Goal: Task Accomplishment & Management: Use online tool/utility

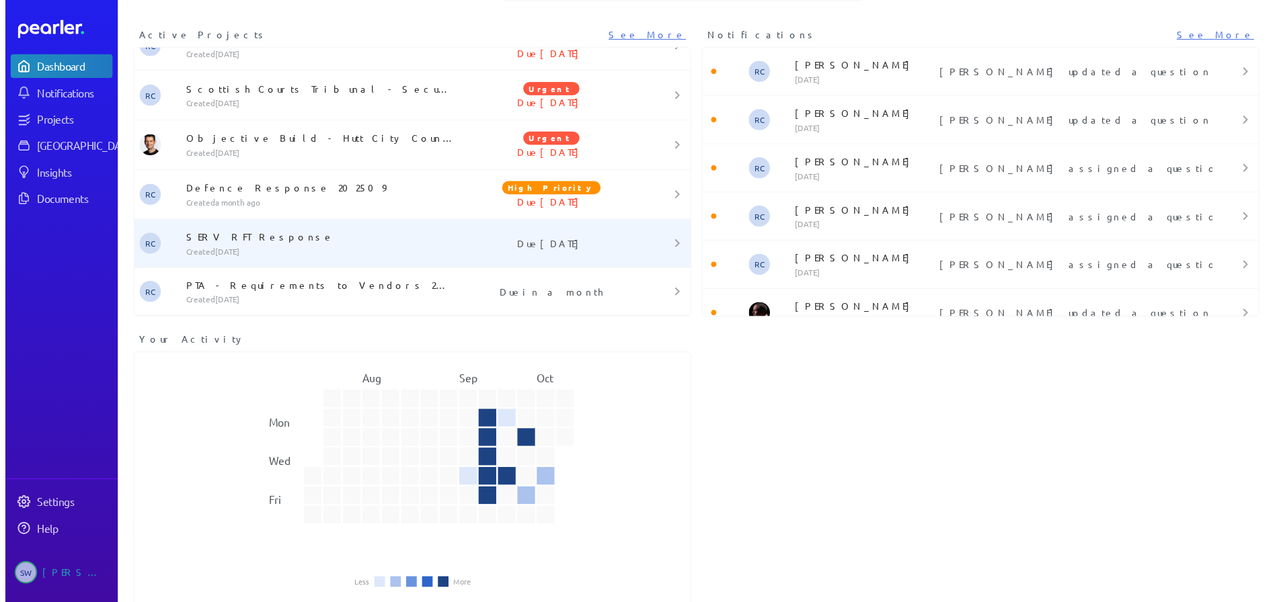
scroll to position [72, 0]
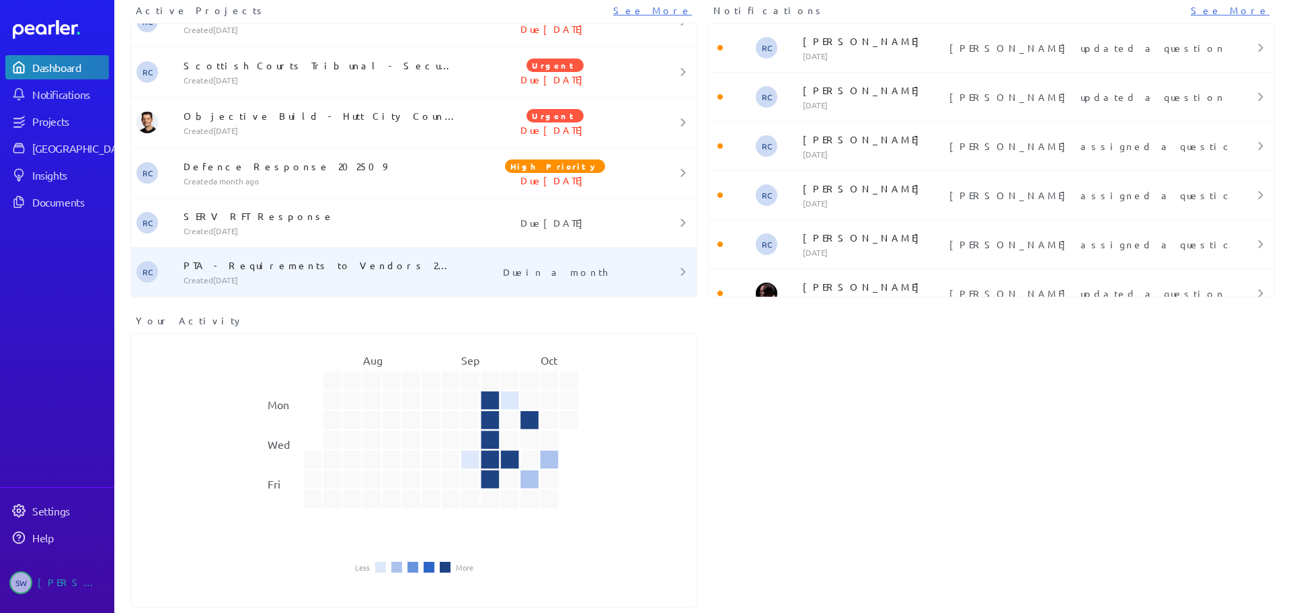
click at [398, 270] on p "PTA - Requirements to Vendors 202509 - PoC" at bounding box center [323, 264] width 278 height 13
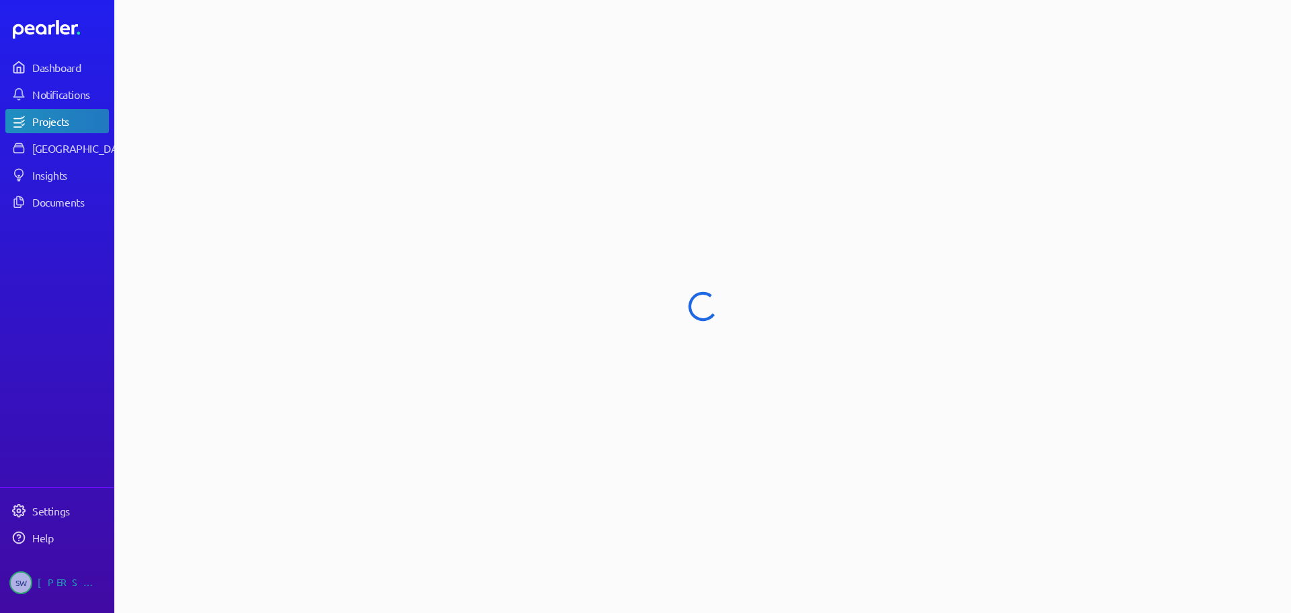
select select "******"
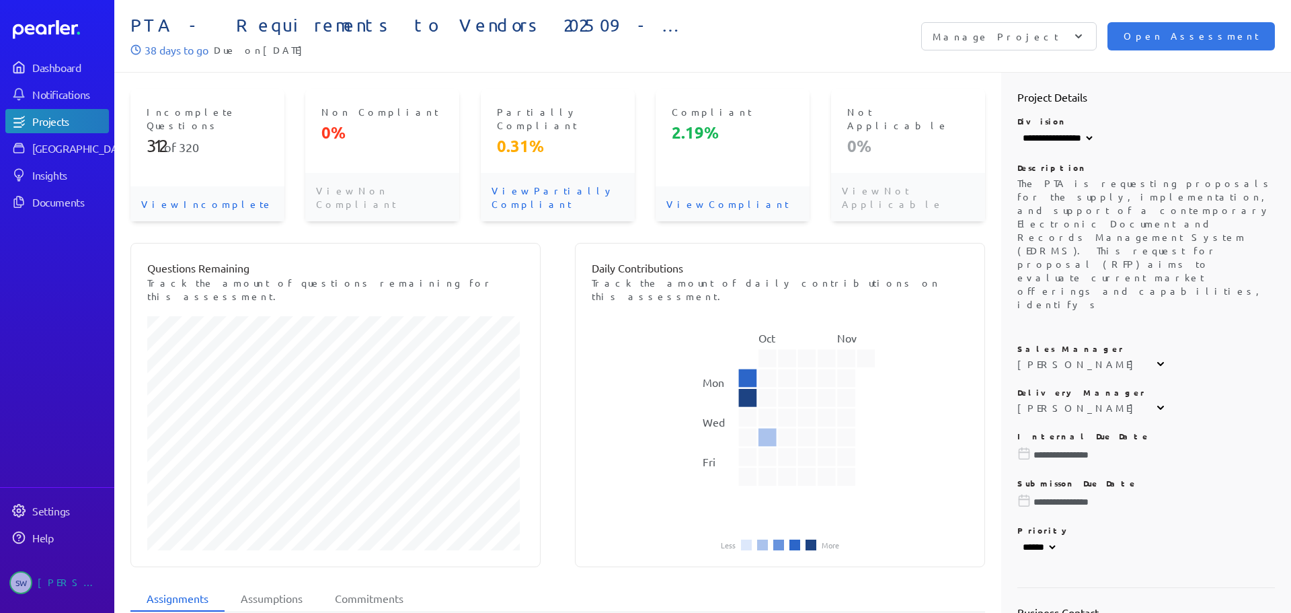
click at [207, 186] on p "View Incomplete" at bounding box center [207, 203] width 154 height 35
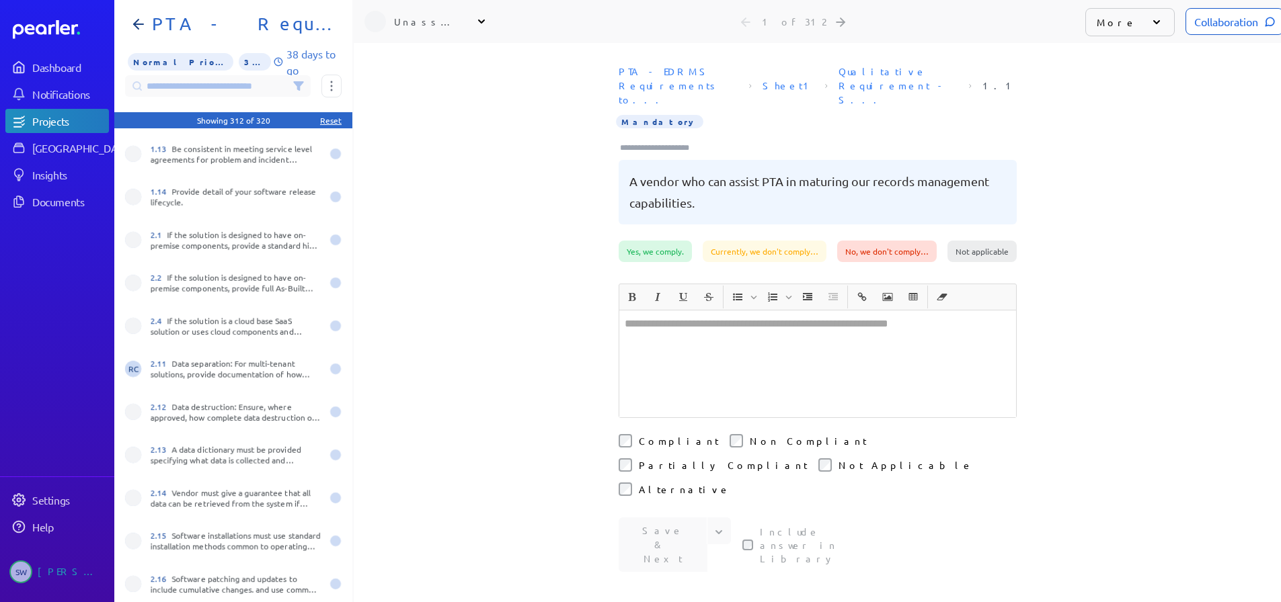
scroll to position [471, 0]
click at [216, 399] on div "2.12 Data destruction: Ensure, where approved, how complete data destruction of…" at bounding box center [233, 410] width 238 height 43
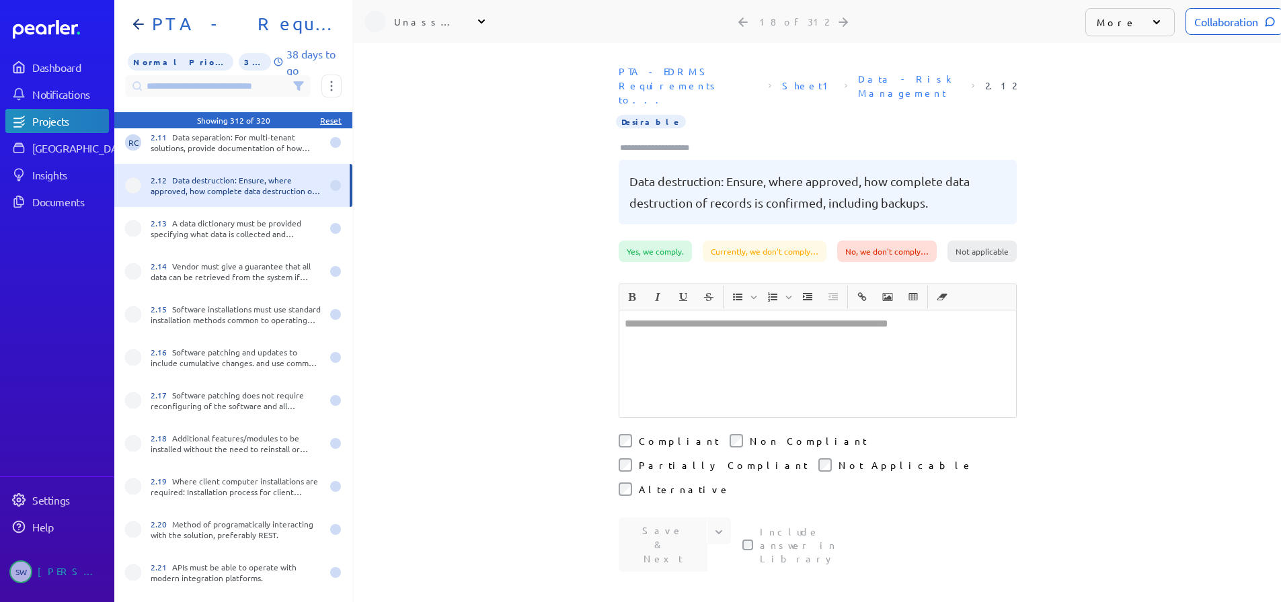
scroll to position [672, 0]
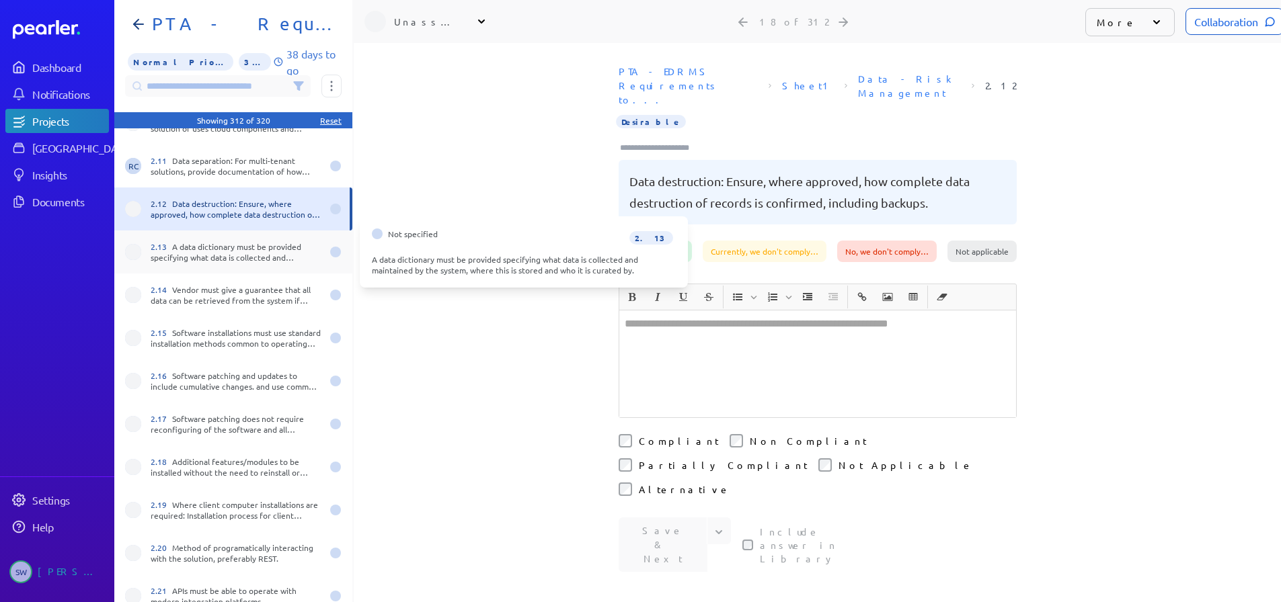
click at [193, 254] on div "2.13 A data dictionary must be provided specifying what data is collected and m…" at bounding box center [236, 252] width 171 height 22
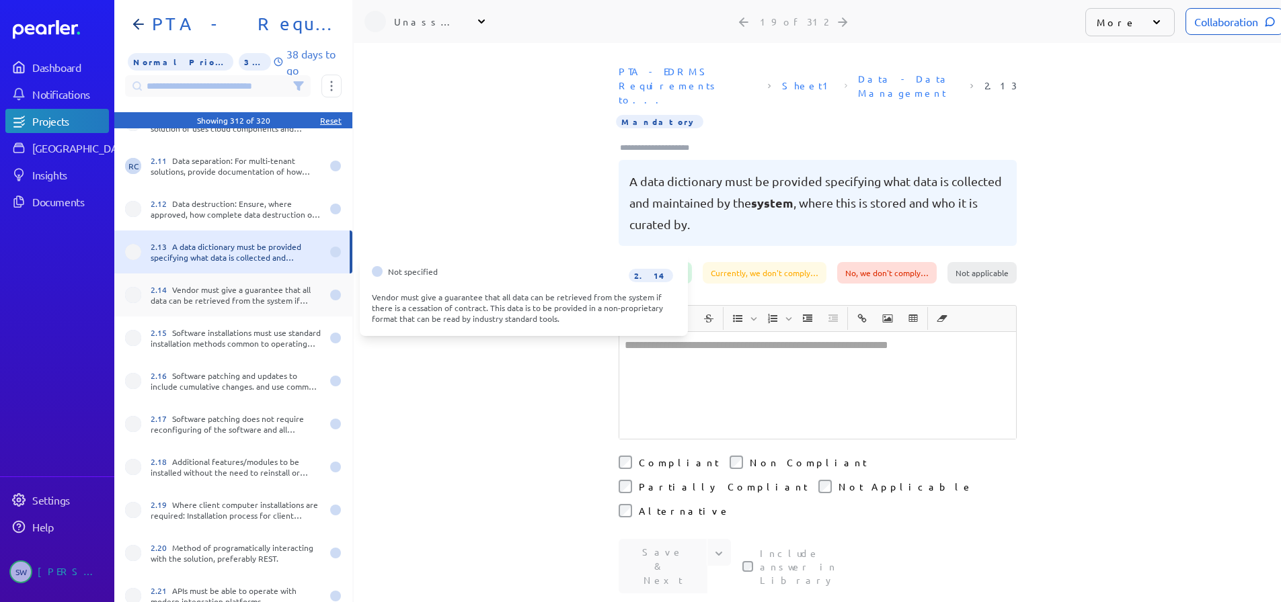
click at [192, 287] on div "2.14 Vendor must give a guarantee that all data can be retrieved from the syste…" at bounding box center [236, 295] width 171 height 22
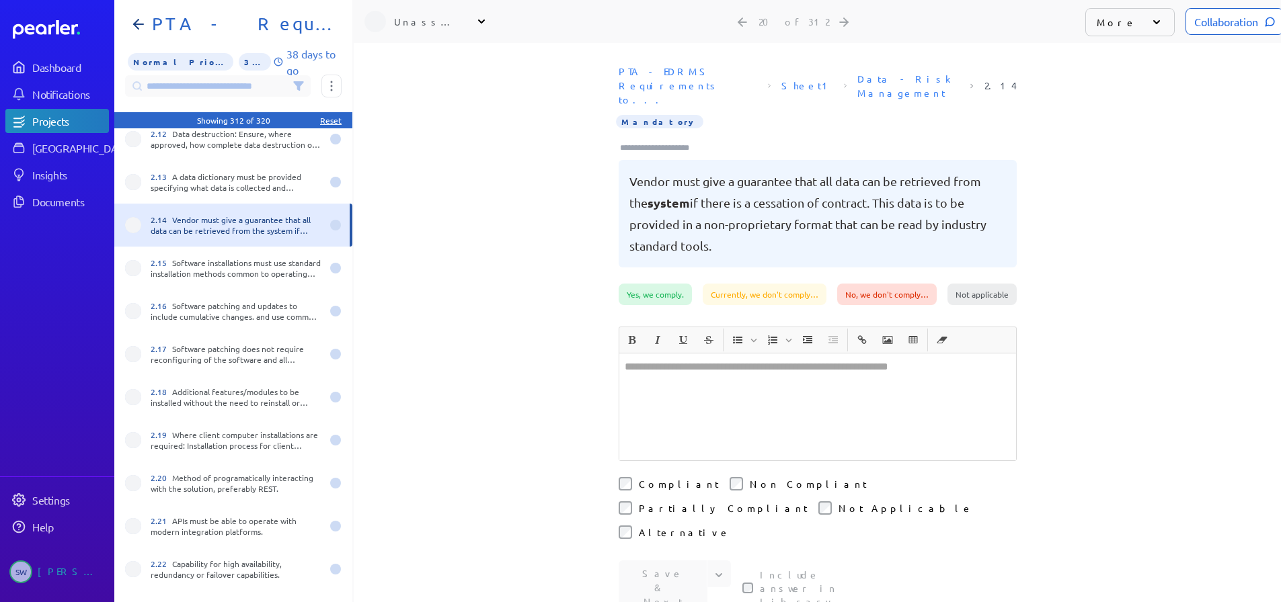
scroll to position [807, 0]
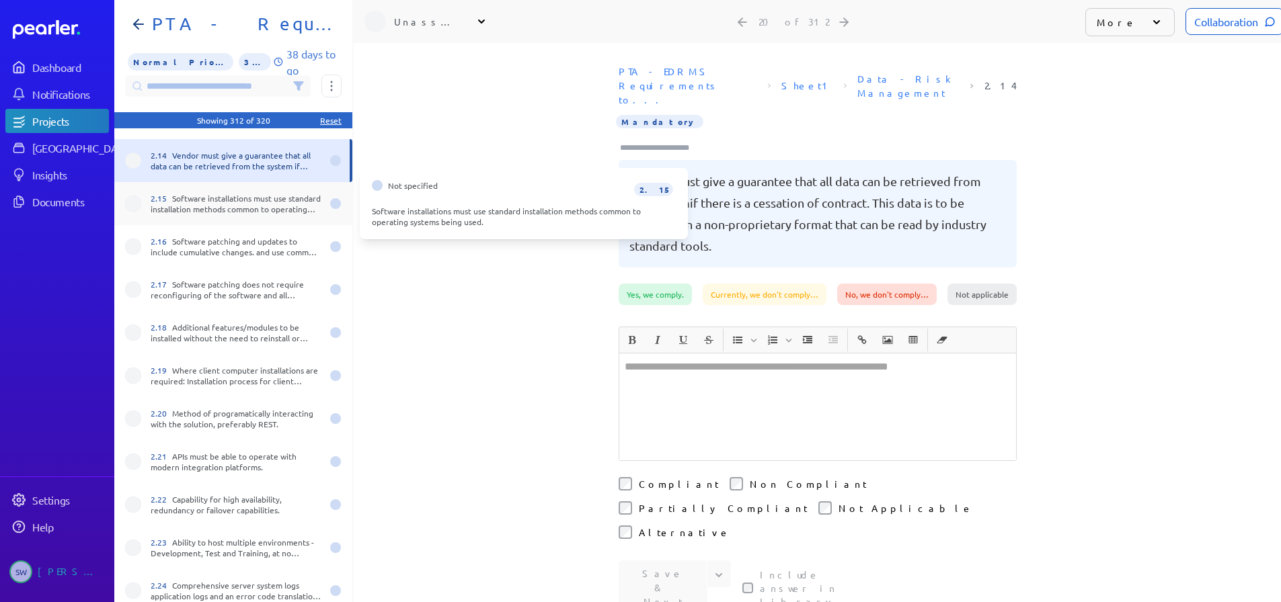
click at [203, 204] on div "2.15 Software installations must use standard installation methods common to op…" at bounding box center [236, 204] width 171 height 22
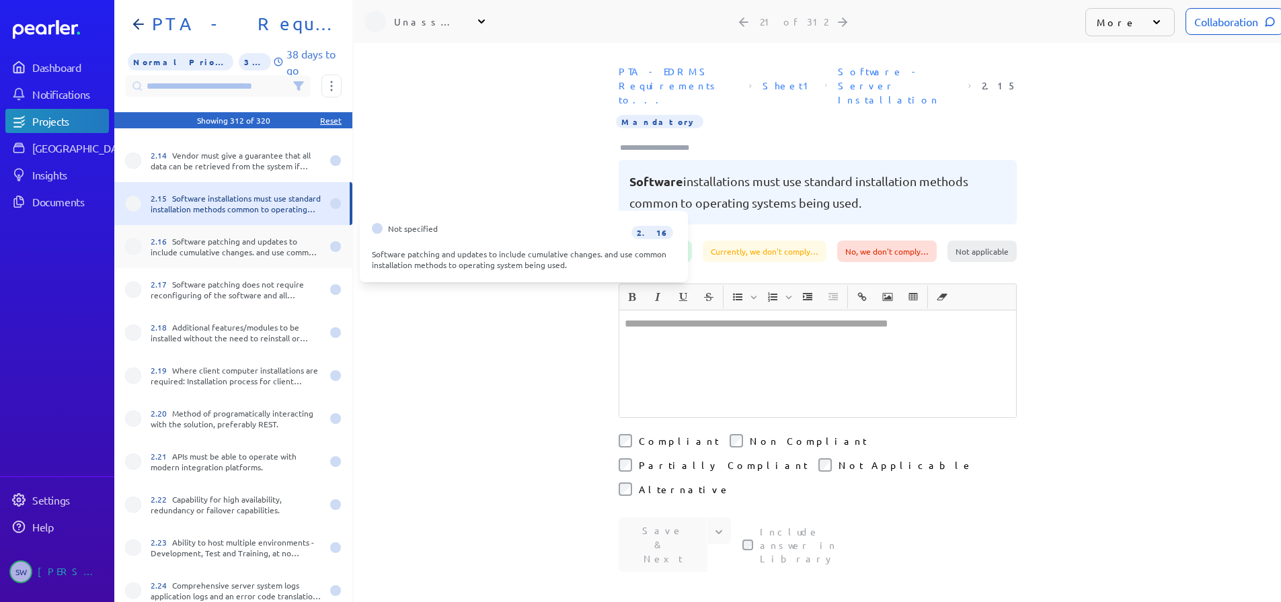
click at [257, 244] on div "2.16 Software patching and updates to include cumulative changes. and use commo…" at bounding box center [236, 247] width 171 height 22
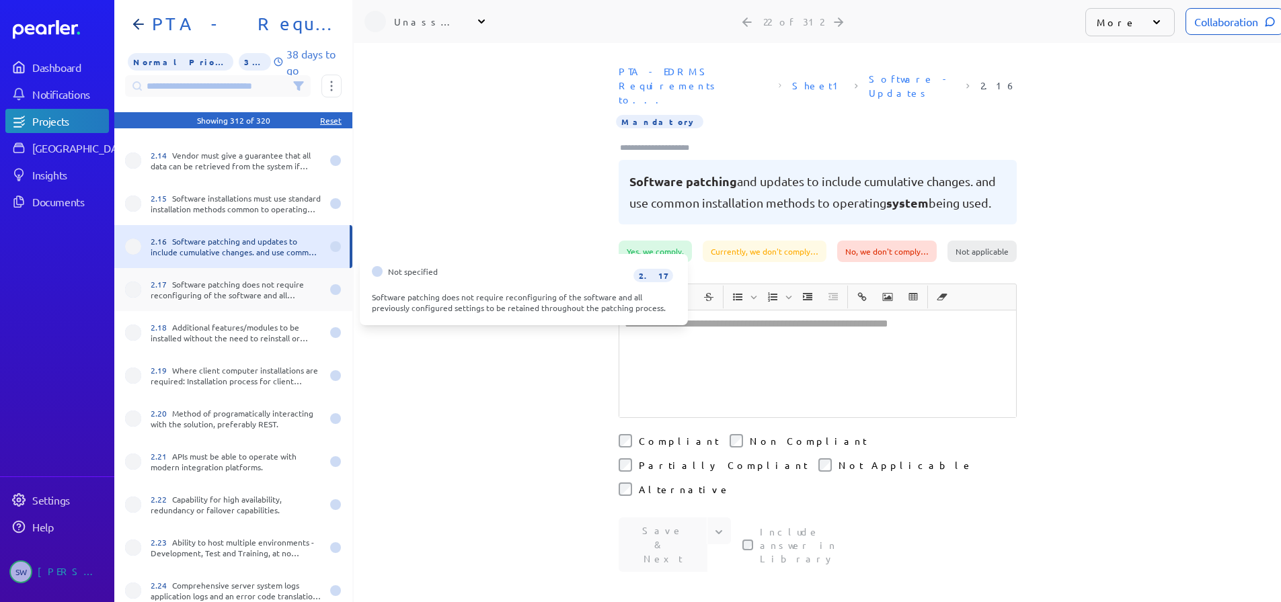
click at [249, 282] on div "2.17 Software patching does not require reconfiguring of the software and all p…" at bounding box center [236, 290] width 171 height 22
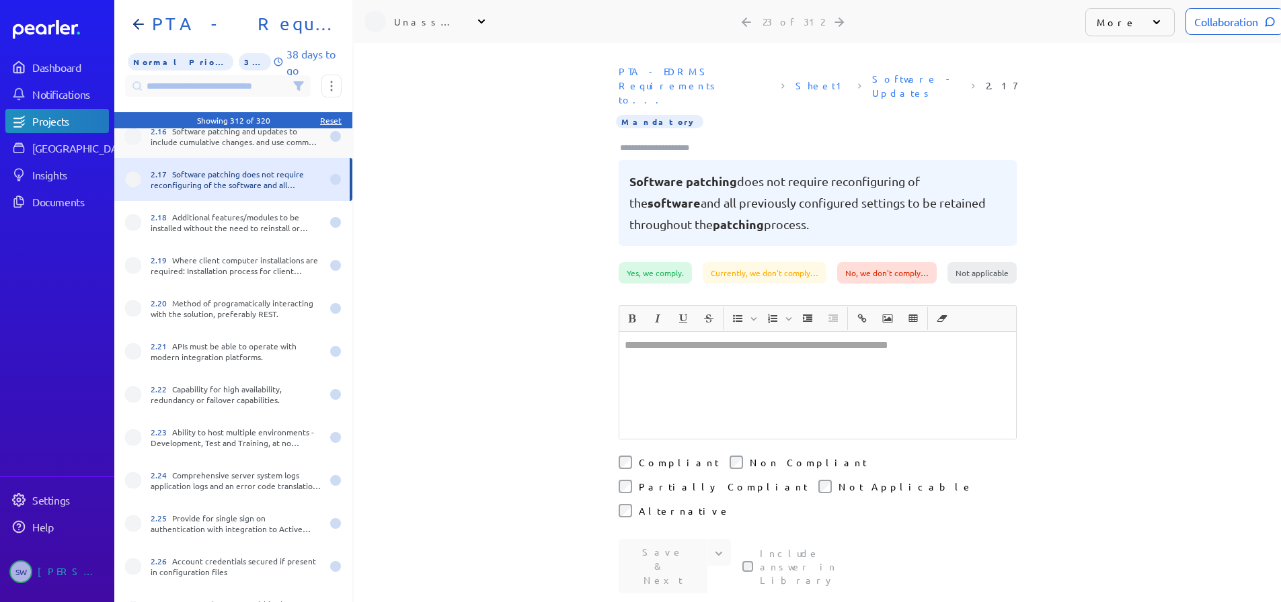
scroll to position [941, 0]
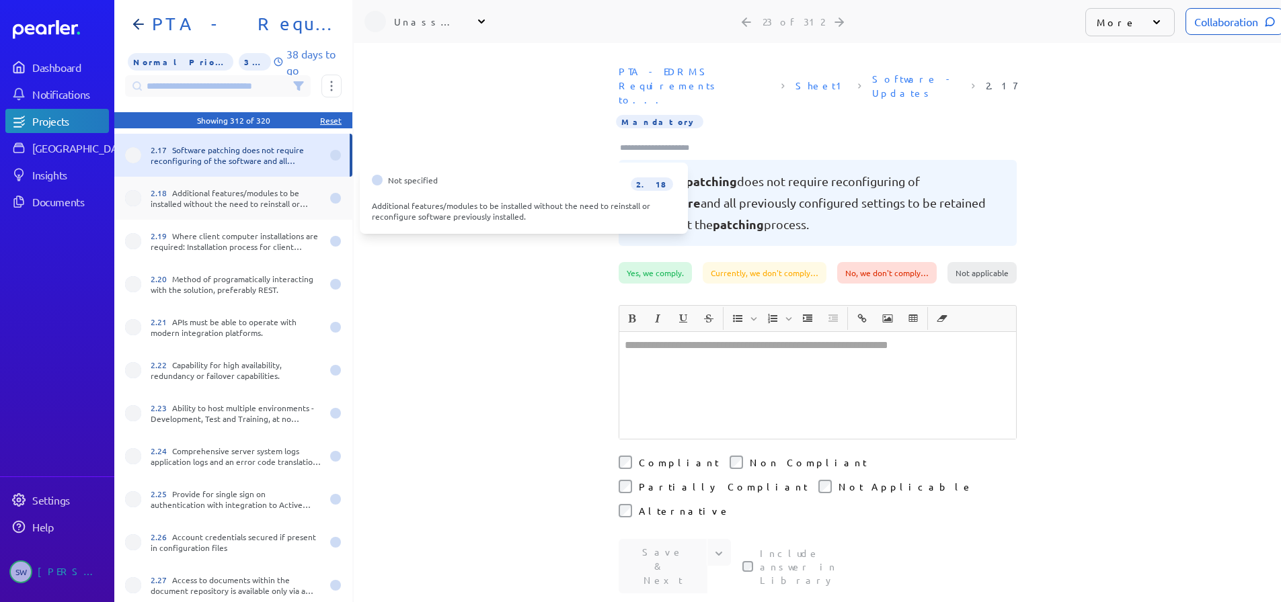
click at [251, 207] on div "2.18 Additional features/modules to be installed without the need to reinstall …" at bounding box center [236, 199] width 171 height 22
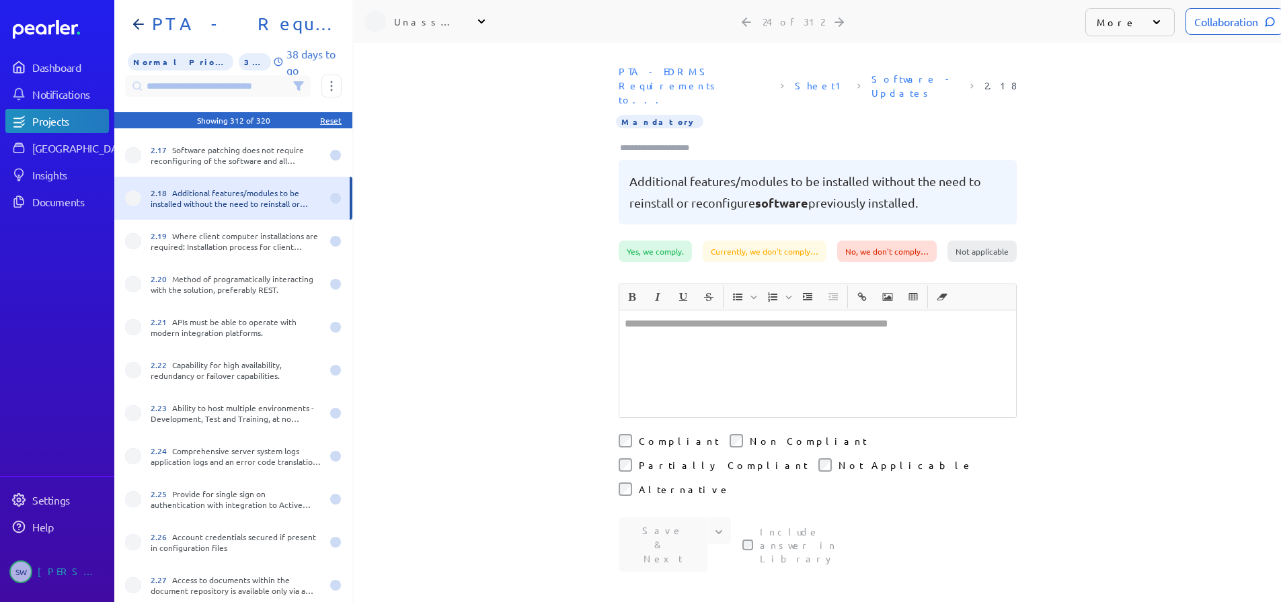
click at [254, 90] on input at bounding box center [218, 86] width 186 height 22
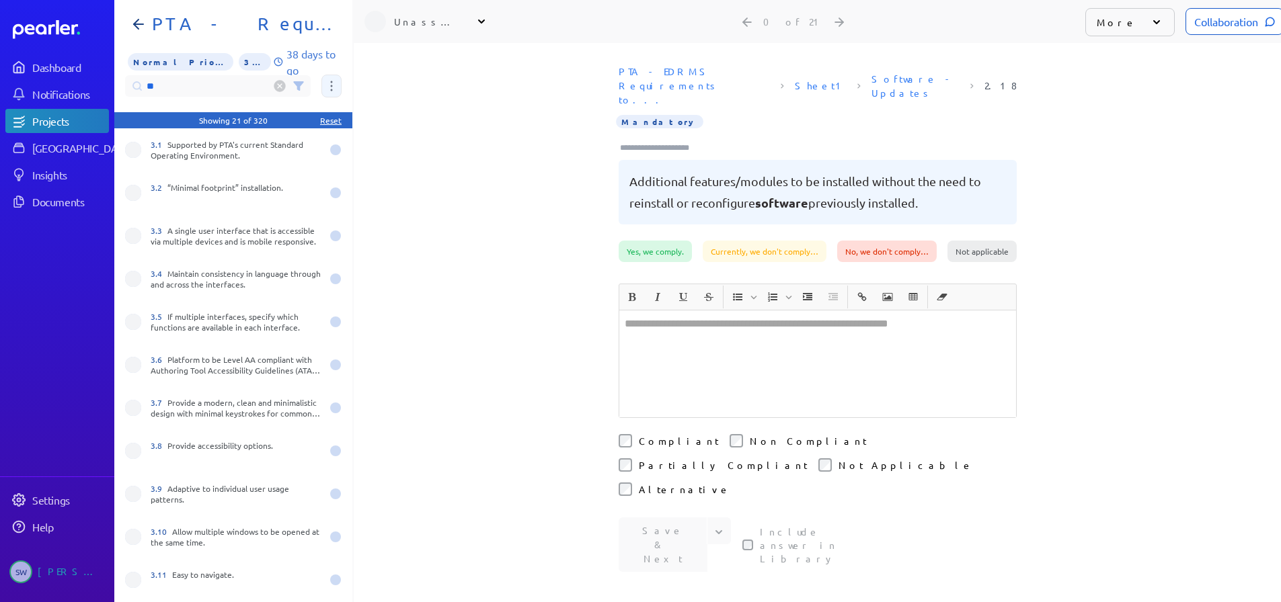
type input "**"
click at [335, 81] on button at bounding box center [331, 86] width 20 height 23
click at [349, 141] on span "Assign 21 questions" at bounding box center [389, 153] width 112 height 28
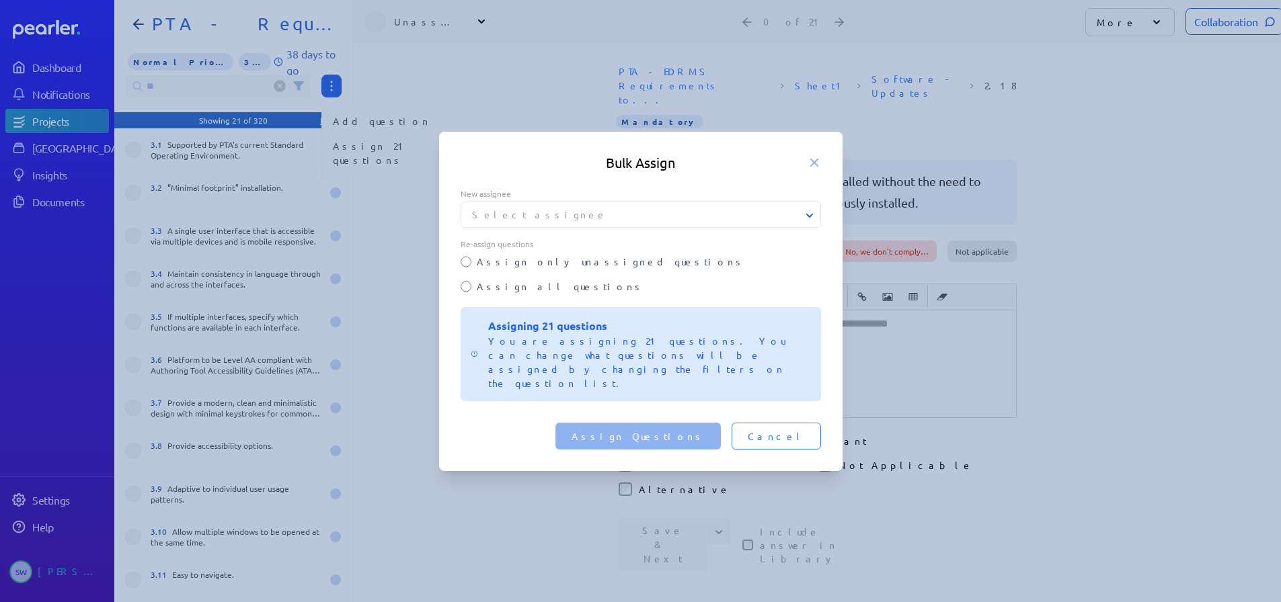
click at [541, 222] on button "Select assignee" at bounding box center [641, 215] width 360 height 14
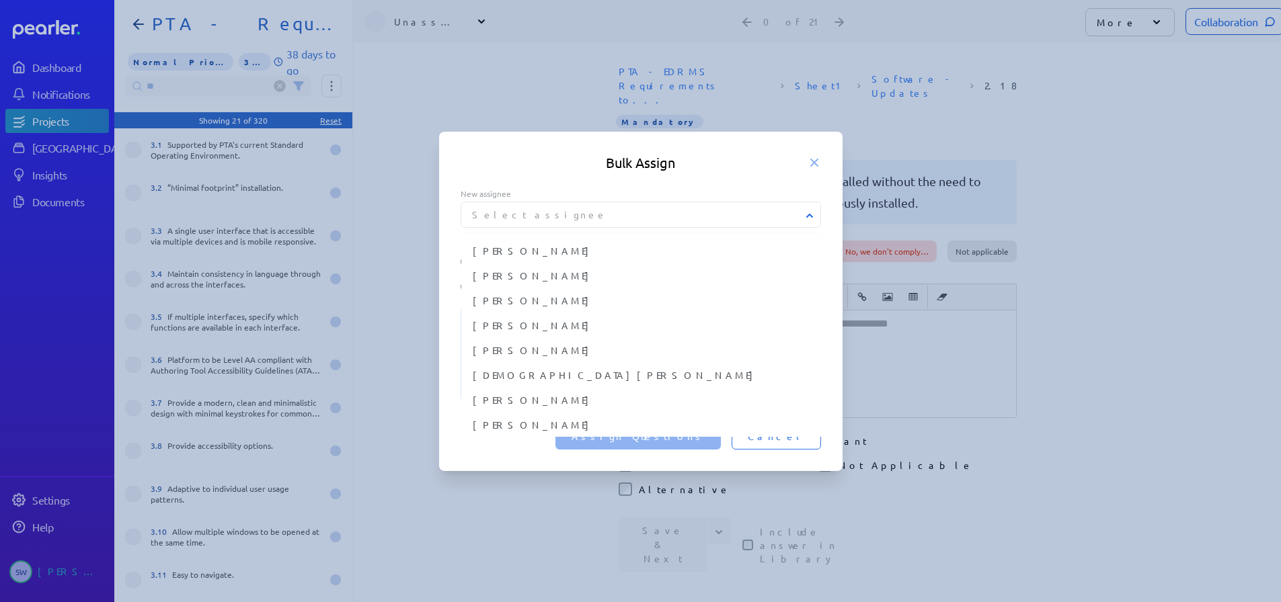
click at [541, 222] on button "Select assignee" at bounding box center [641, 215] width 360 height 14
click at [555, 385] on span "[PERSON_NAME]" at bounding box center [642, 377] width 338 height 14
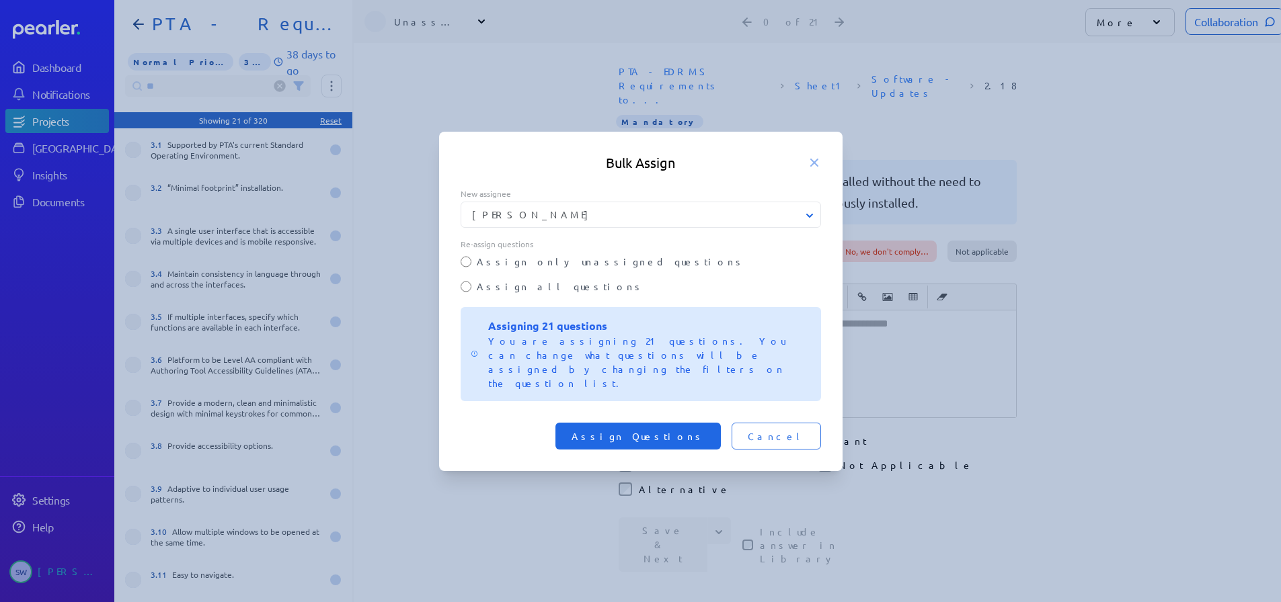
click at [705, 430] on span "Assign Questions" at bounding box center [637, 436] width 133 height 13
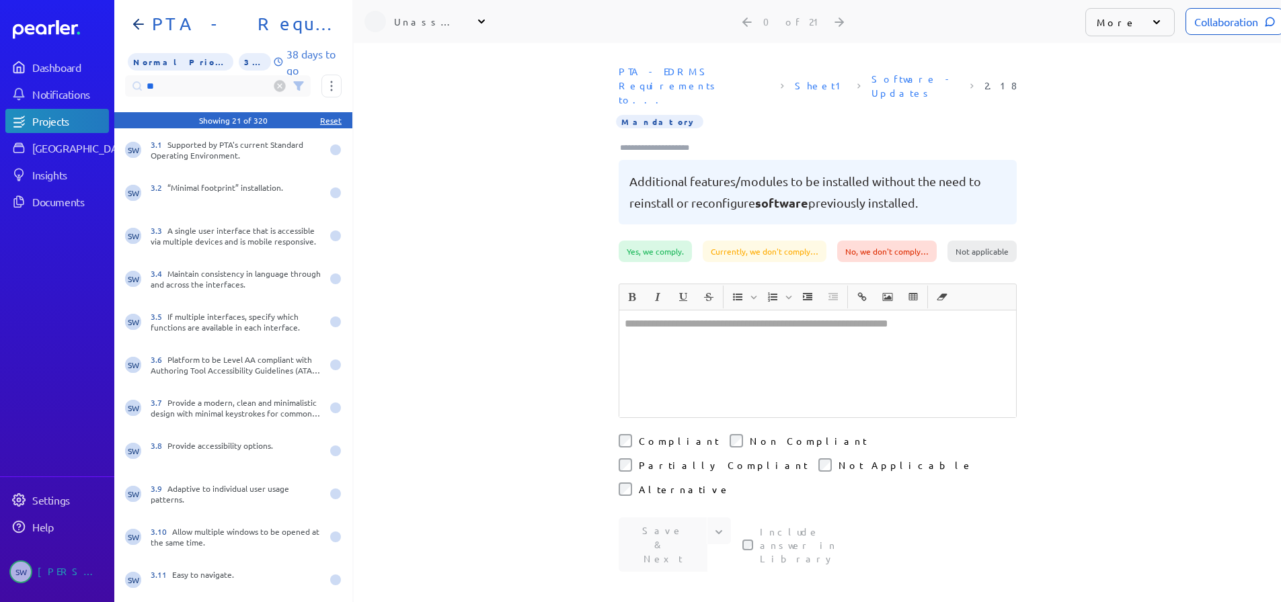
click at [161, 77] on input "**" at bounding box center [218, 86] width 186 height 22
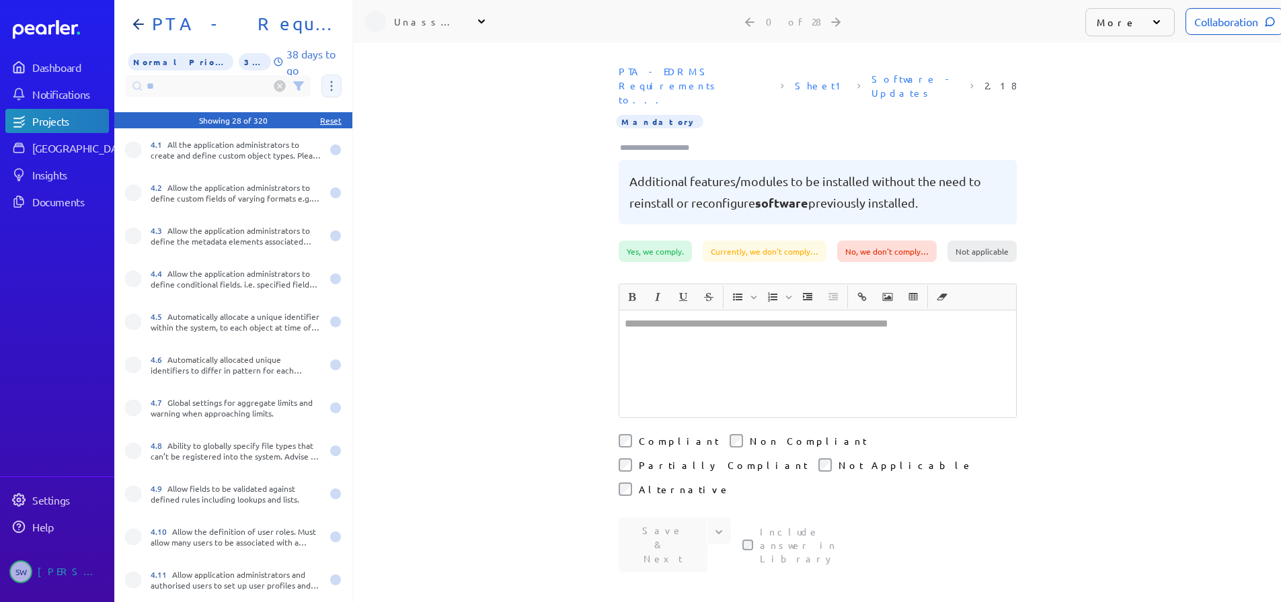
click at [340, 77] on button at bounding box center [331, 86] width 20 height 23
click at [347, 147] on span "Assign 28 questions" at bounding box center [389, 153] width 112 height 28
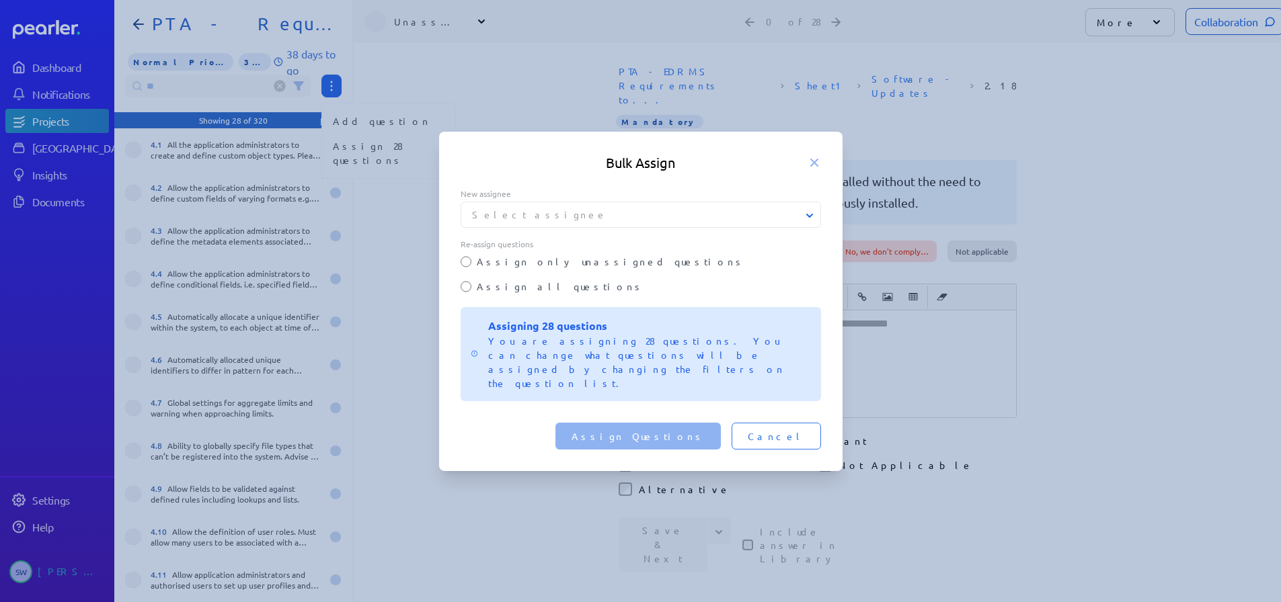
click at [813, 223] on icon at bounding box center [809, 215] width 13 height 13
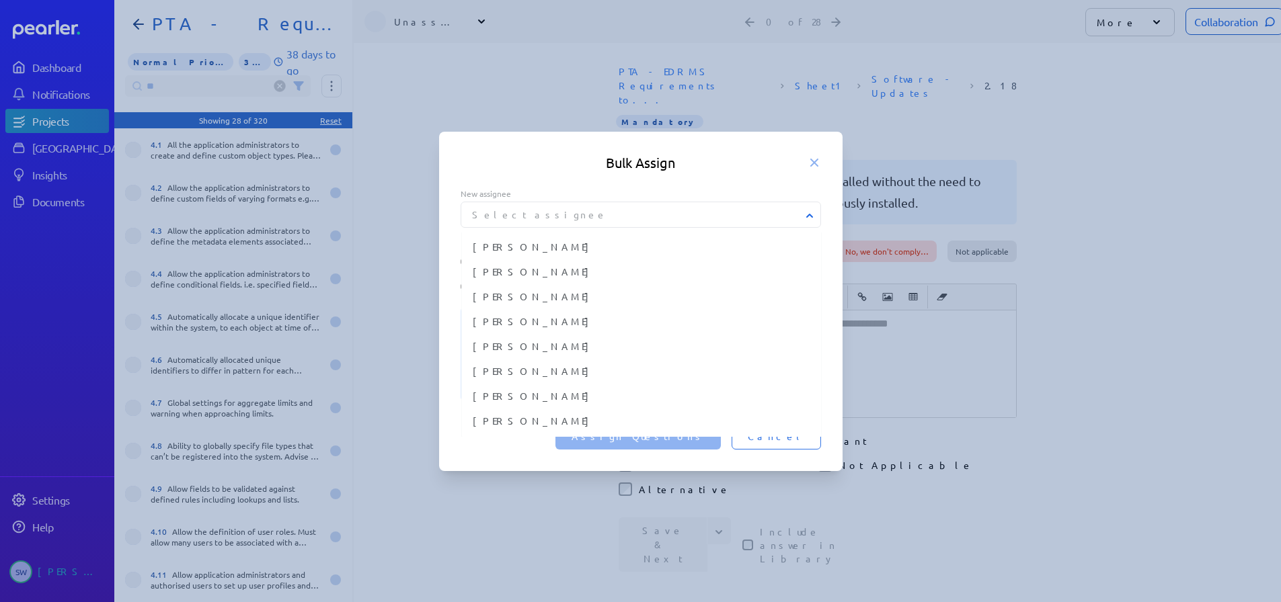
scroll to position [479, 0]
click at [595, 376] on span "[PERSON_NAME]" at bounding box center [642, 369] width 338 height 14
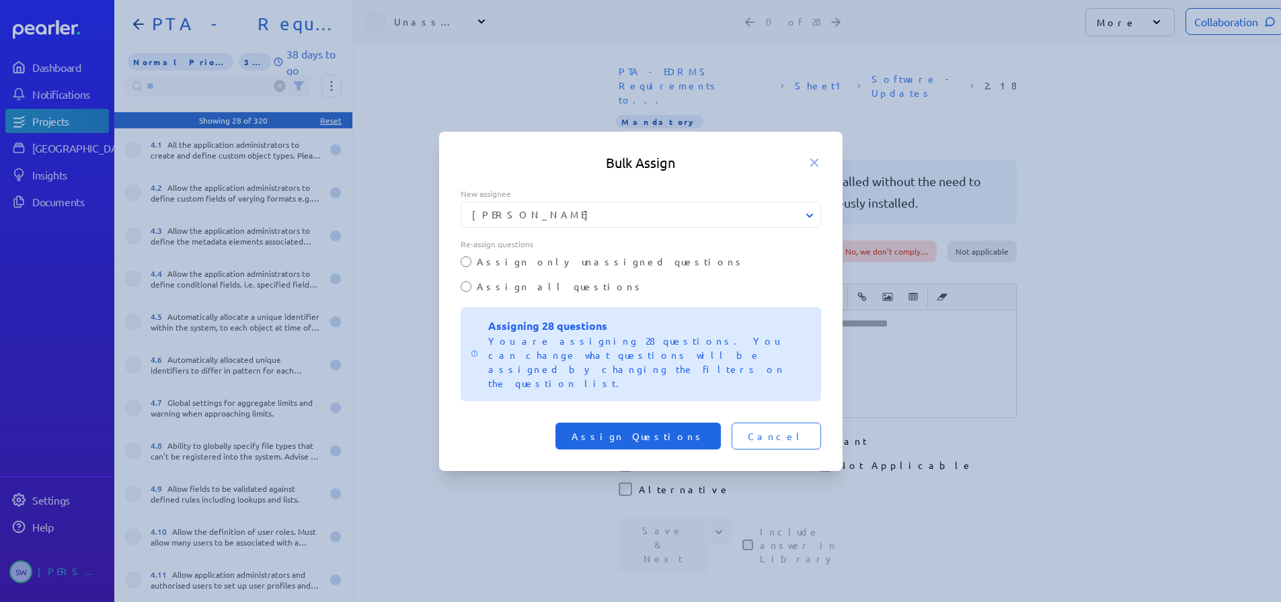
click at [695, 430] on span "Assign Questions" at bounding box center [637, 436] width 133 height 13
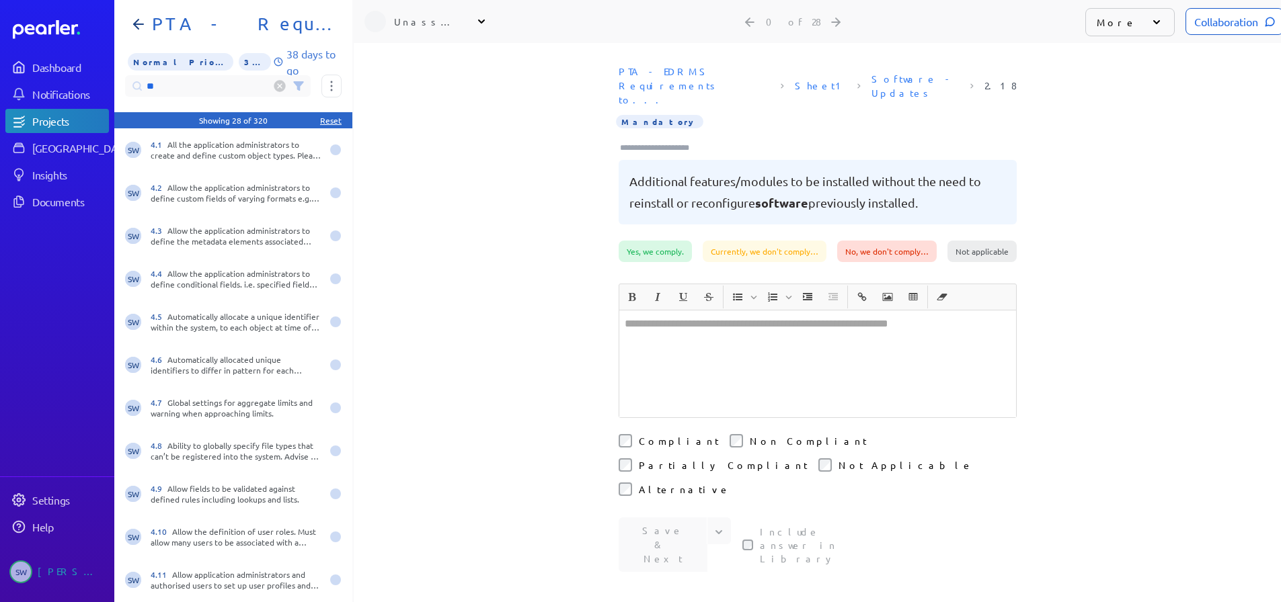
click at [150, 75] on input "**" at bounding box center [218, 86] width 186 height 22
drag, startPoint x: 150, startPoint y: 74, endPoint x: 141, endPoint y: 74, distance: 8.7
click at [141, 75] on input "**" at bounding box center [218, 86] width 186 height 22
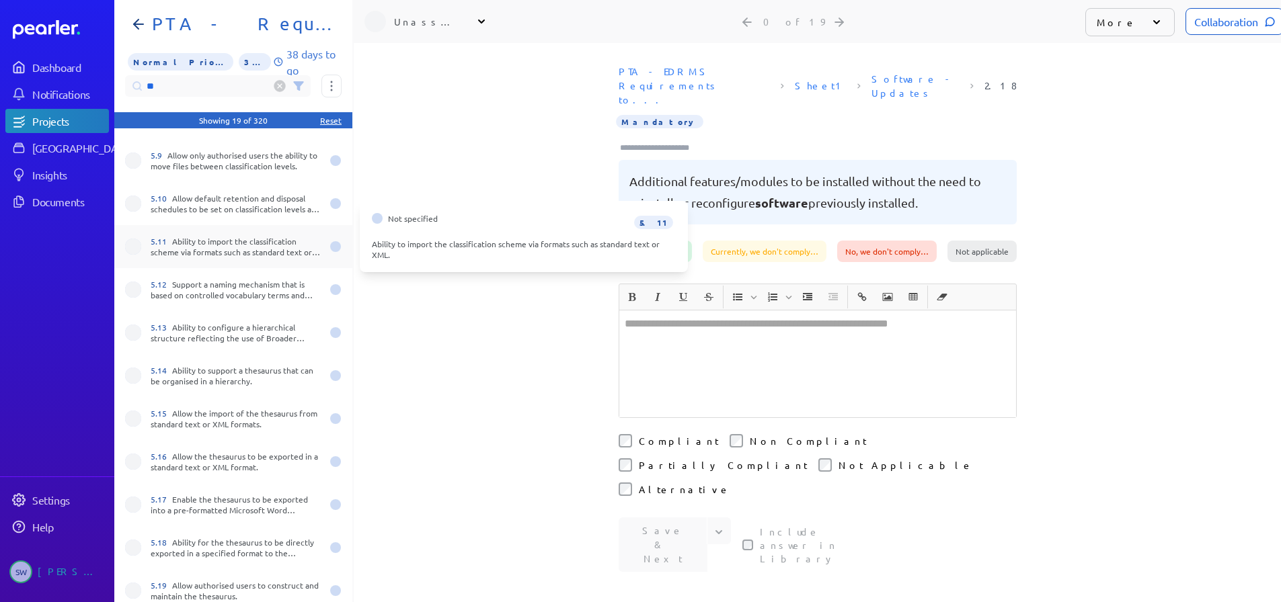
scroll to position [0, 0]
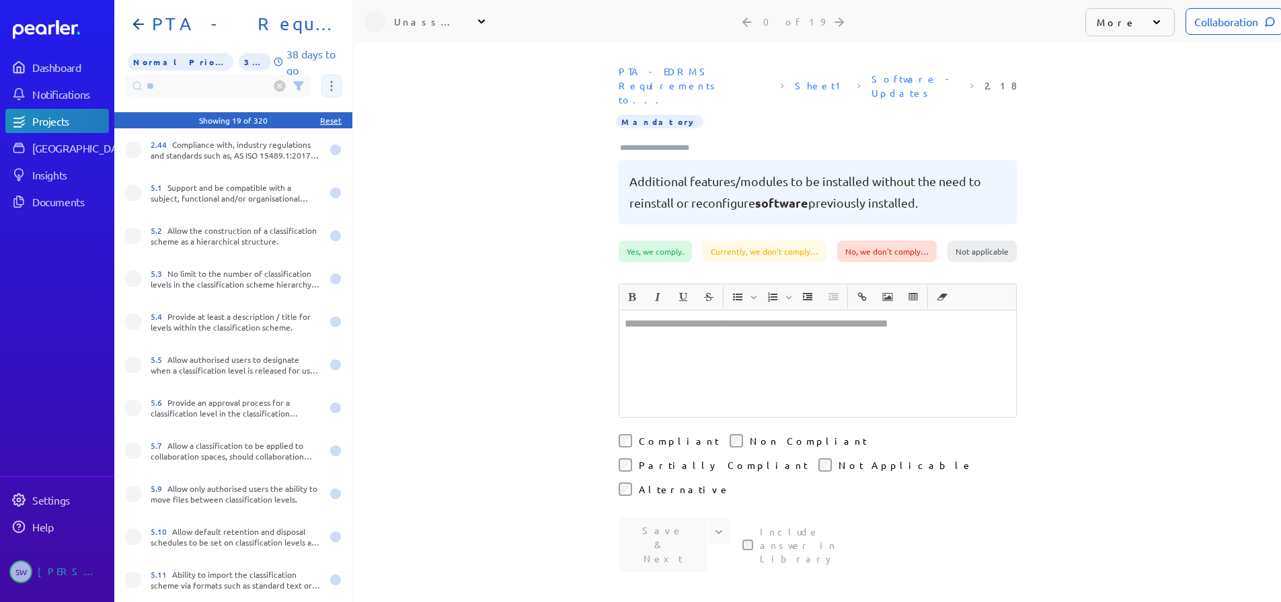
click at [331, 81] on icon at bounding box center [332, 86] width 2 height 10
click at [341, 145] on span "Assign 19 questions" at bounding box center [389, 153] width 112 height 28
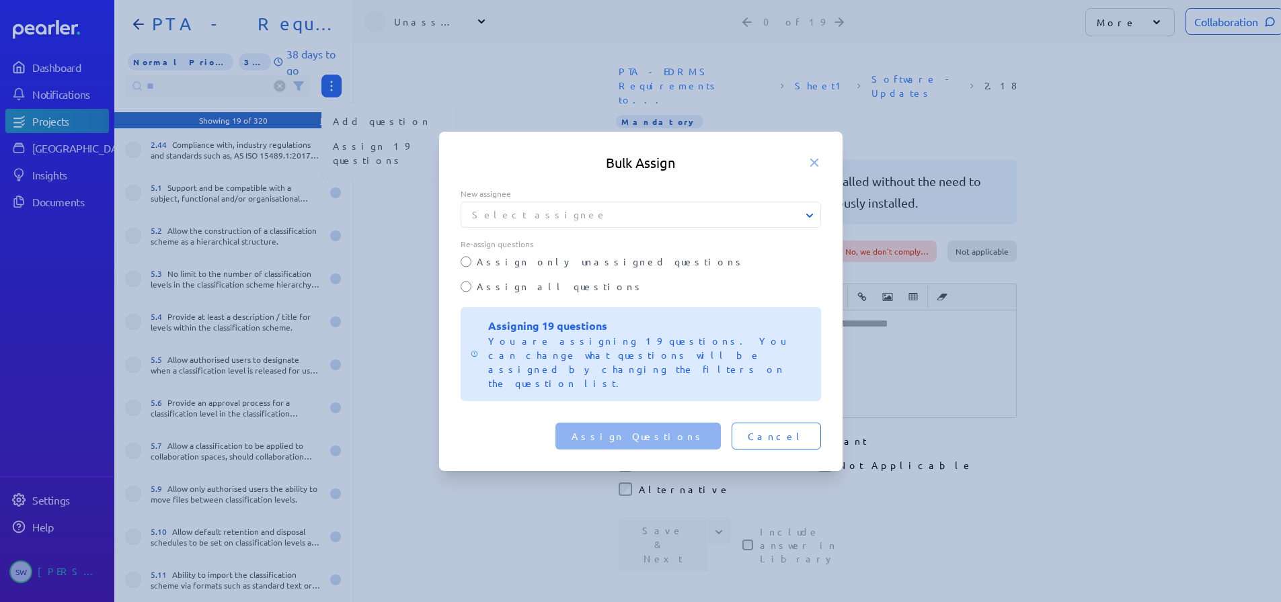
click at [494, 222] on button "Select assignee" at bounding box center [641, 215] width 360 height 14
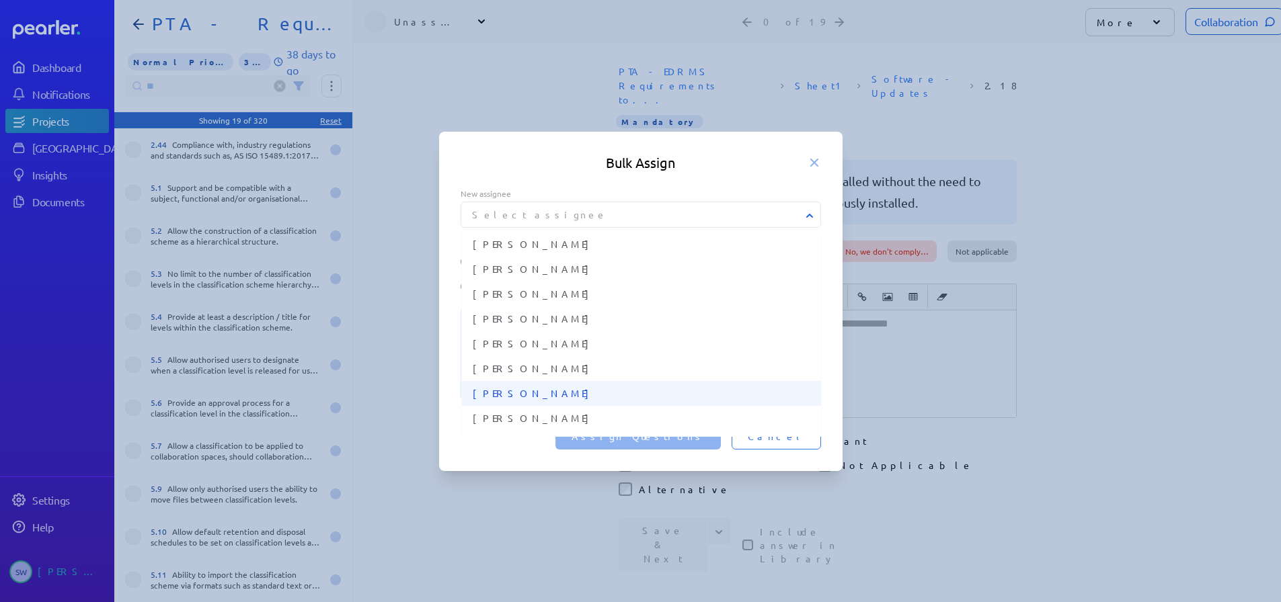
scroll to position [479, 0]
click at [540, 376] on span "[PERSON_NAME]" at bounding box center [642, 369] width 338 height 14
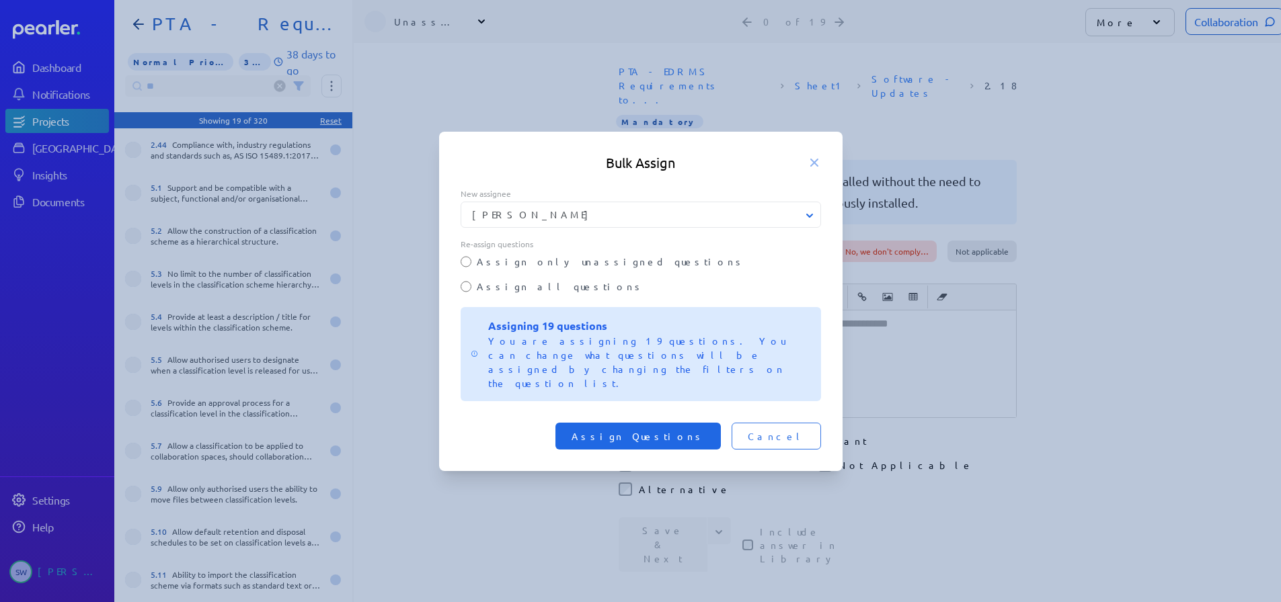
click at [663, 430] on span "Assign Questions" at bounding box center [637, 436] width 133 height 13
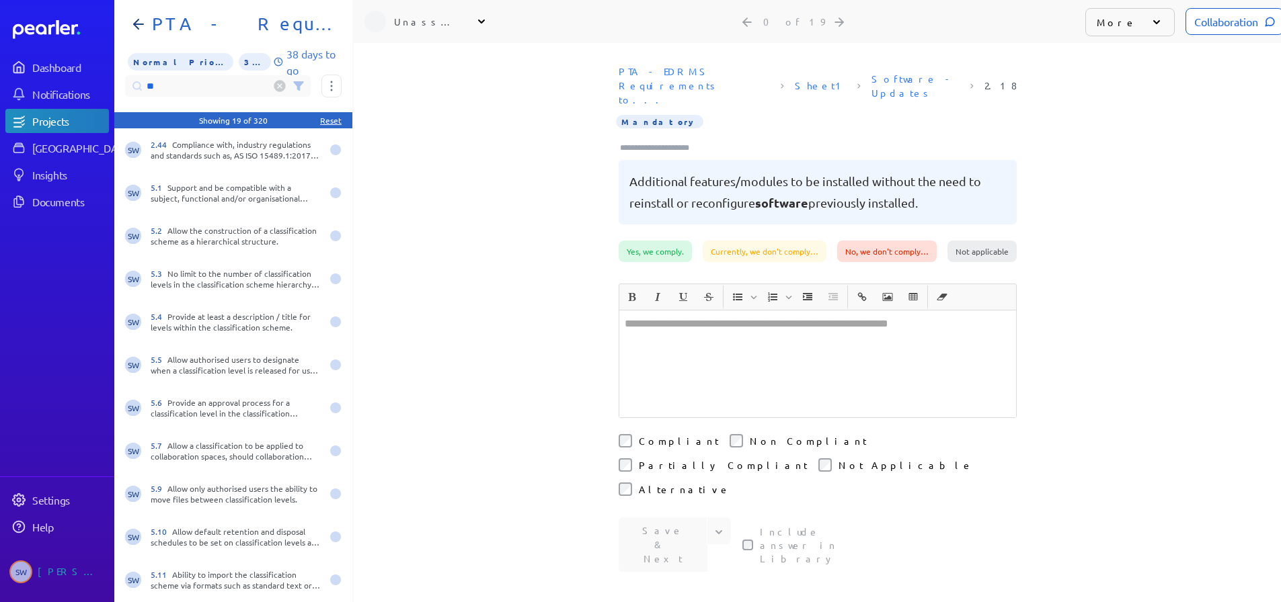
click at [151, 81] on input "**" at bounding box center [218, 86] width 186 height 22
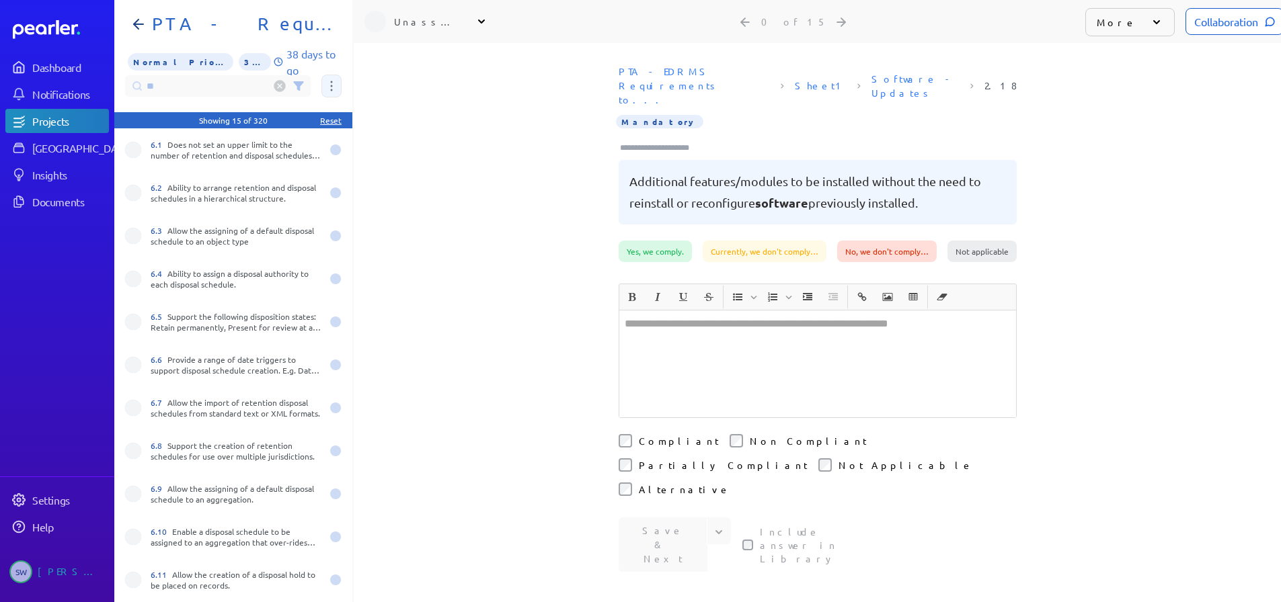
click at [333, 75] on button at bounding box center [331, 86] width 20 height 23
click at [341, 144] on span "Assign 15 questions" at bounding box center [389, 153] width 112 height 28
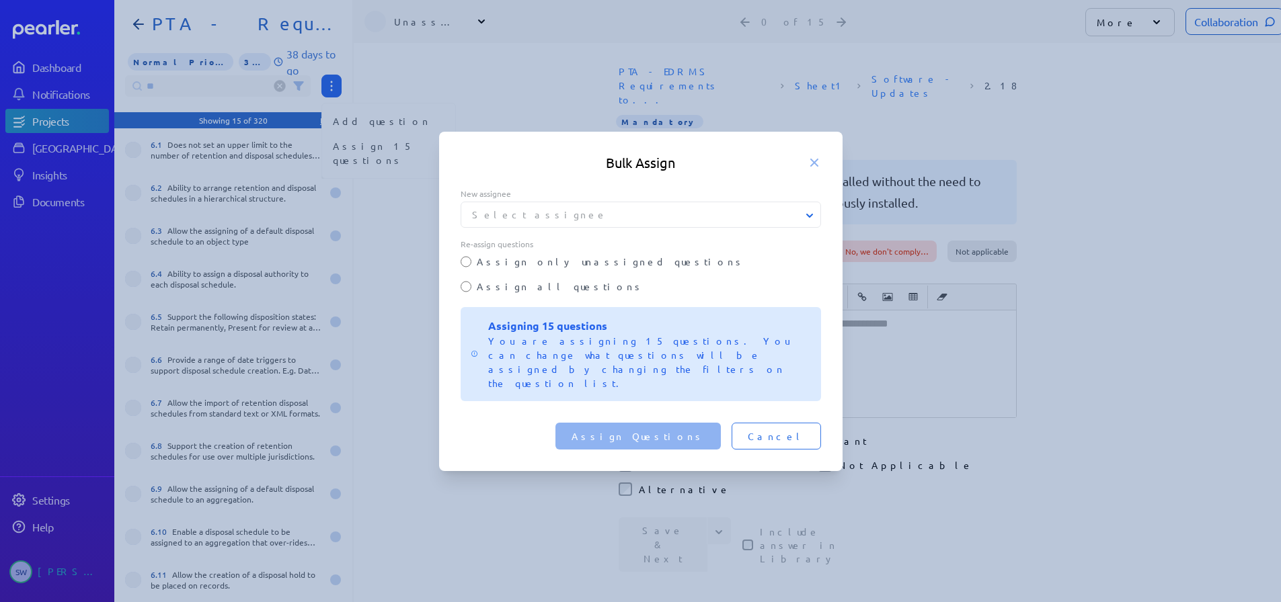
click at [807, 223] on icon at bounding box center [809, 215] width 13 height 13
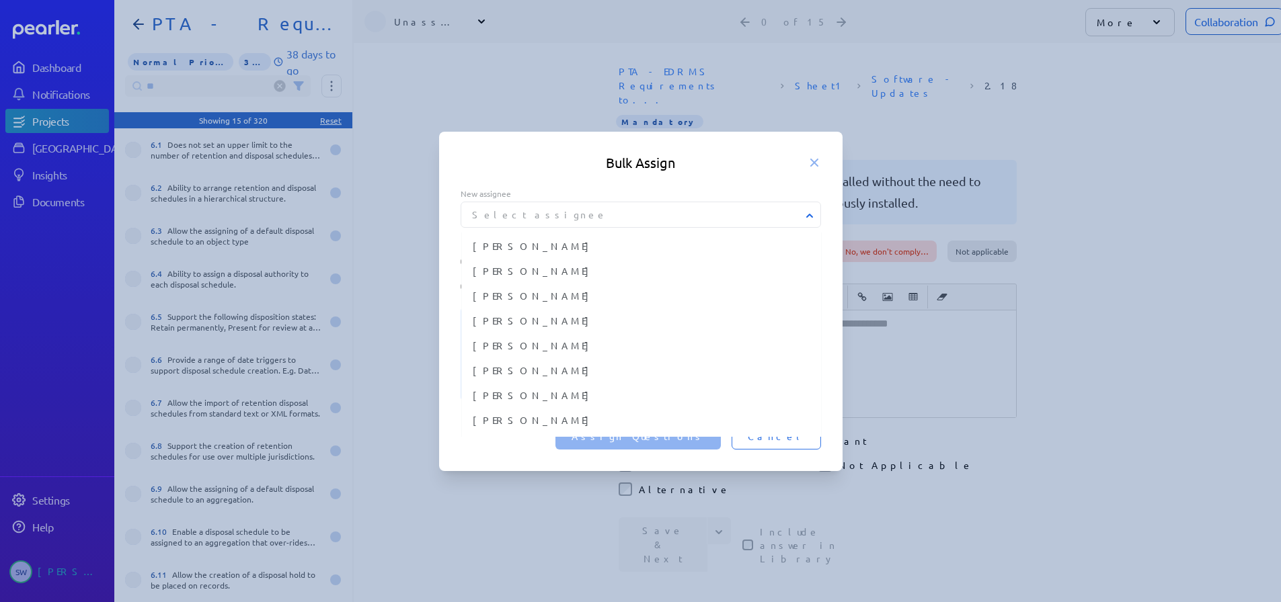
scroll to position [471, 0]
click at [582, 383] on button "[PERSON_NAME]" at bounding box center [641, 377] width 359 height 25
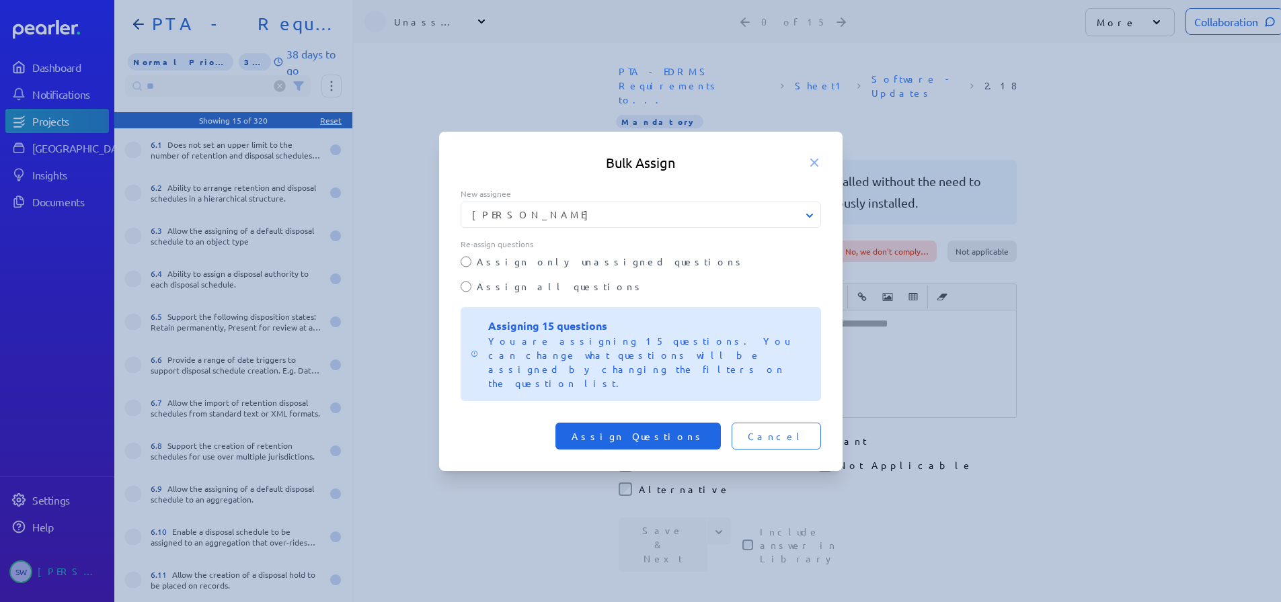
click at [695, 430] on span "Assign Questions" at bounding box center [637, 436] width 133 height 13
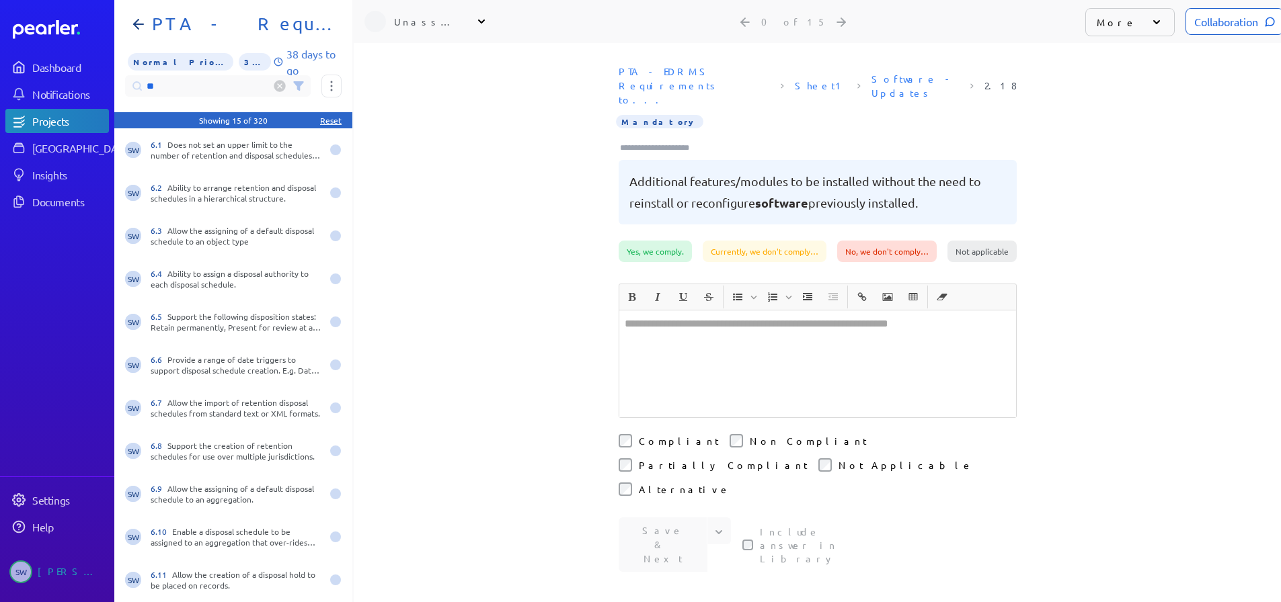
click at [149, 75] on input "**" at bounding box center [218, 86] width 186 height 22
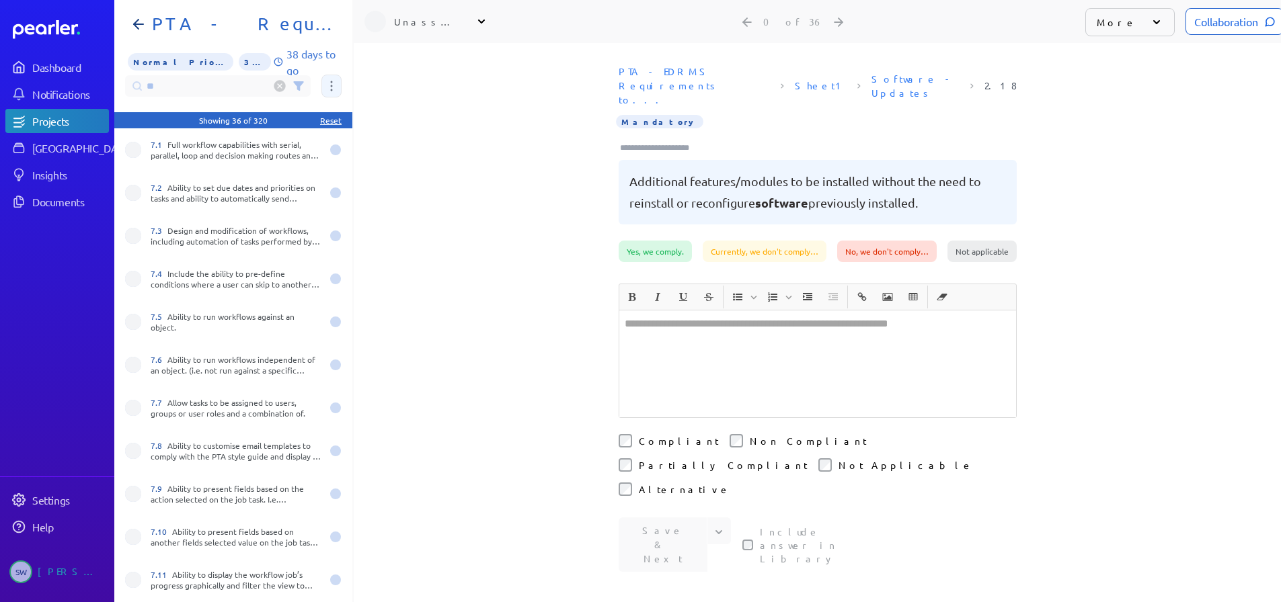
click at [331, 81] on icon at bounding box center [332, 86] width 2 height 10
click at [345, 143] on span "Assign 36 questions" at bounding box center [389, 153] width 112 height 28
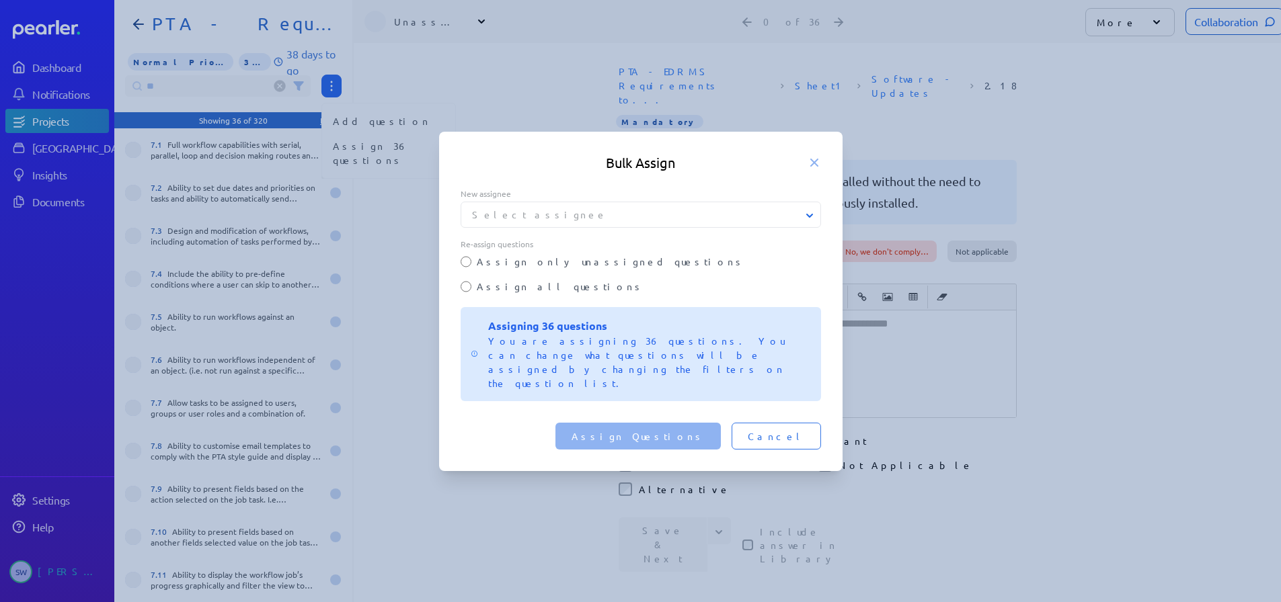
click at [604, 222] on button "Select assignee" at bounding box center [641, 215] width 360 height 14
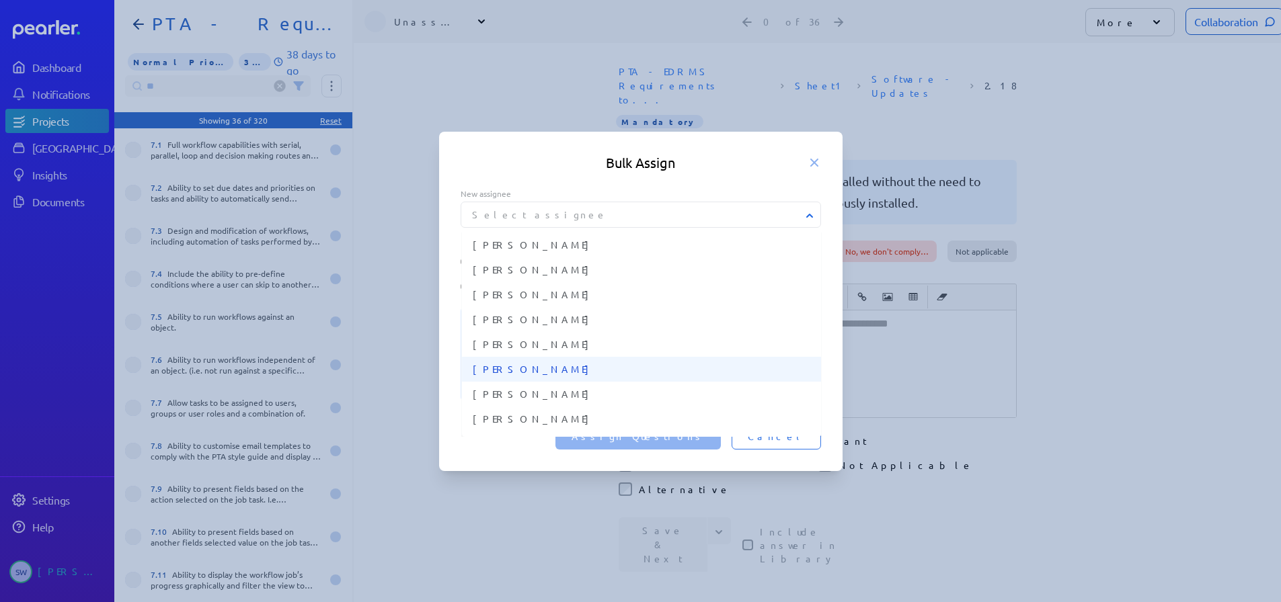
scroll to position [479, 0]
click at [528, 376] on span "[PERSON_NAME]" at bounding box center [642, 369] width 338 height 14
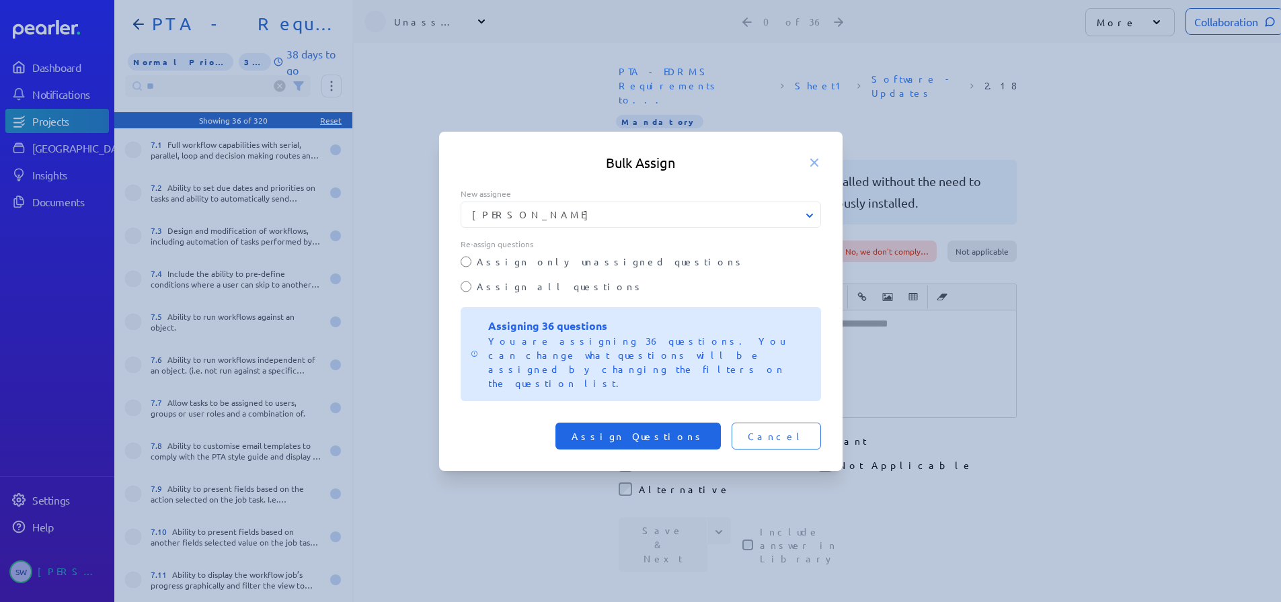
click at [671, 430] on span "Assign Questions" at bounding box center [637, 436] width 133 height 13
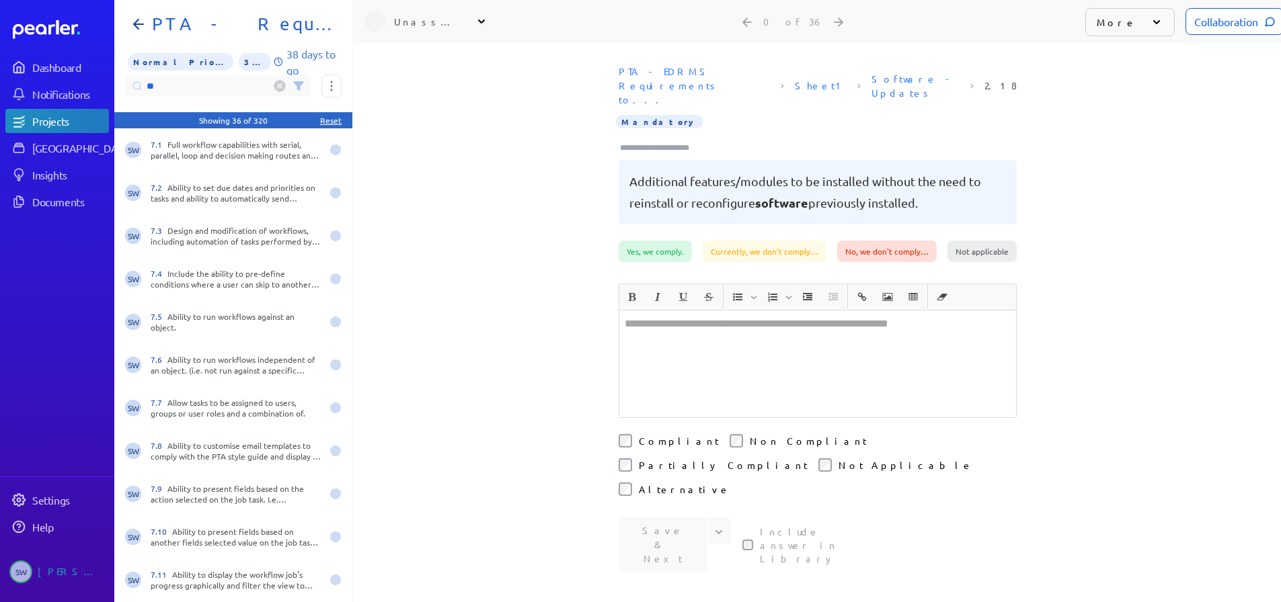
click at [151, 75] on input "**" at bounding box center [218, 86] width 186 height 22
drag, startPoint x: 151, startPoint y: 73, endPoint x: 137, endPoint y: 73, distance: 13.4
click at [137, 75] on input "**" at bounding box center [218, 86] width 186 height 22
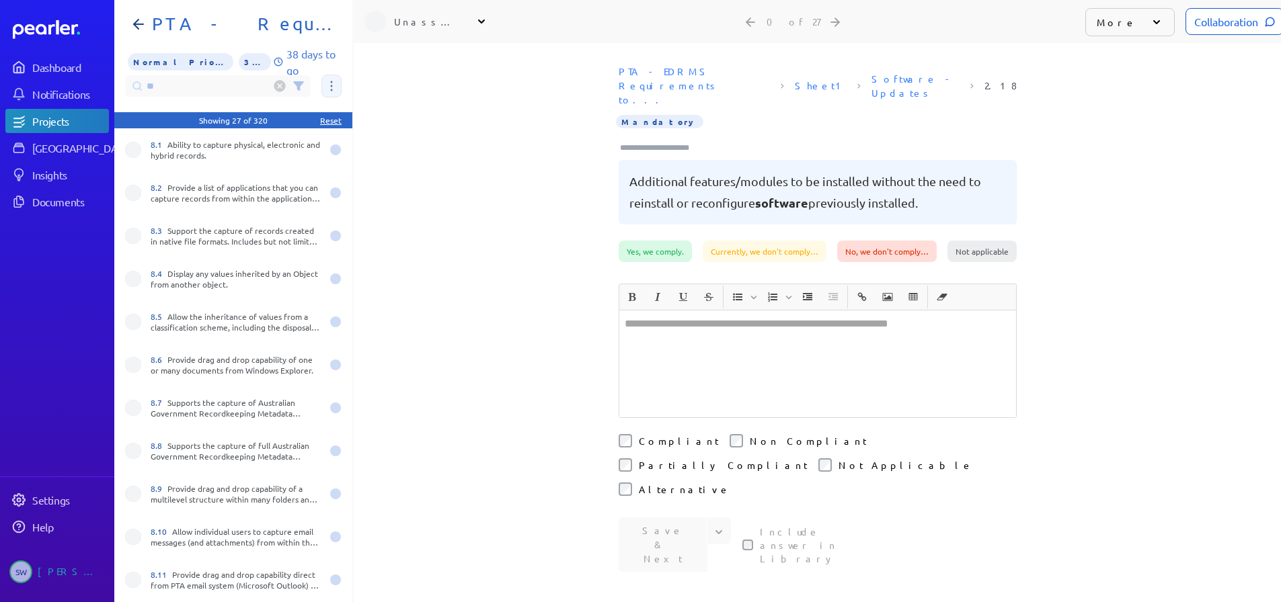
click at [338, 76] on button at bounding box center [331, 86] width 20 height 23
click at [397, 150] on span "Assign 27 questions" at bounding box center [389, 153] width 112 height 28
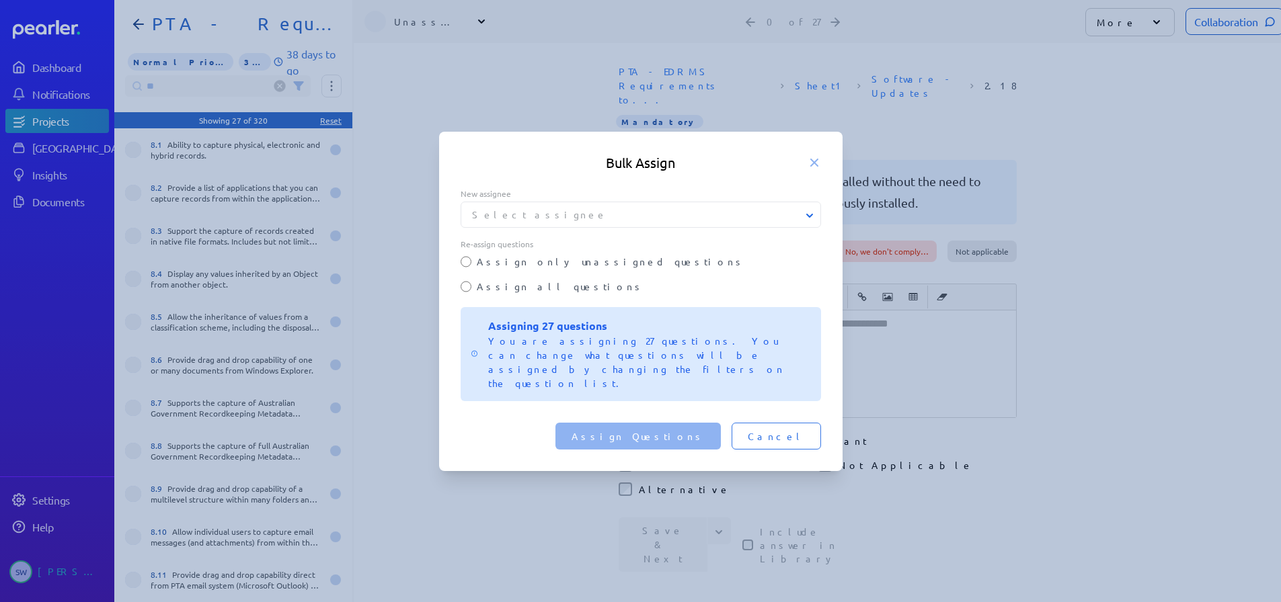
click at [528, 222] on button "Select assignee" at bounding box center [641, 215] width 360 height 14
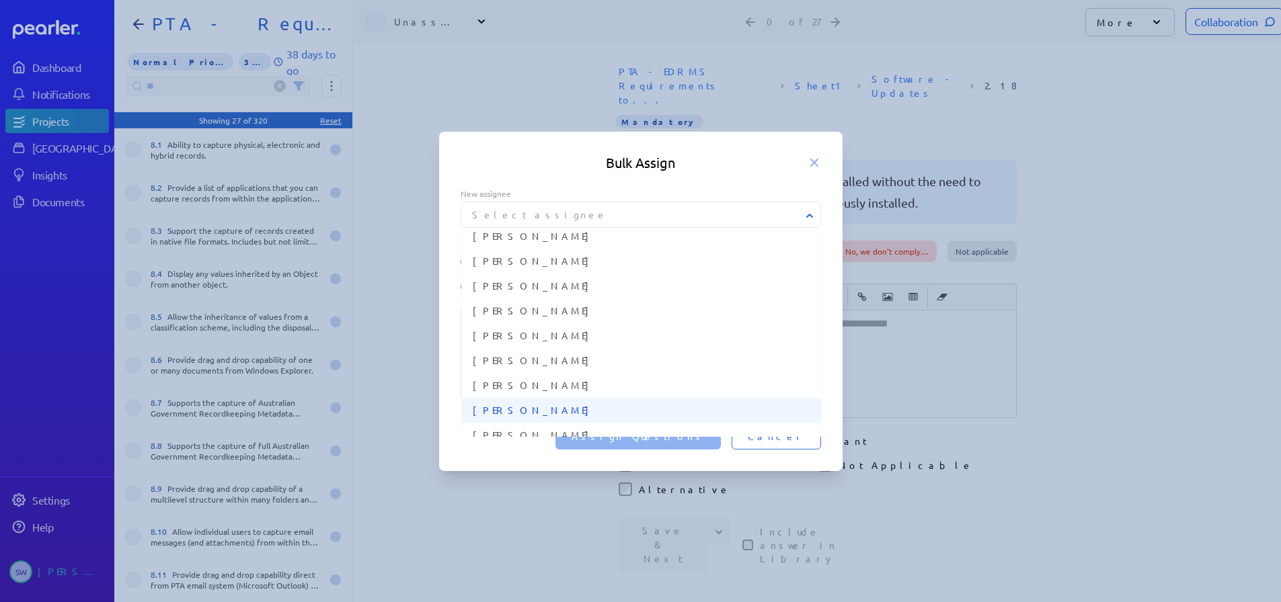
scroll to position [471, 0]
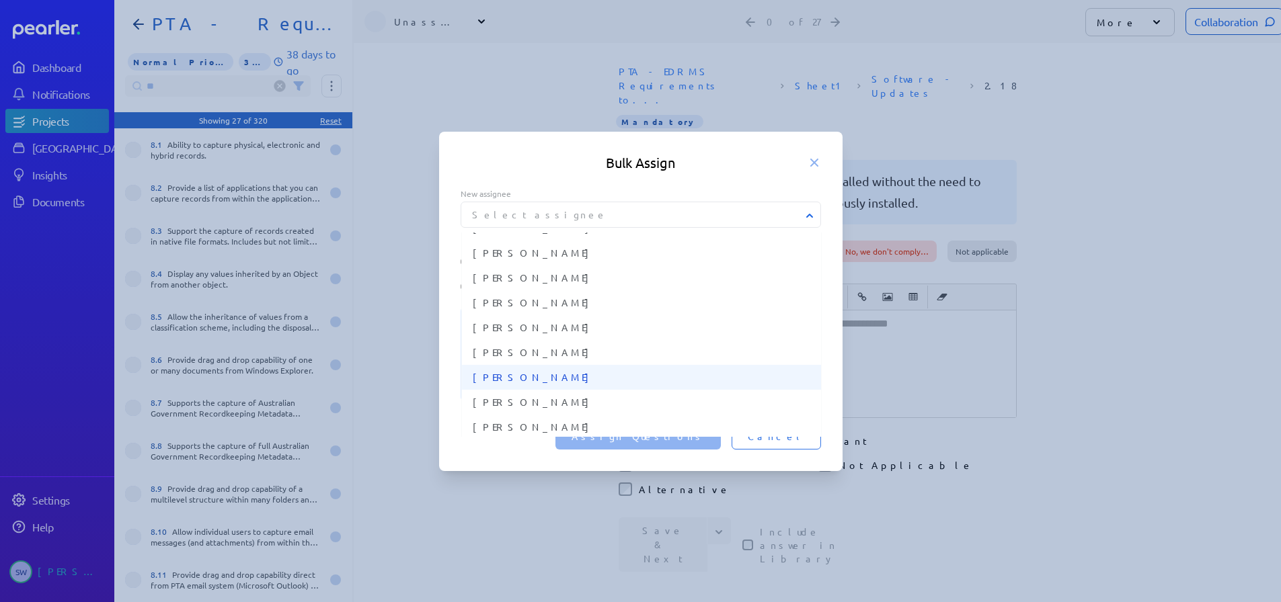
click at [543, 385] on span "[PERSON_NAME]" at bounding box center [642, 377] width 338 height 14
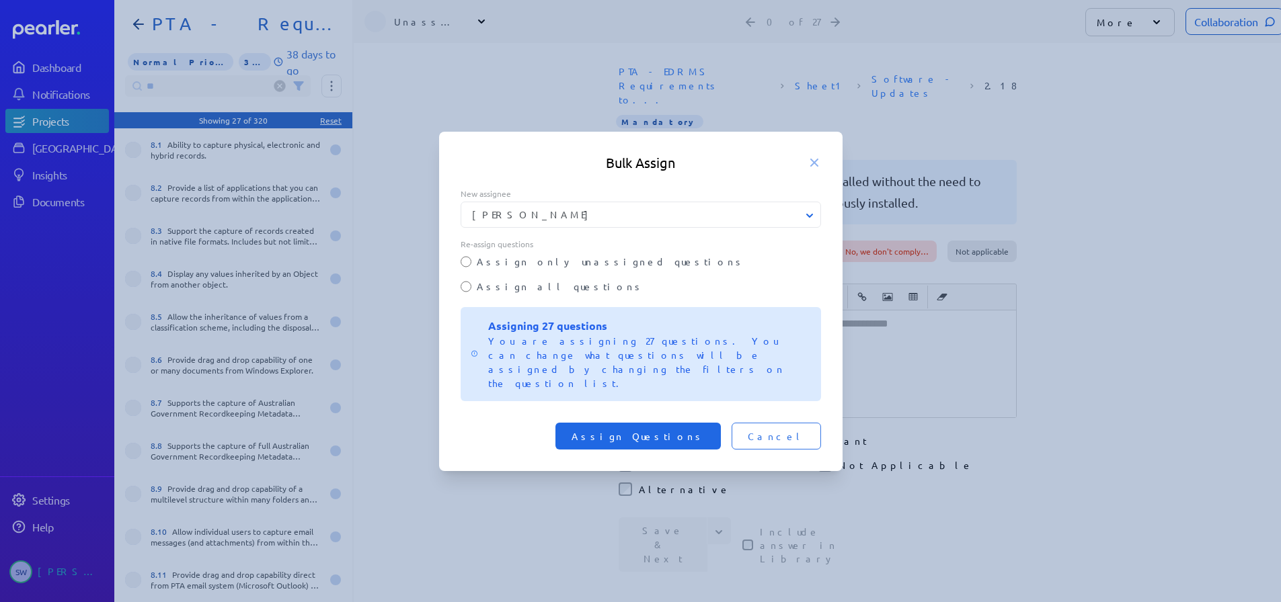
click at [662, 430] on span "Assign Questions" at bounding box center [637, 436] width 133 height 13
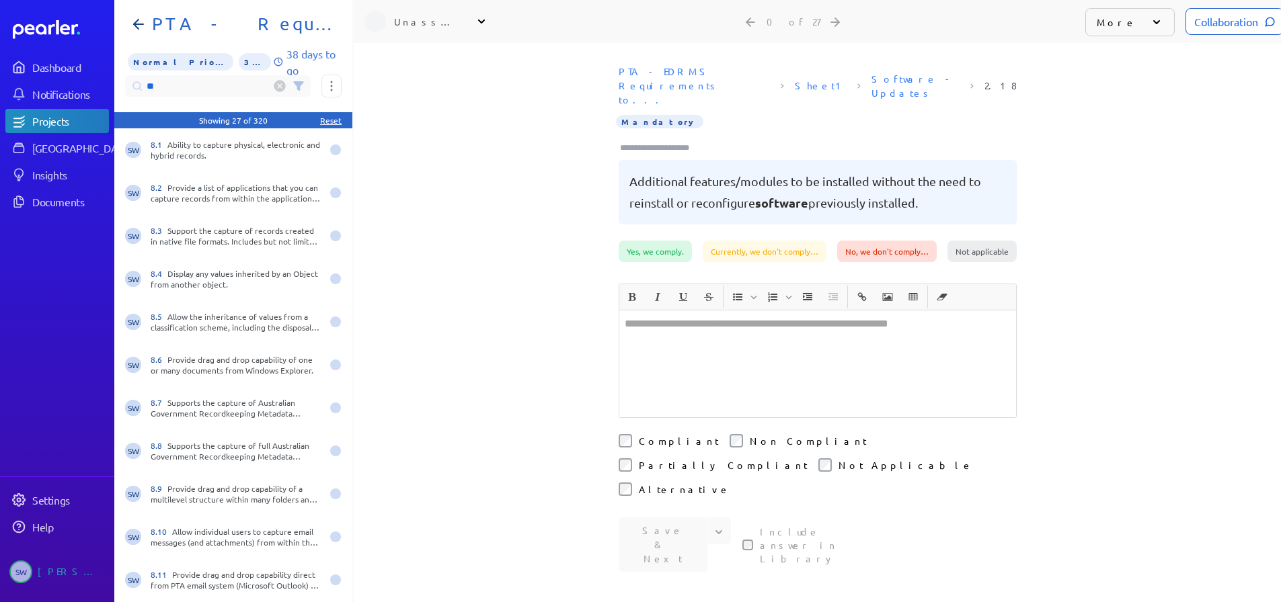
drag, startPoint x: 150, startPoint y: 79, endPoint x: 139, endPoint y: 79, distance: 10.8
click at [139, 79] on input "**" at bounding box center [218, 86] width 186 height 22
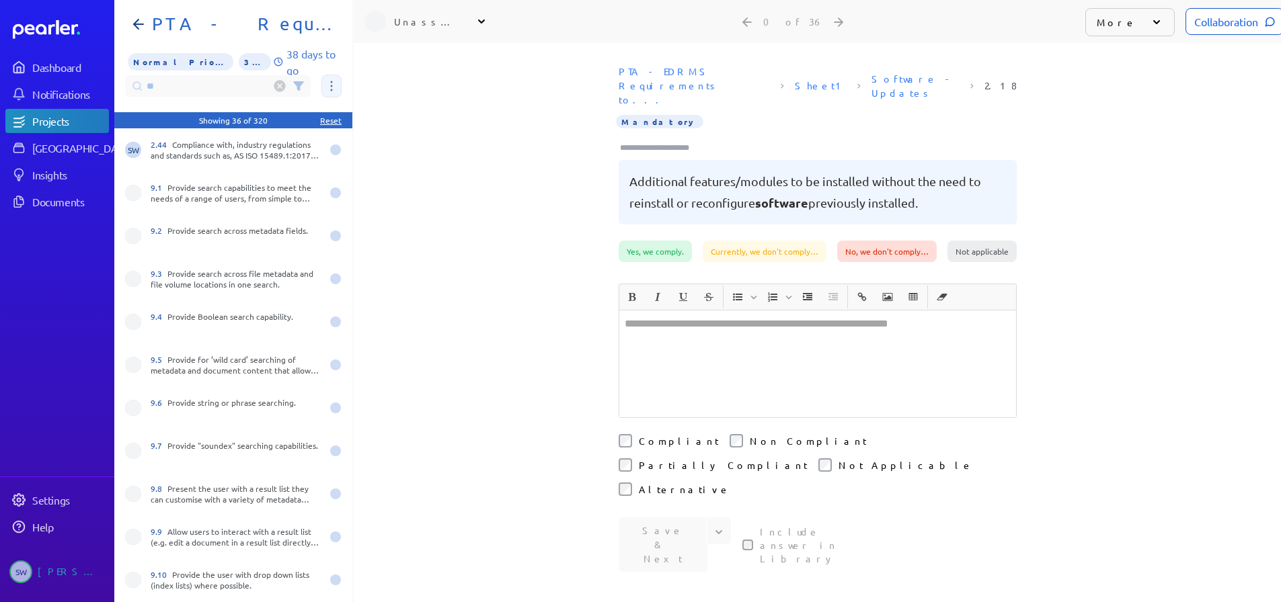
click at [330, 82] on button at bounding box center [331, 86] width 20 height 23
click at [358, 144] on span "Assign 36 questions" at bounding box center [389, 153] width 112 height 28
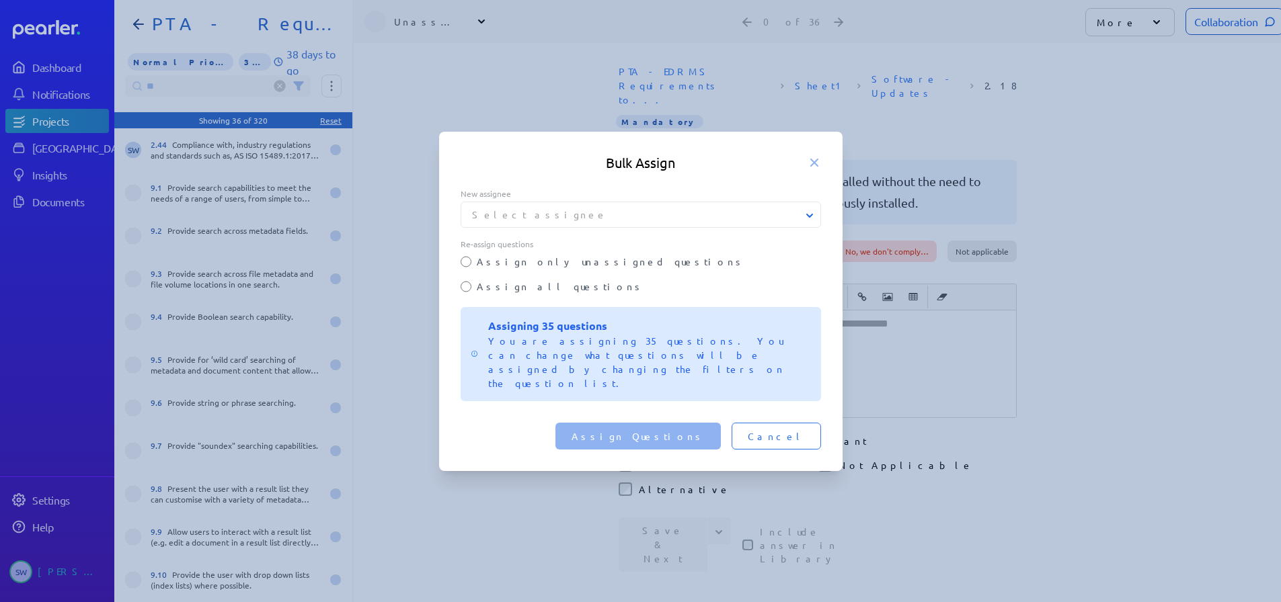
click at [540, 228] on div "Select assignee" at bounding box center [641, 215] width 360 height 26
click at [539, 222] on button "Select assignee" at bounding box center [641, 215] width 360 height 14
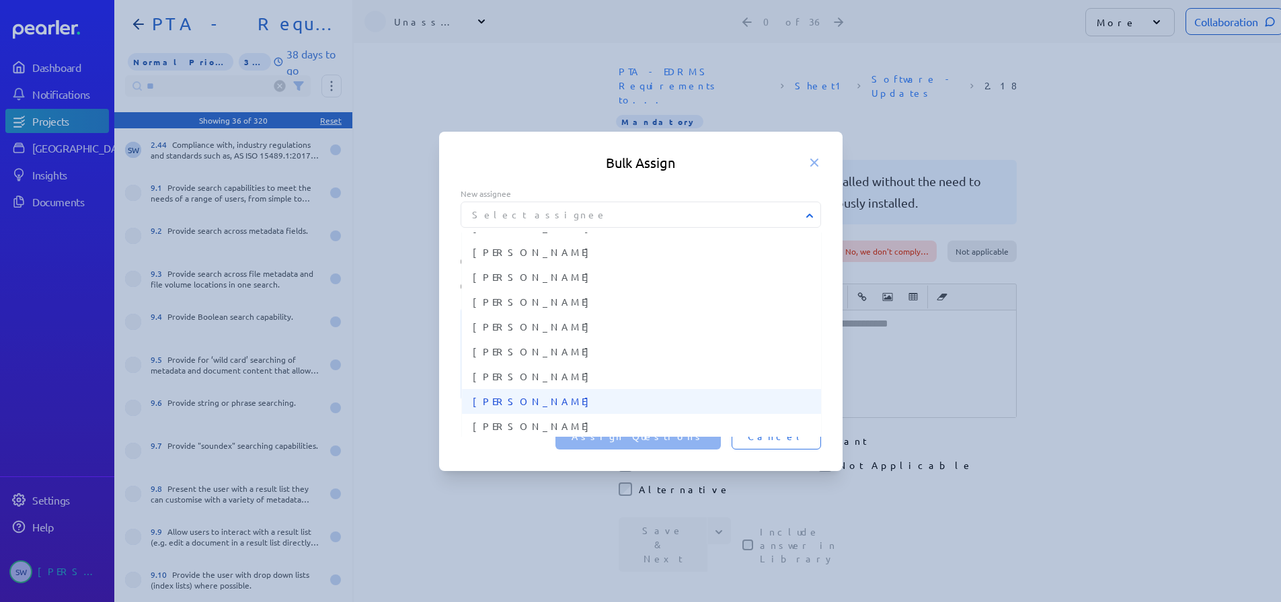
scroll to position [479, 0]
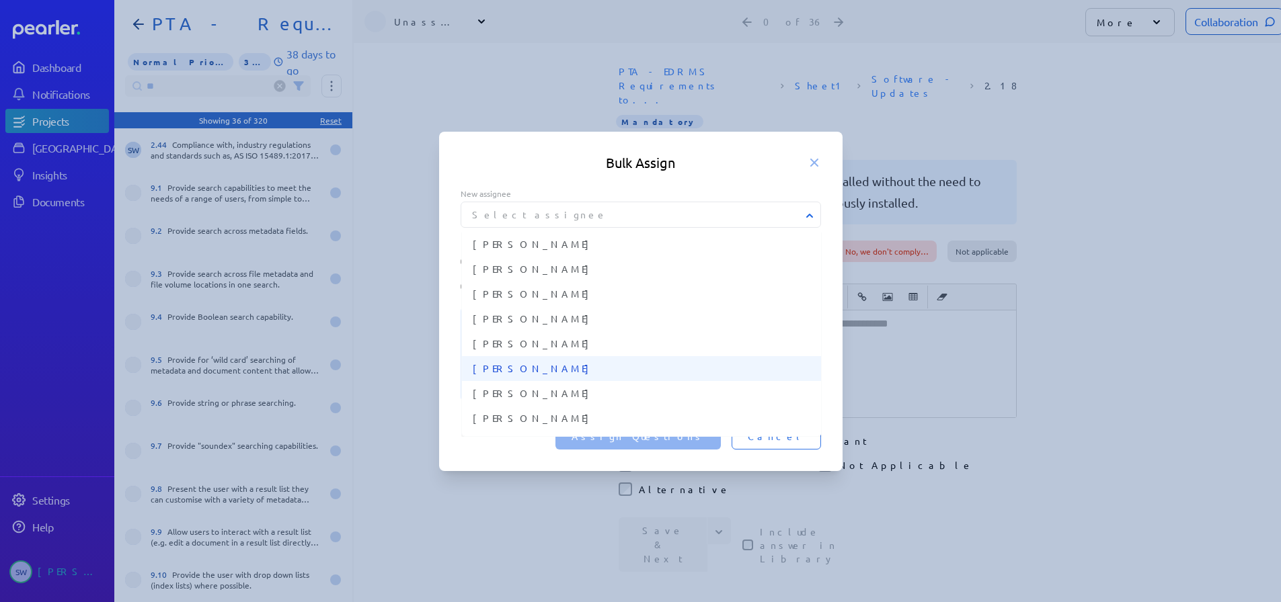
click at [522, 376] on span "[PERSON_NAME]" at bounding box center [642, 369] width 338 height 14
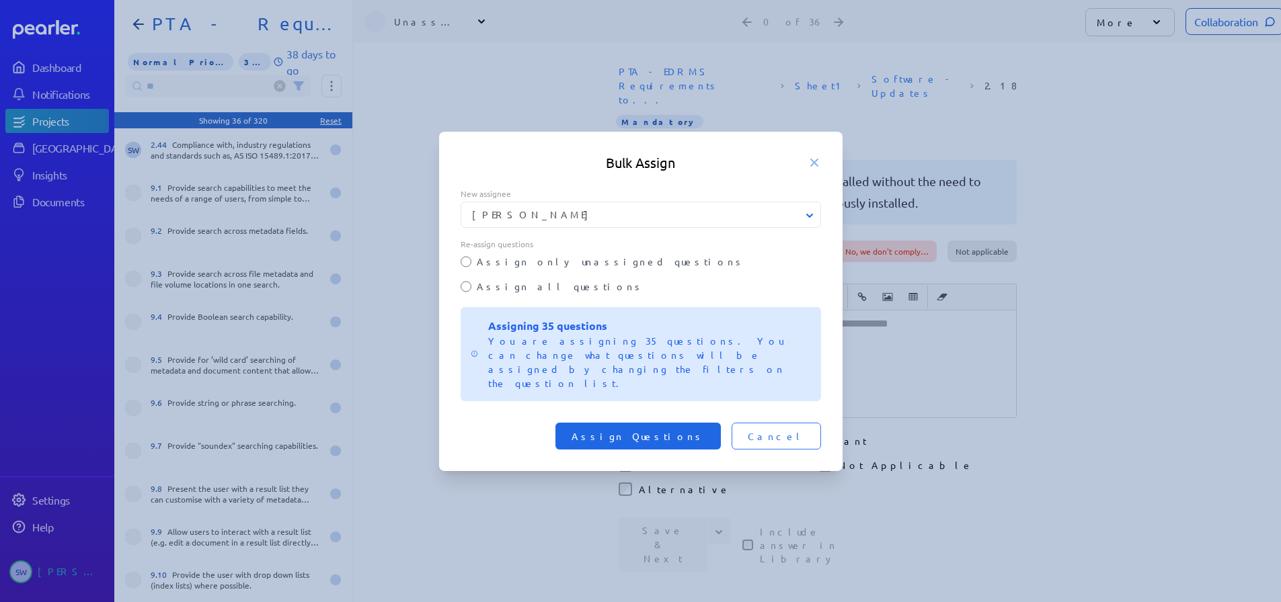
click at [663, 430] on span "Assign Questions" at bounding box center [637, 436] width 133 height 13
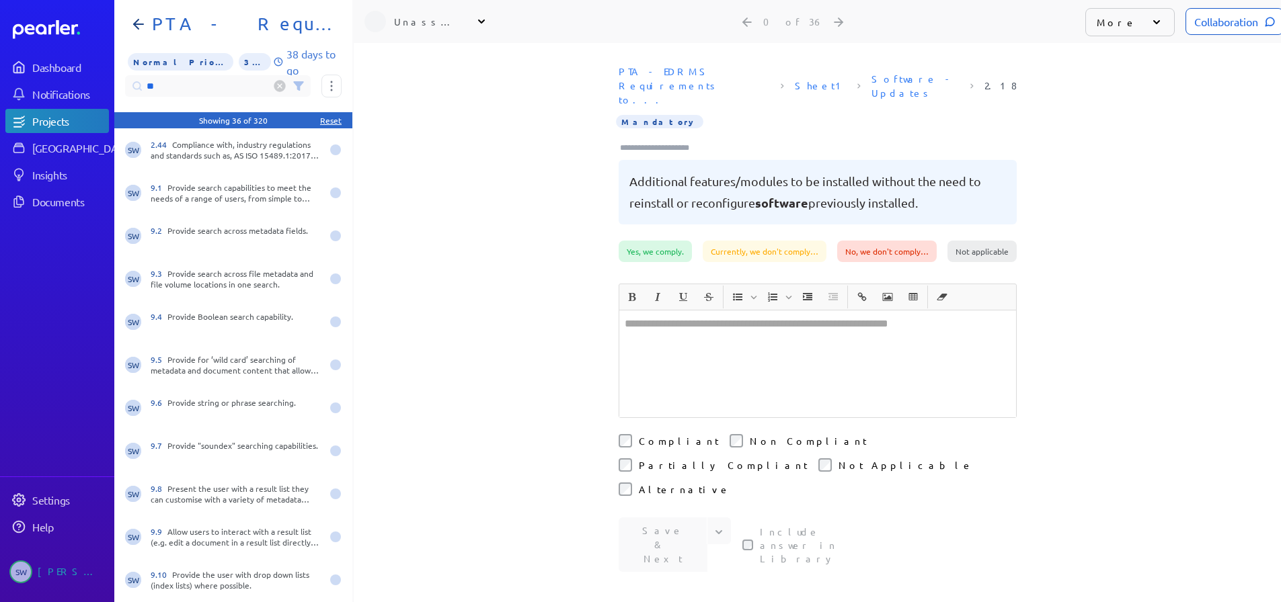
drag, startPoint x: 149, startPoint y: 79, endPoint x: 133, endPoint y: 75, distance: 16.6
click at [133, 75] on input "**" at bounding box center [218, 86] width 186 height 22
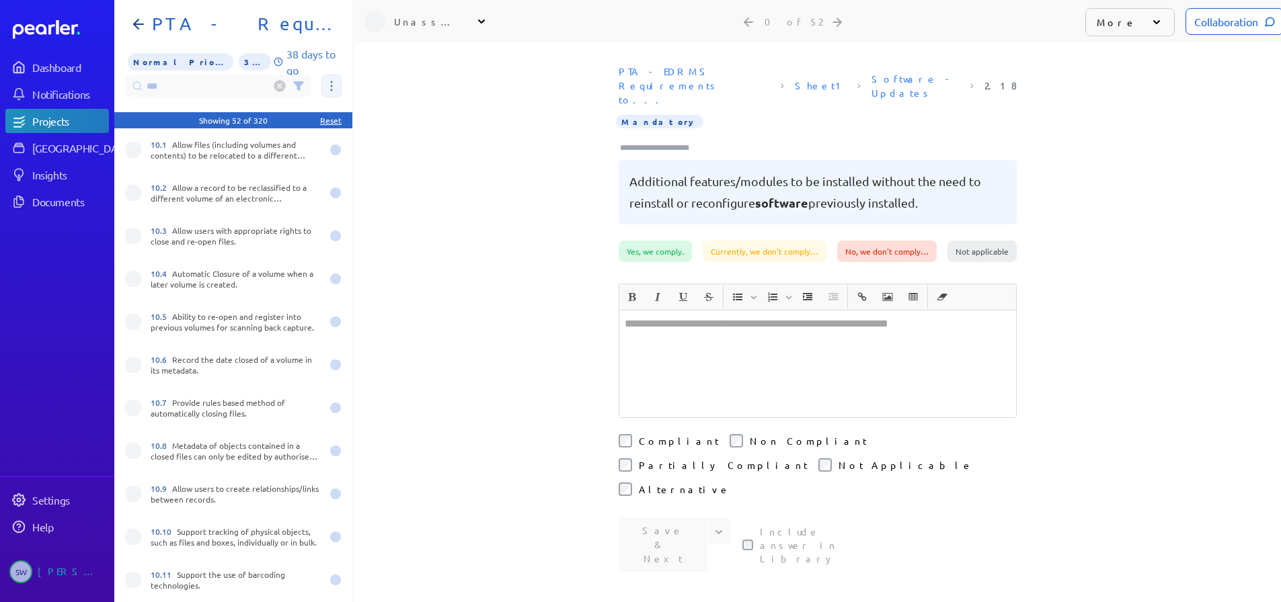
click at [333, 75] on button at bounding box center [331, 86] width 20 height 23
click at [363, 147] on span "Assign 52 questions" at bounding box center [389, 153] width 112 height 28
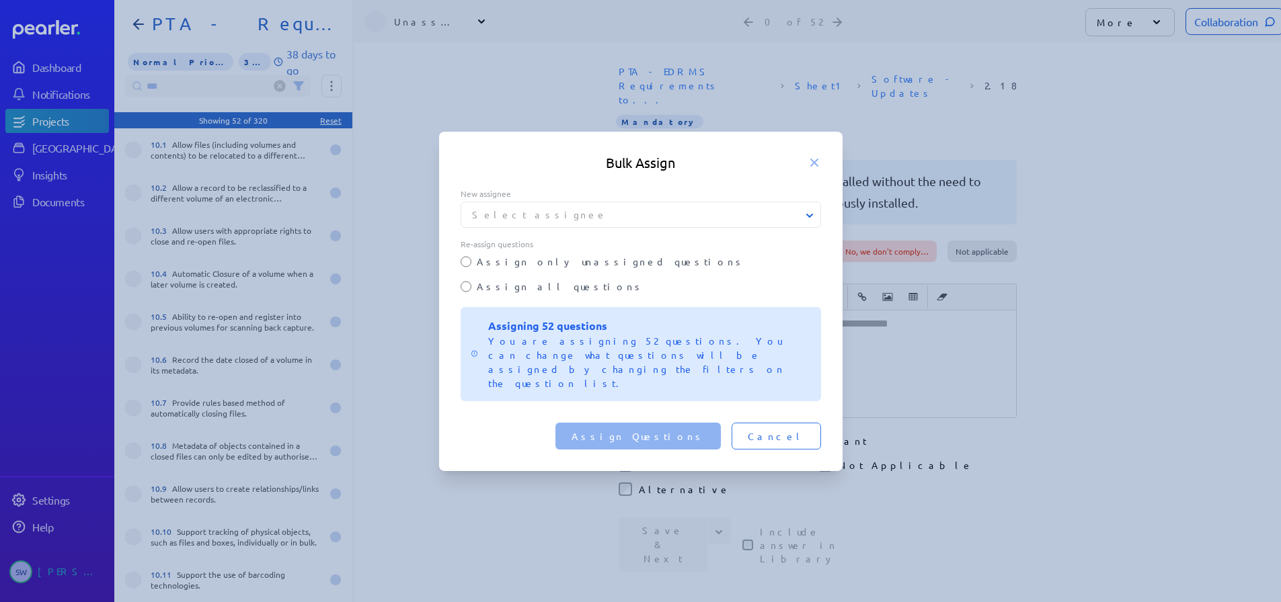
click at [807, 223] on icon at bounding box center [809, 215] width 13 height 13
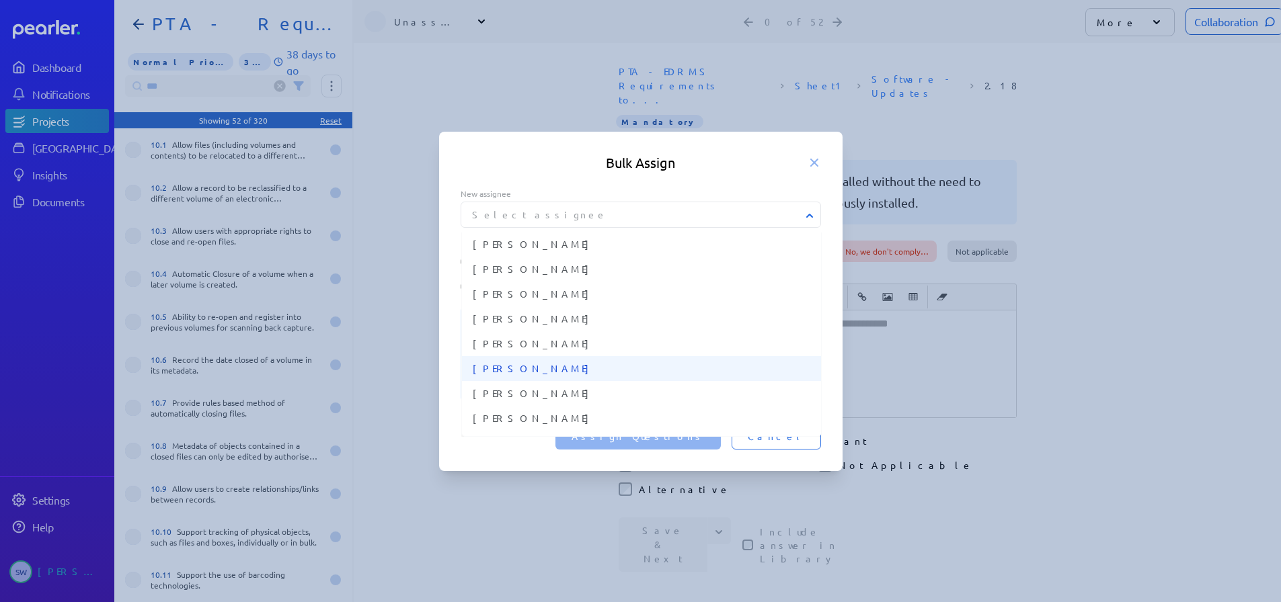
click at [543, 376] on span "[PERSON_NAME]" at bounding box center [642, 369] width 338 height 14
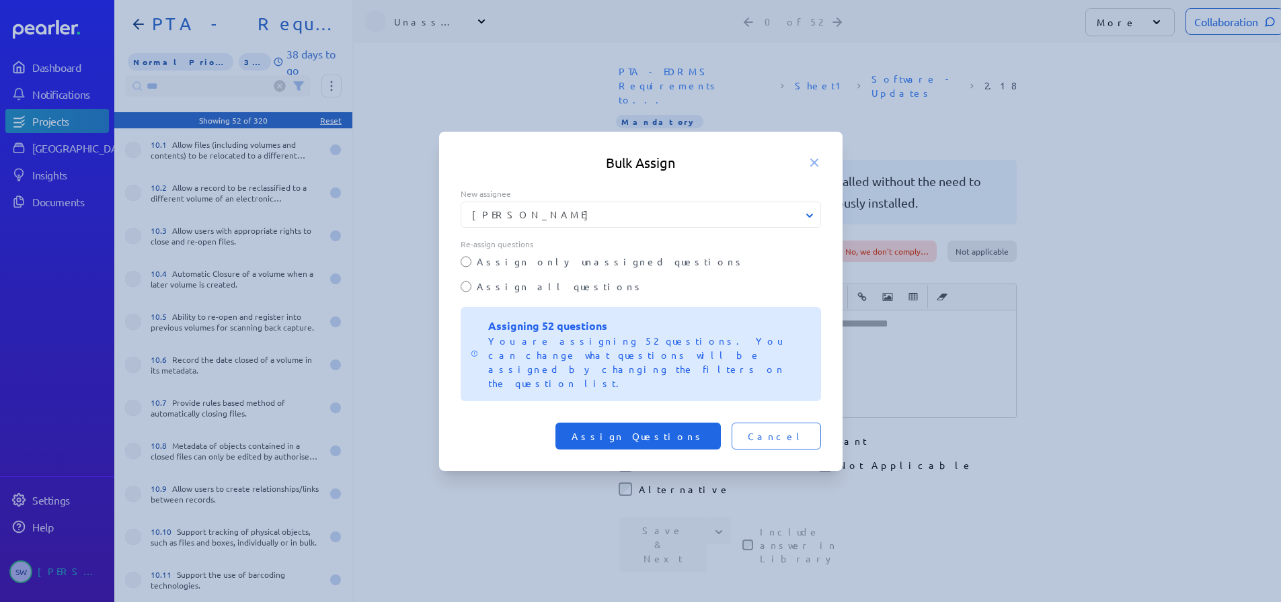
click at [700, 430] on span "Assign Questions" at bounding box center [637, 436] width 133 height 13
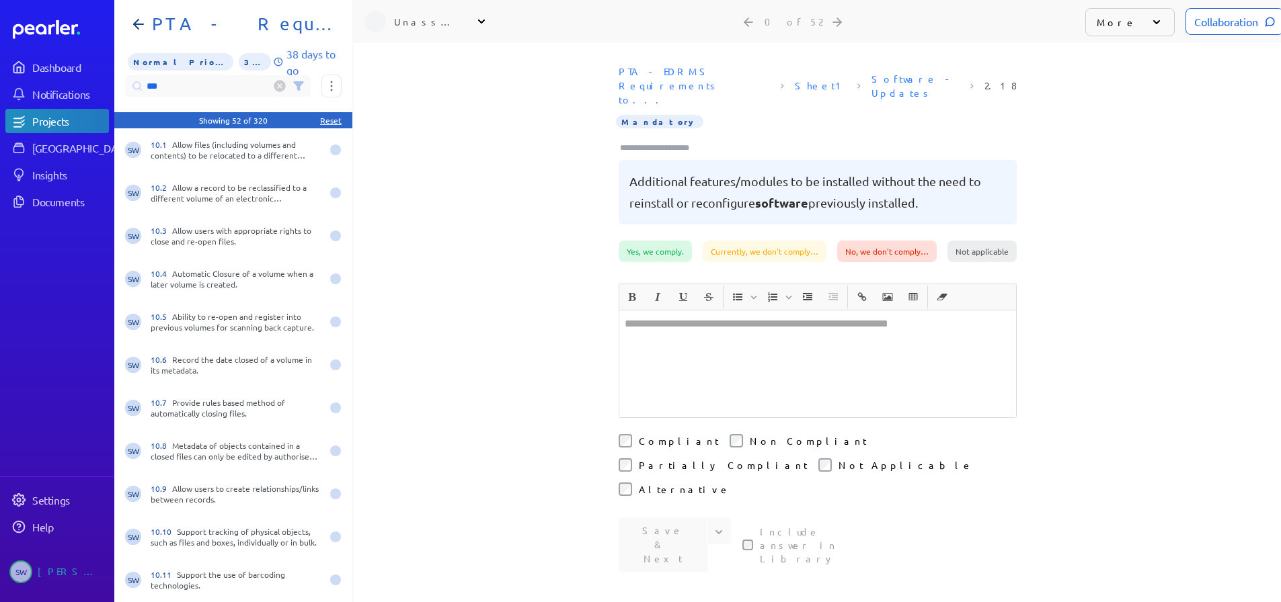
click at [157, 75] on input "***" at bounding box center [218, 86] width 186 height 22
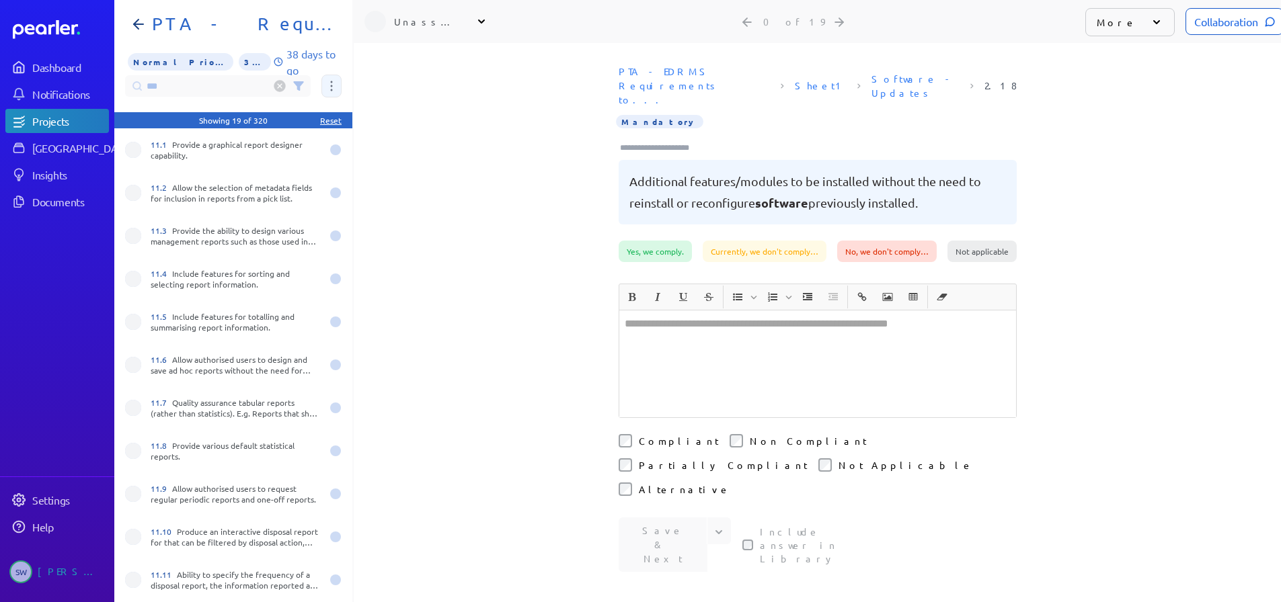
click at [333, 77] on button at bounding box center [331, 86] width 20 height 23
click at [357, 145] on span "Assign 19 questions" at bounding box center [389, 153] width 112 height 28
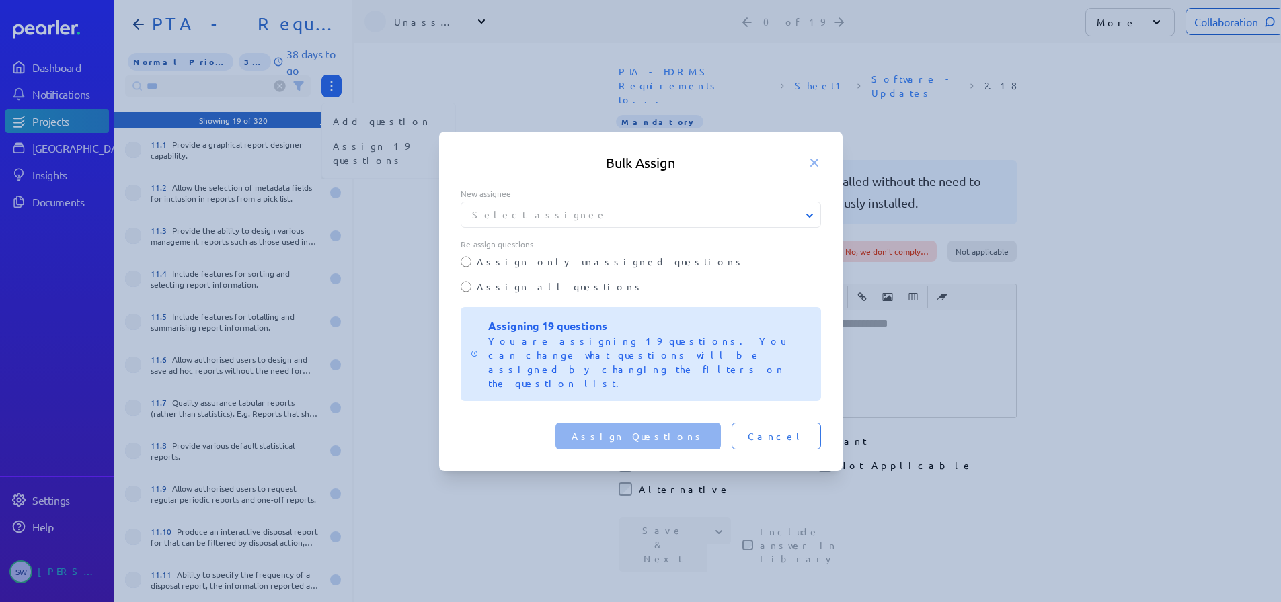
click at [555, 222] on button "Select assignee" at bounding box center [641, 215] width 360 height 14
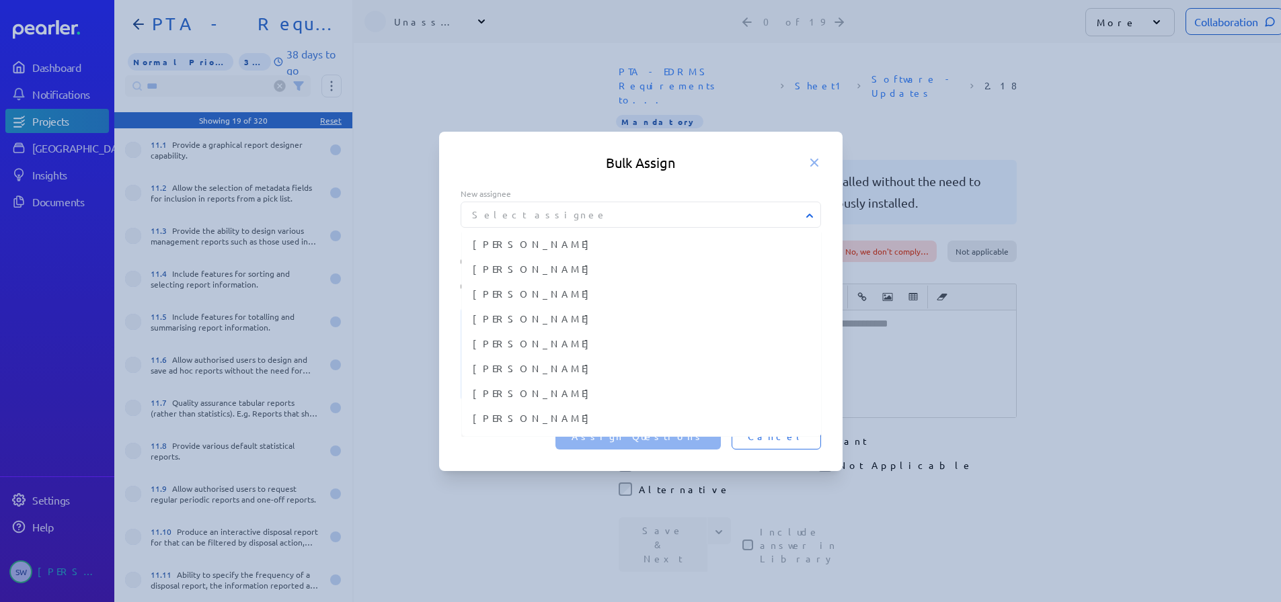
scroll to position [412, 0]
click at [522, 294] on span "[PERSON_NAME]" at bounding box center [642, 287] width 338 height 14
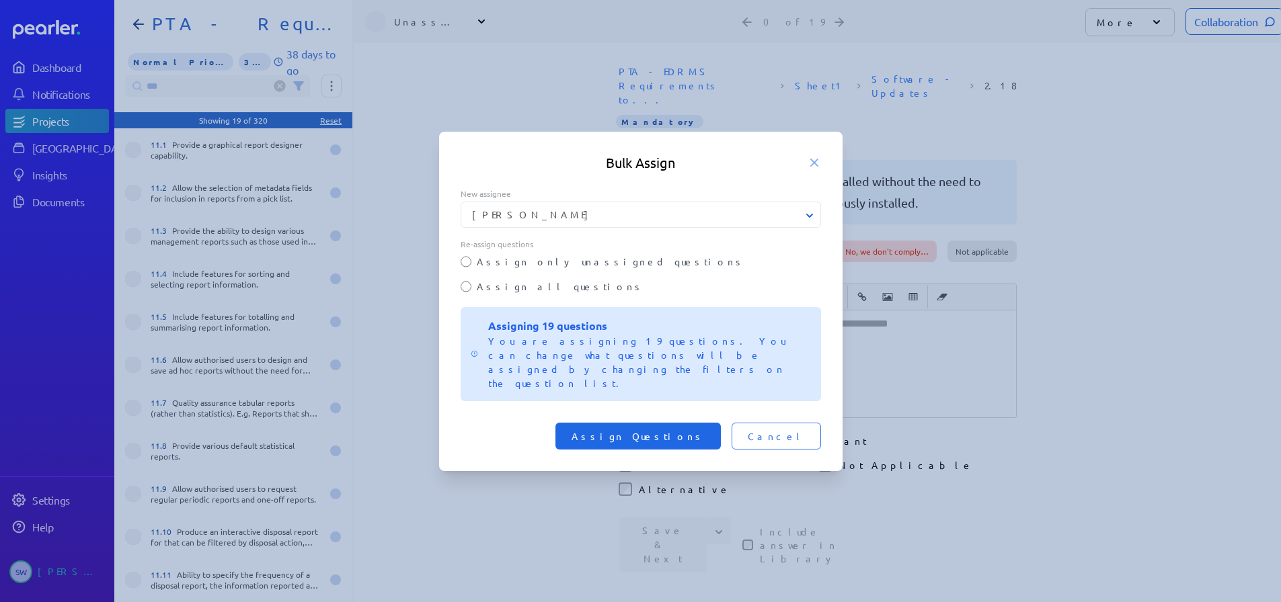
click at [683, 430] on span "Assign Questions" at bounding box center [637, 436] width 133 height 13
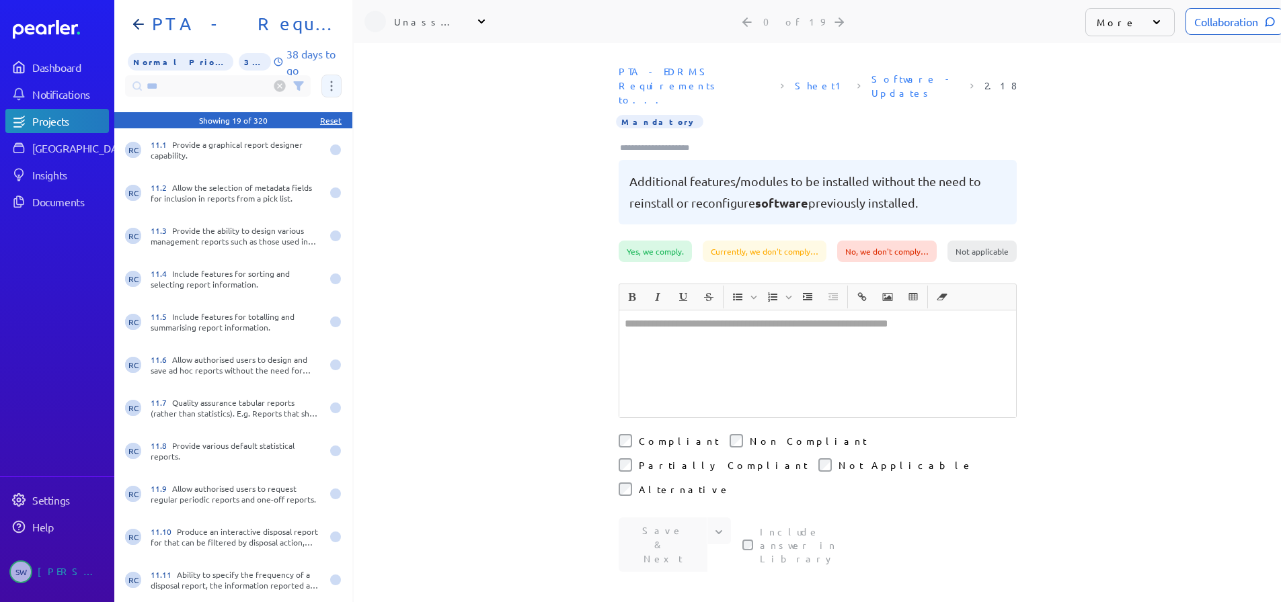
click at [335, 80] on button at bounding box center [331, 86] width 20 height 23
click at [353, 153] on button "Assign 19 questions" at bounding box center [388, 153] width 133 height 39
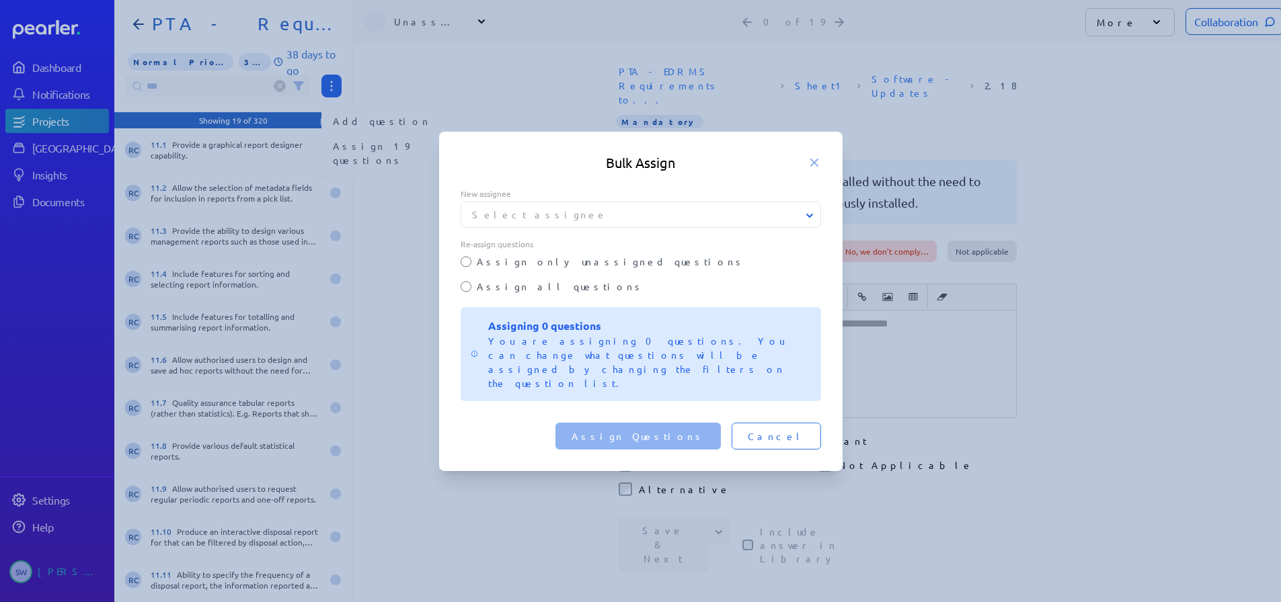
click at [515, 222] on button "Select assignee" at bounding box center [641, 215] width 360 height 14
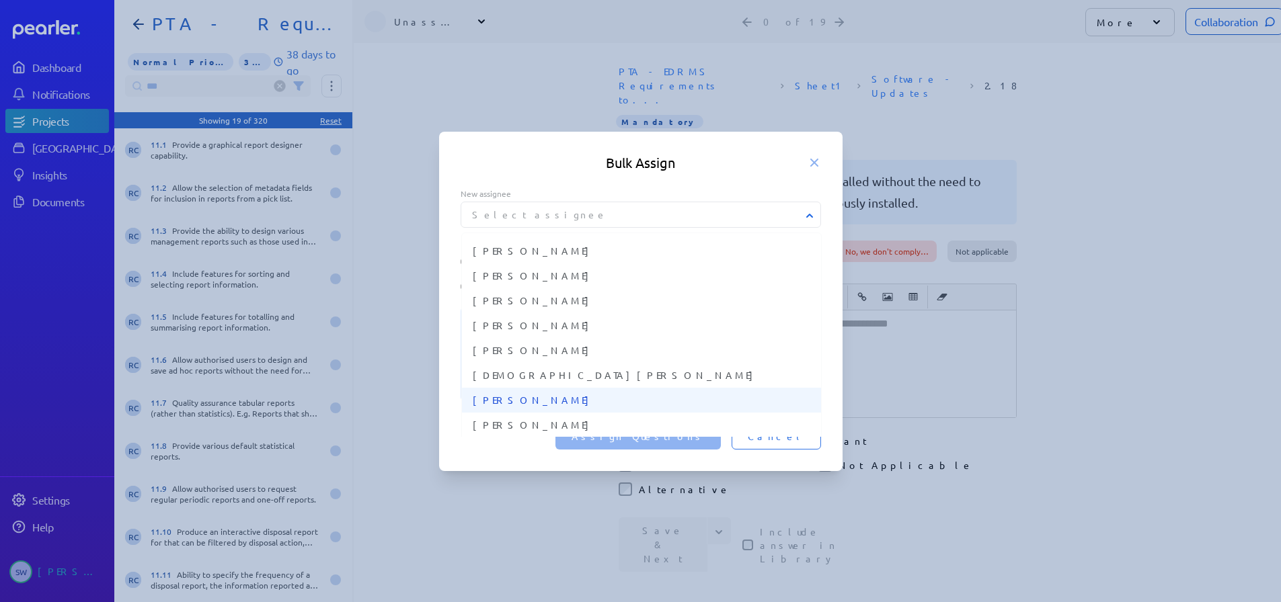
scroll to position [479, 0]
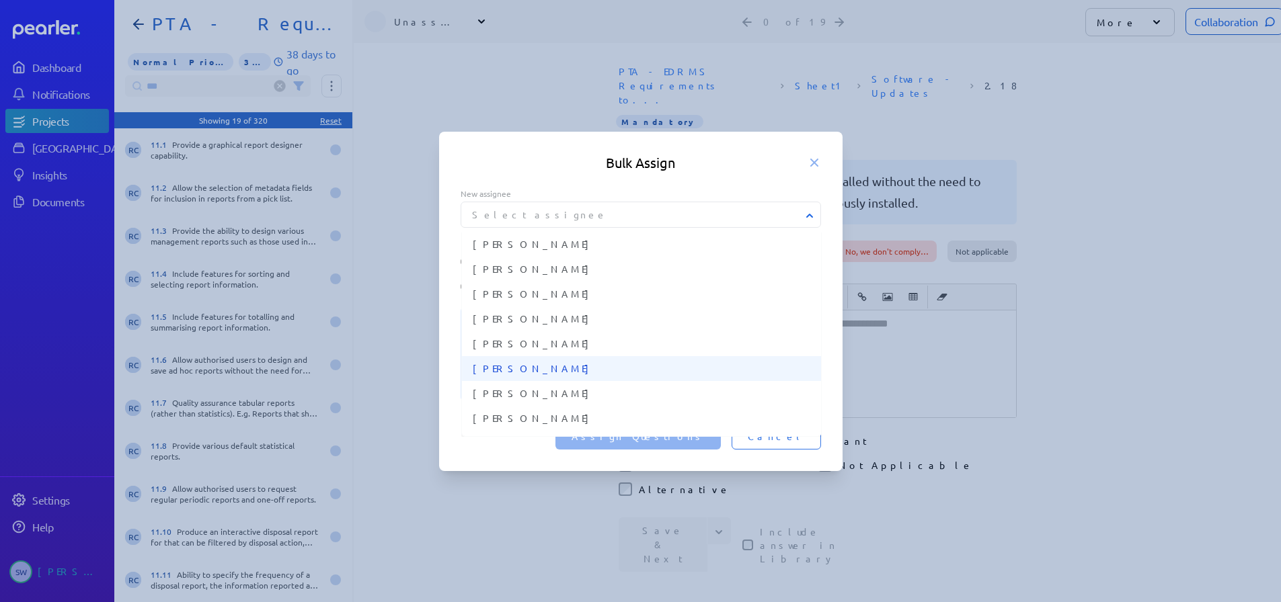
click at [538, 376] on span "[PERSON_NAME]" at bounding box center [642, 369] width 338 height 14
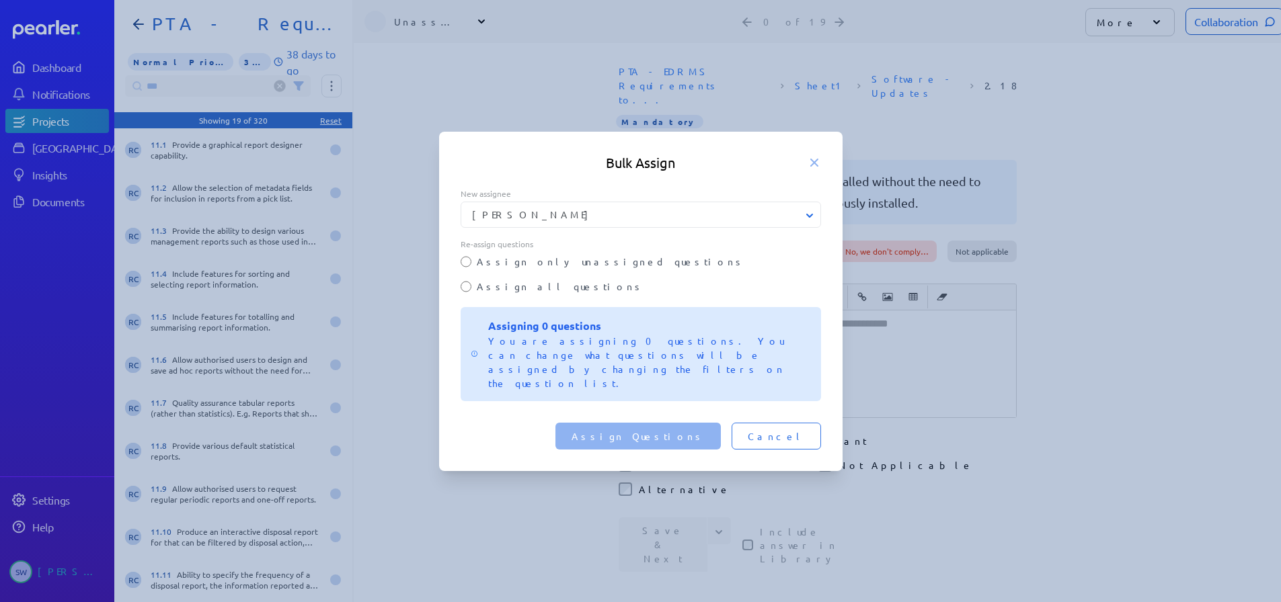
click at [795, 430] on span "Cancel" at bounding box center [776, 436] width 57 height 13
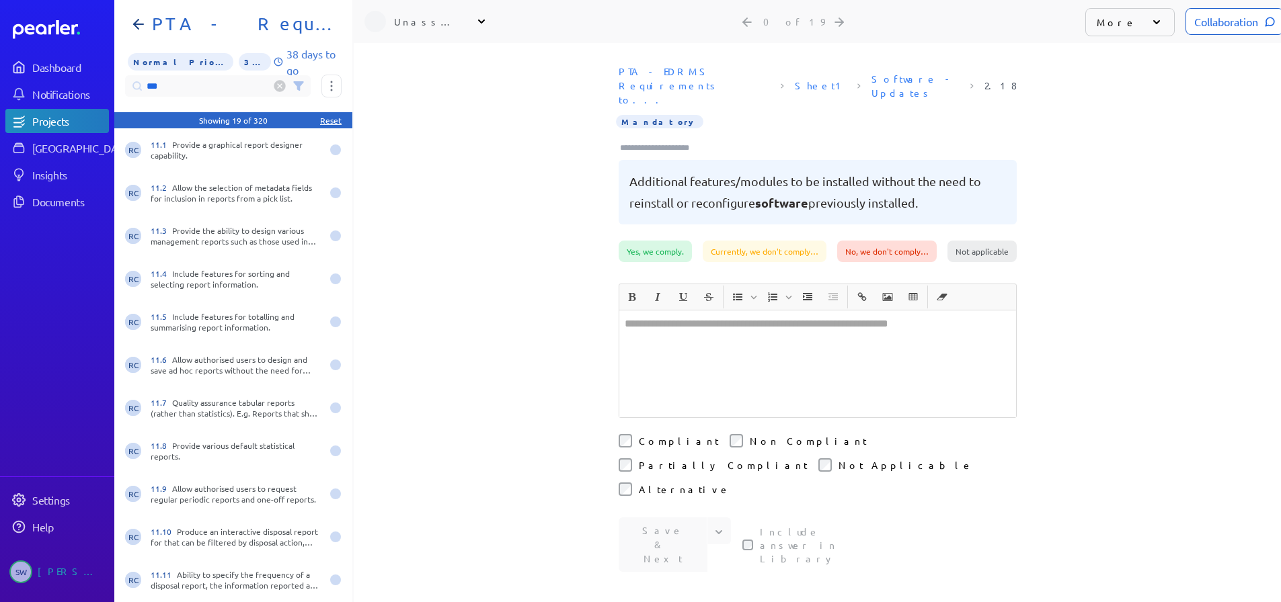
click at [186, 75] on input "***" at bounding box center [218, 86] width 186 height 22
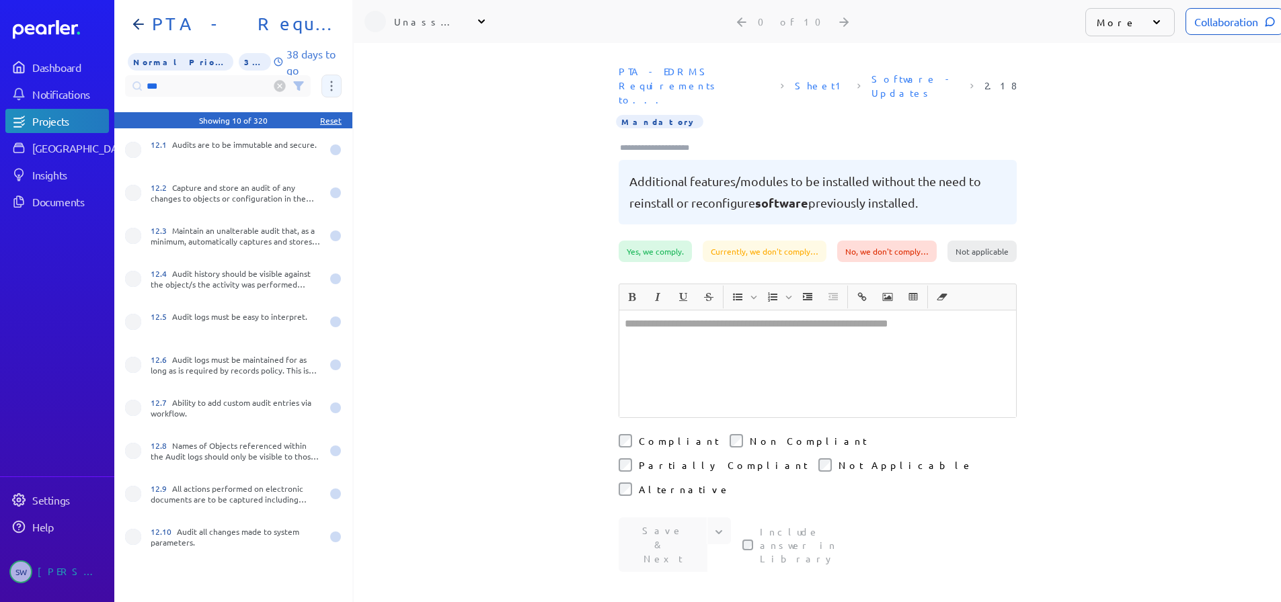
type input "***"
click at [331, 81] on icon at bounding box center [332, 86] width 2 height 10
click at [403, 144] on span "Assign 10 questions" at bounding box center [389, 153] width 112 height 28
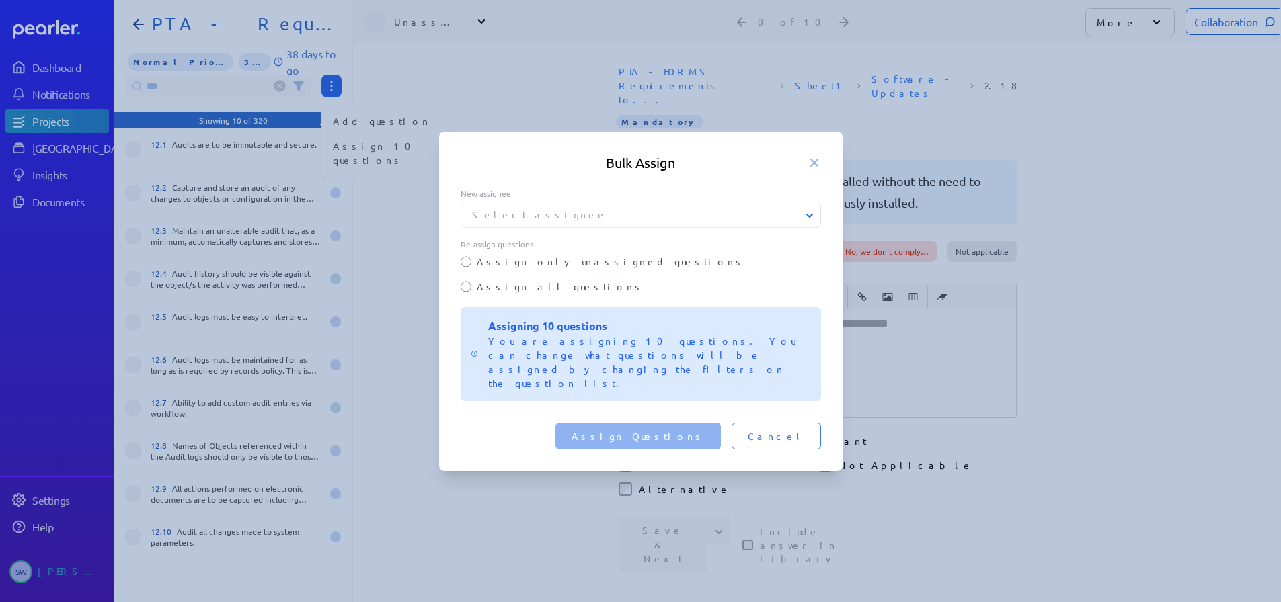
click at [638, 222] on button "Select assignee" at bounding box center [641, 215] width 360 height 14
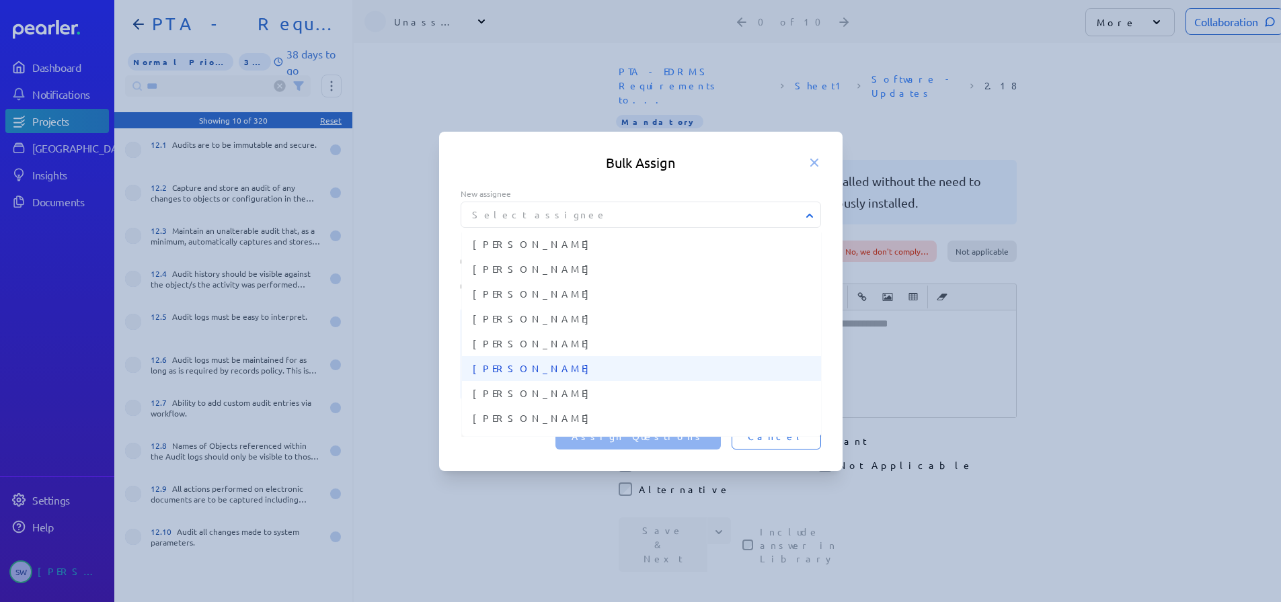
click at [608, 376] on span "[PERSON_NAME]" at bounding box center [642, 369] width 338 height 14
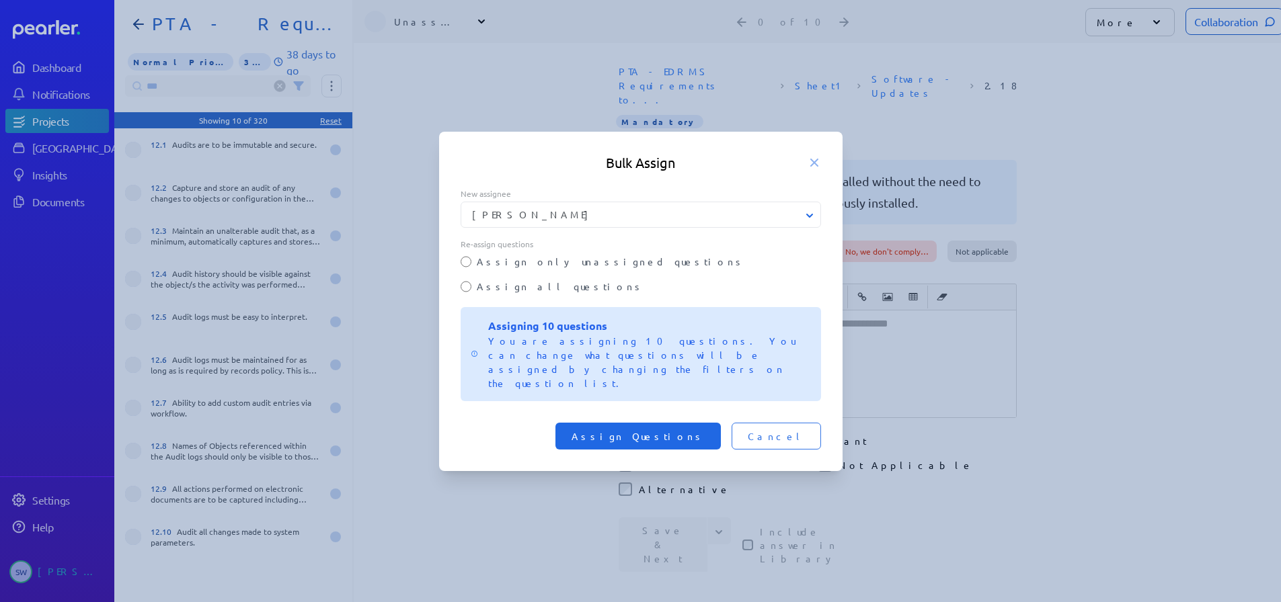
click at [671, 430] on span "Assign Questions" at bounding box center [637, 436] width 133 height 13
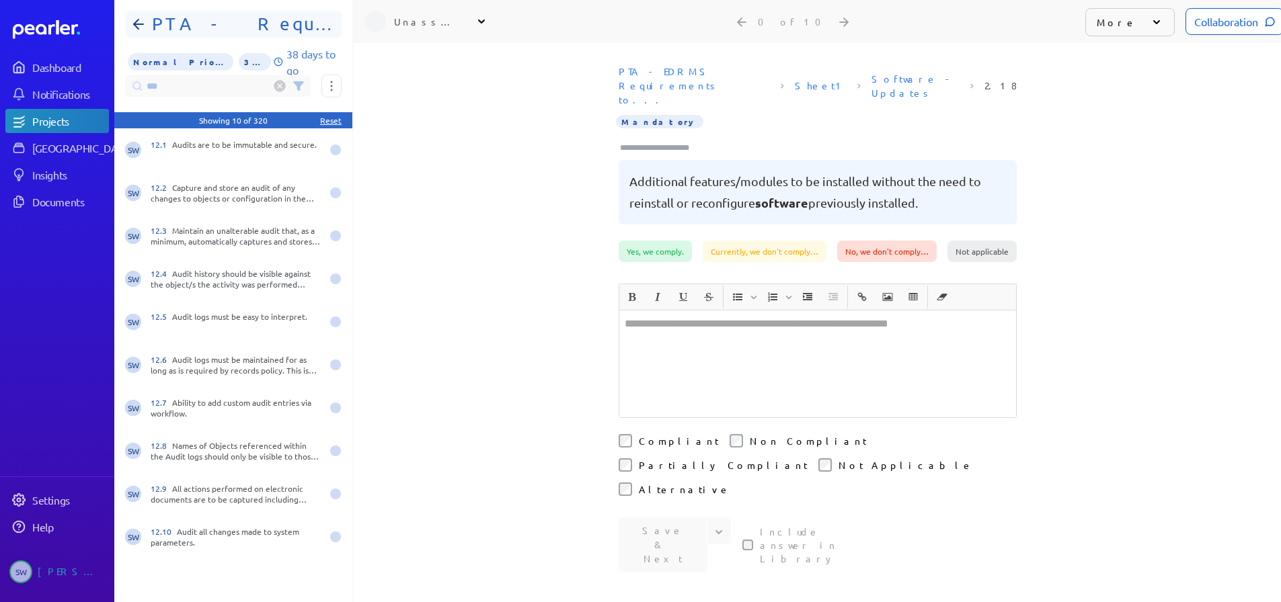
click at [134, 16] on icon at bounding box center [138, 24] width 16 height 16
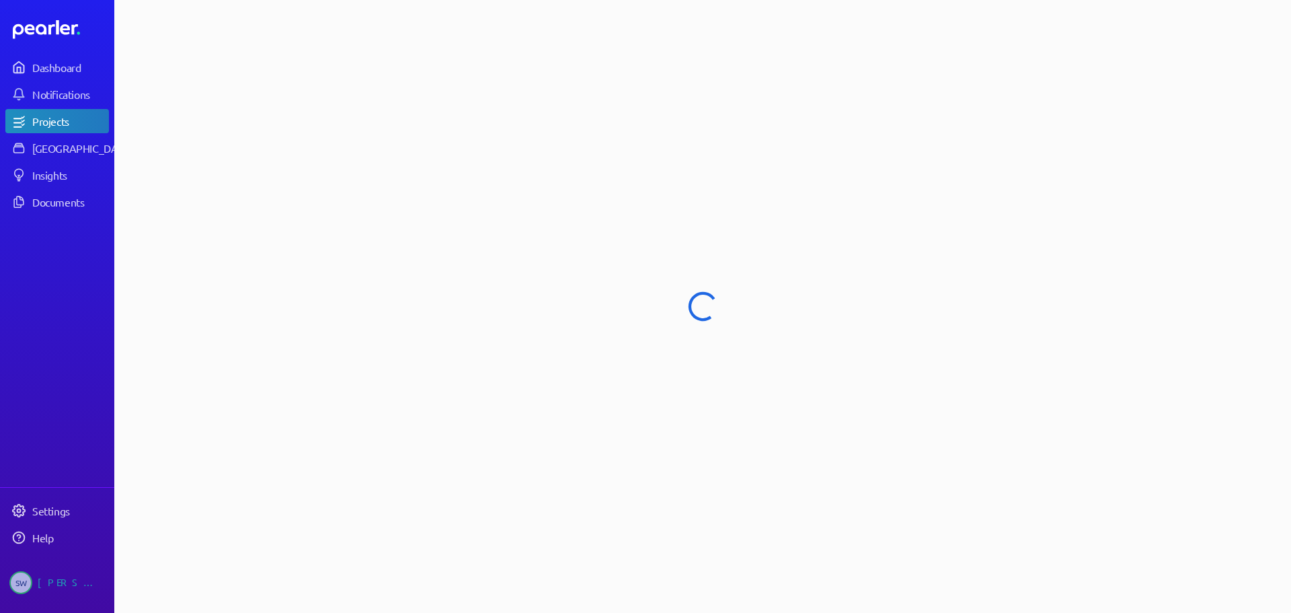
select select "******"
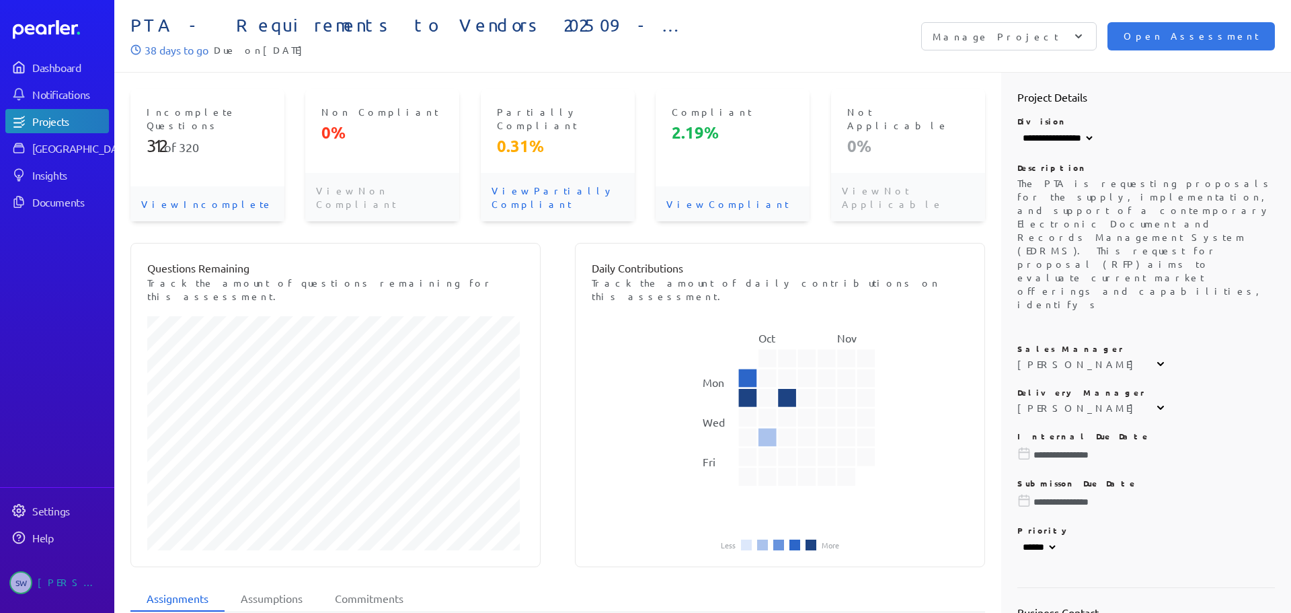
click at [157, 186] on p "View Incomplete" at bounding box center [207, 203] width 154 height 35
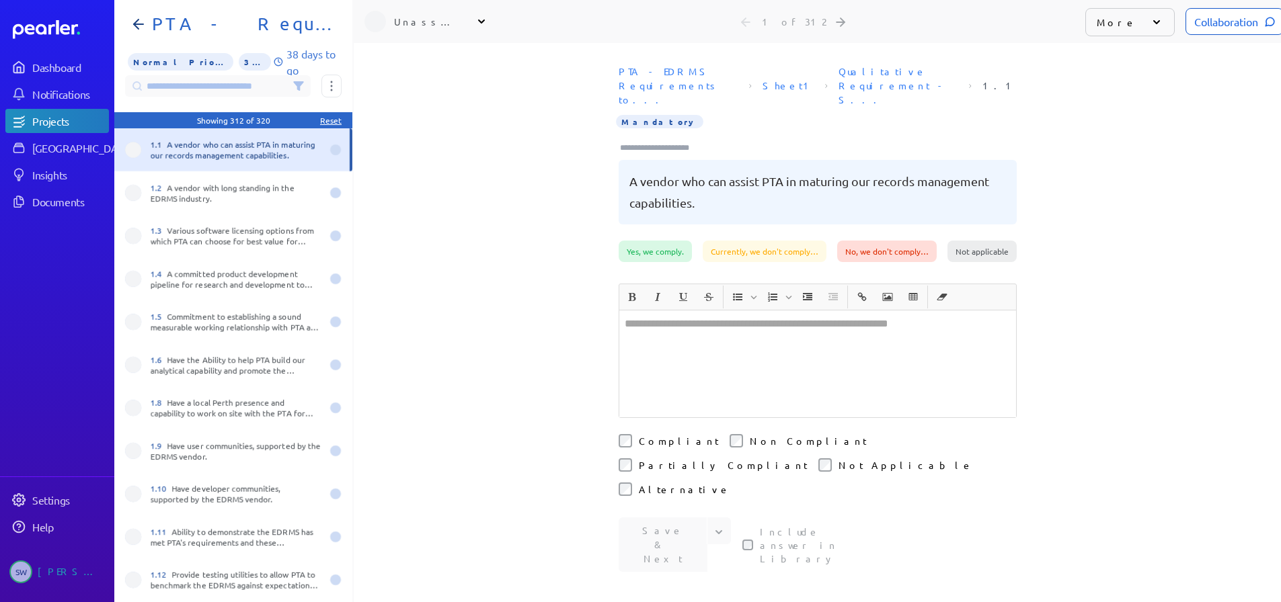
click at [155, 85] on input at bounding box center [218, 86] width 186 height 22
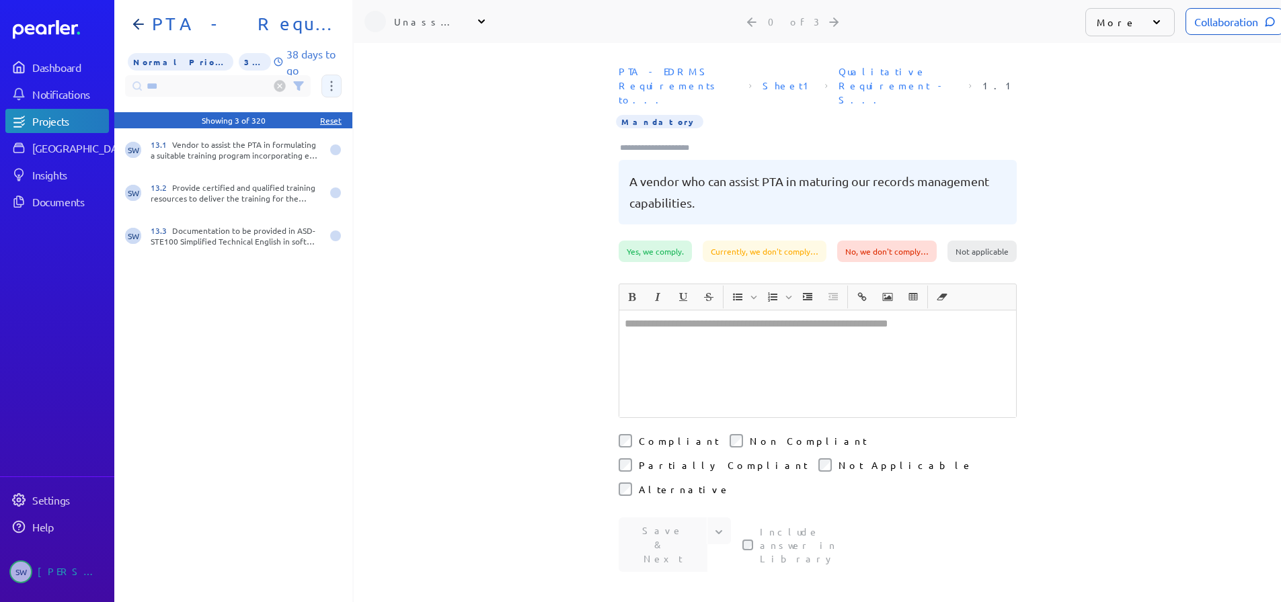
click at [332, 84] on icon at bounding box center [331, 86] width 3 height 11
click at [343, 145] on span "Assign 3 questions" at bounding box center [389, 153] width 112 height 28
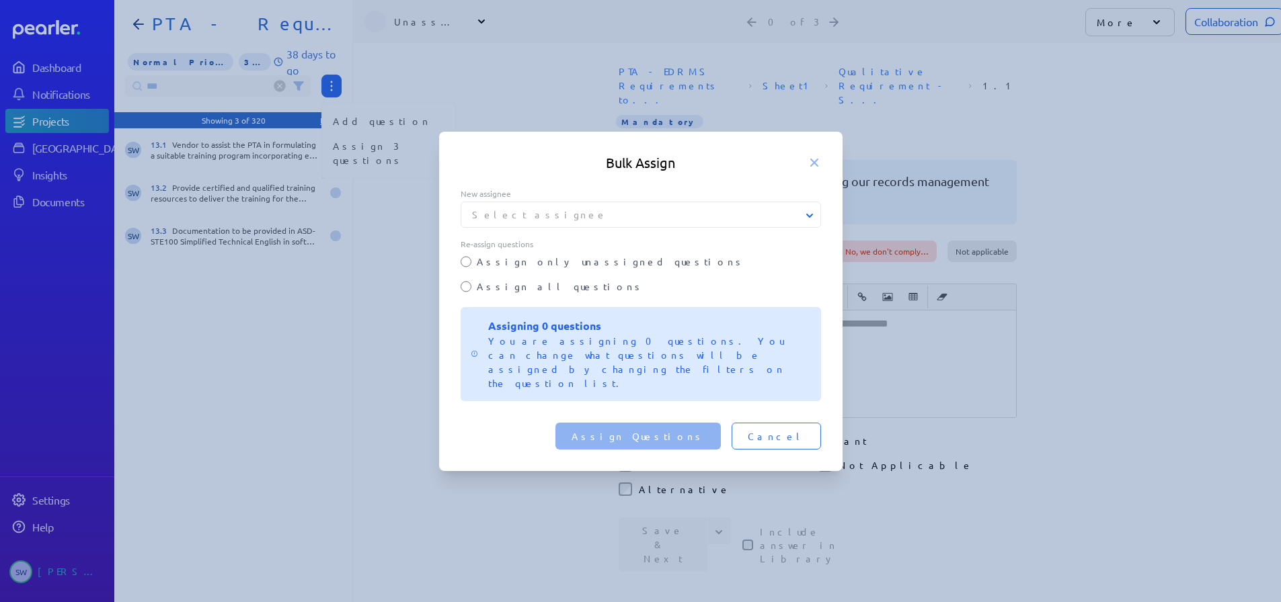
click at [619, 222] on button "Select assignee" at bounding box center [641, 215] width 360 height 14
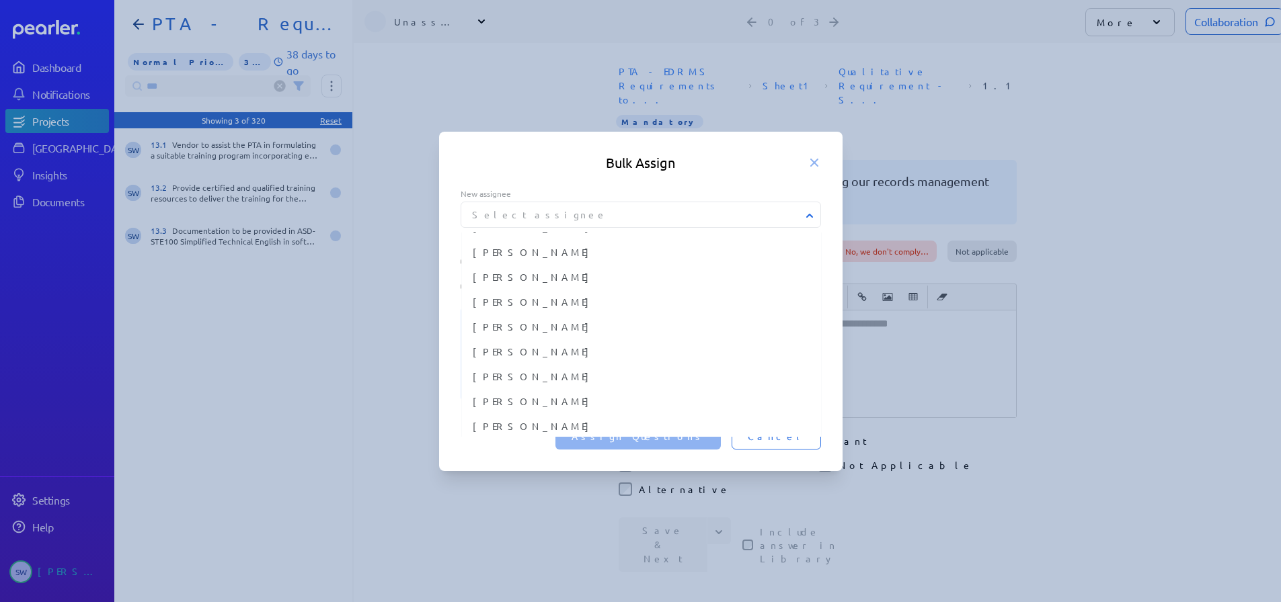
scroll to position [471, 0]
click at [563, 355] on button "[PERSON_NAME]" at bounding box center [641, 352] width 359 height 25
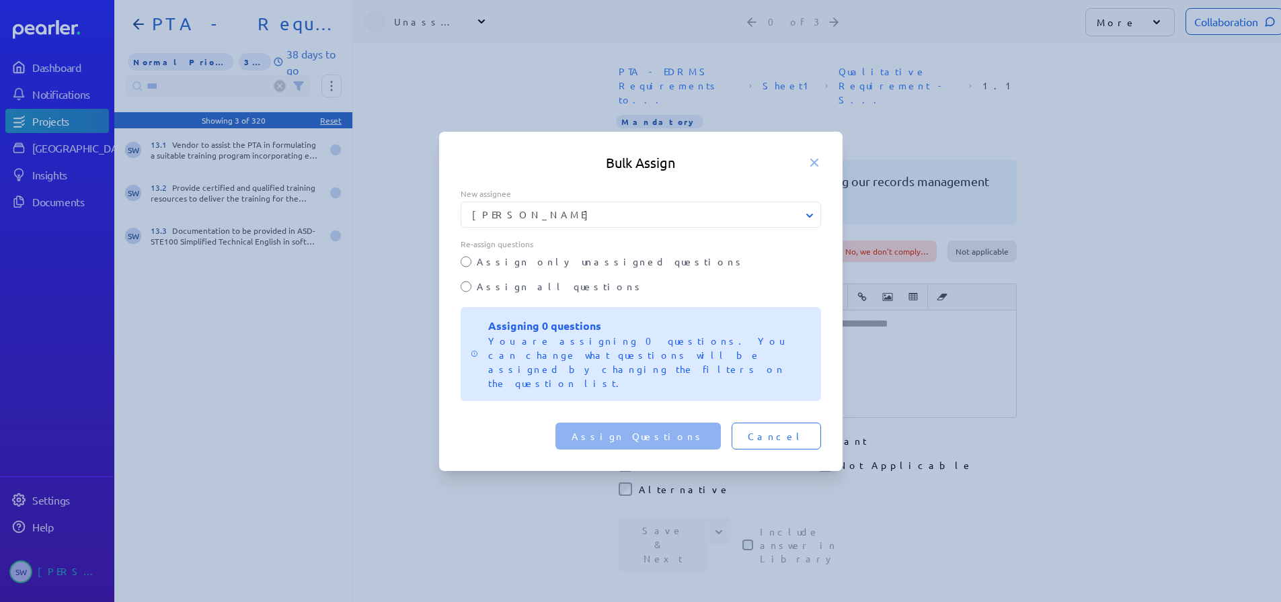
click at [524, 294] on label "Assign all questions" at bounding box center [649, 287] width 344 height 14
click at [693, 432] on button "Assign Questions" at bounding box center [637, 436] width 165 height 27
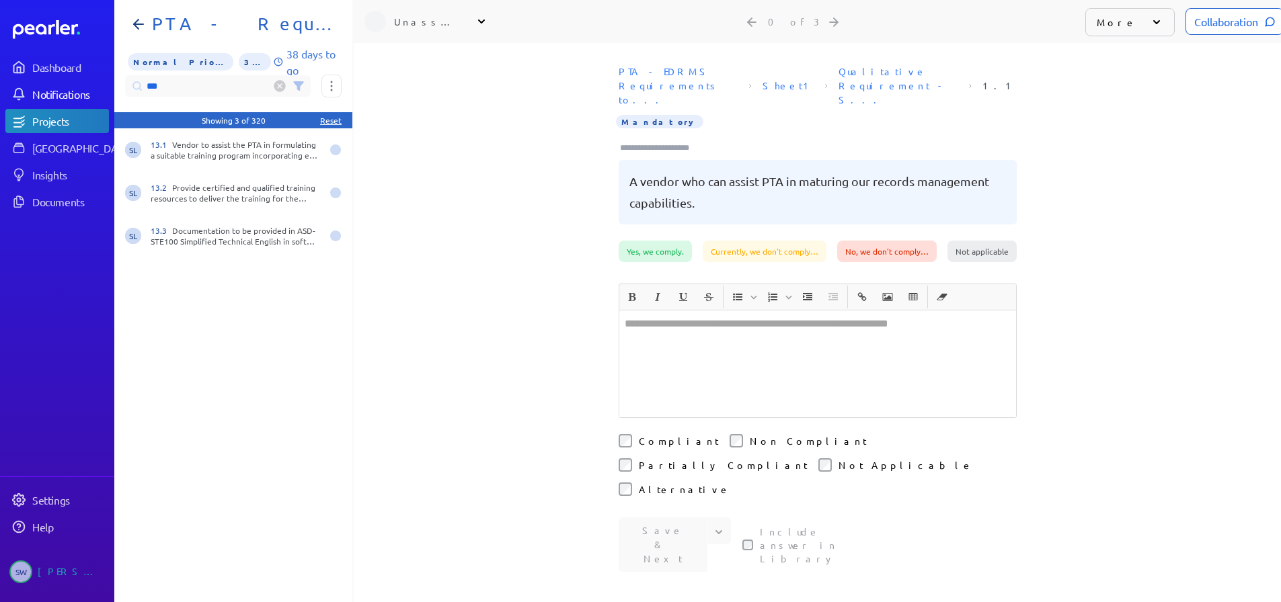
drag, startPoint x: 177, startPoint y: 83, endPoint x: 107, endPoint y: 93, distance: 70.6
click at [107, 93] on div "Dashboard Notifications Projects Answer Library Insights Documents Settings Hel…" at bounding box center [640, 301] width 1281 height 602
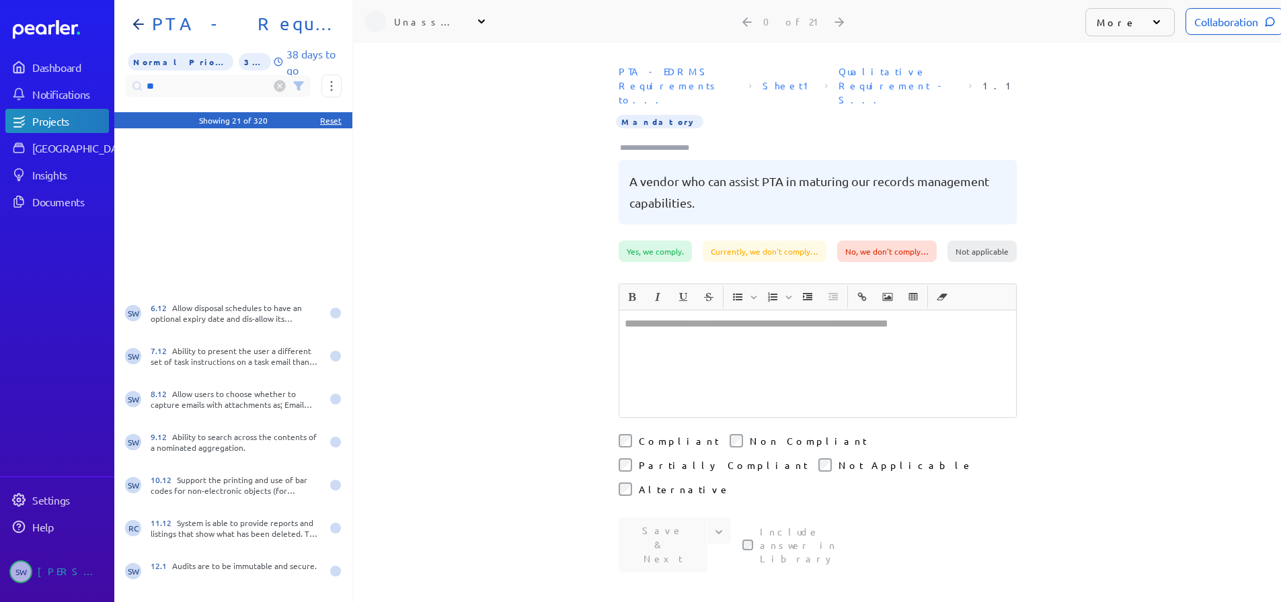
scroll to position [0, 0]
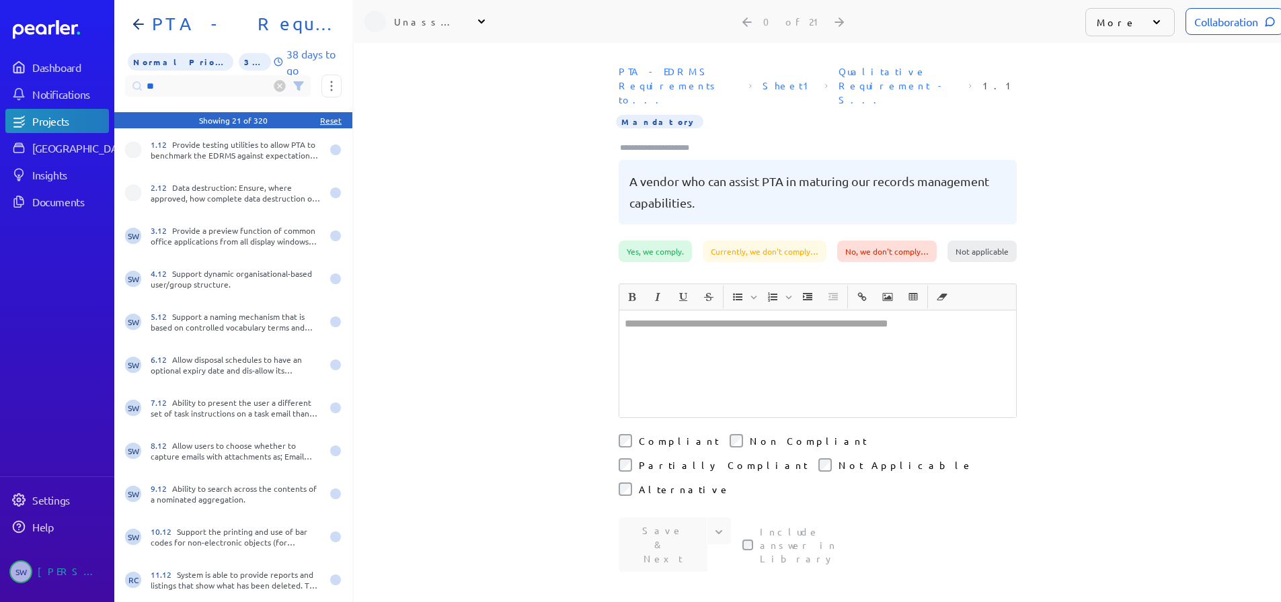
type input "**"
click at [530, 120] on div "PTA - EDRMS Requirements to... Sheet1 Qualitative Requirement - S... 1.1 Mandat…" at bounding box center [817, 150] width 927 height 182
click at [299, 85] on icon at bounding box center [298, 86] width 9 height 8
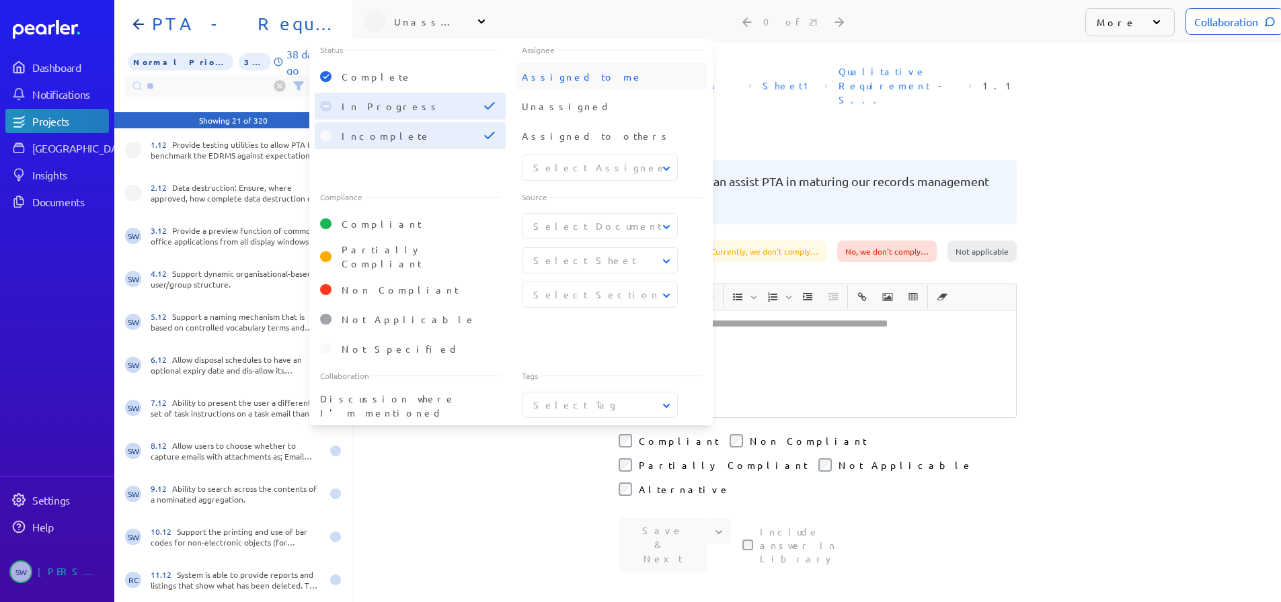
click at [562, 78] on span "Assigned to me" at bounding box center [582, 77] width 121 height 12
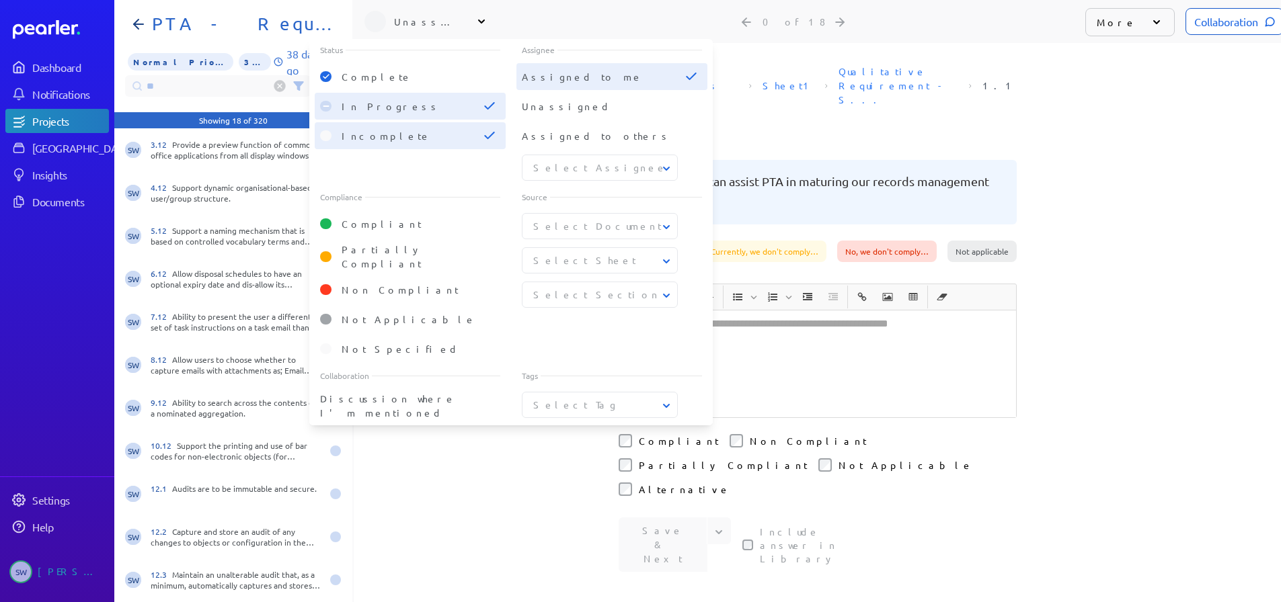
click at [424, 444] on div "**********" at bounding box center [817, 322] width 927 height 559
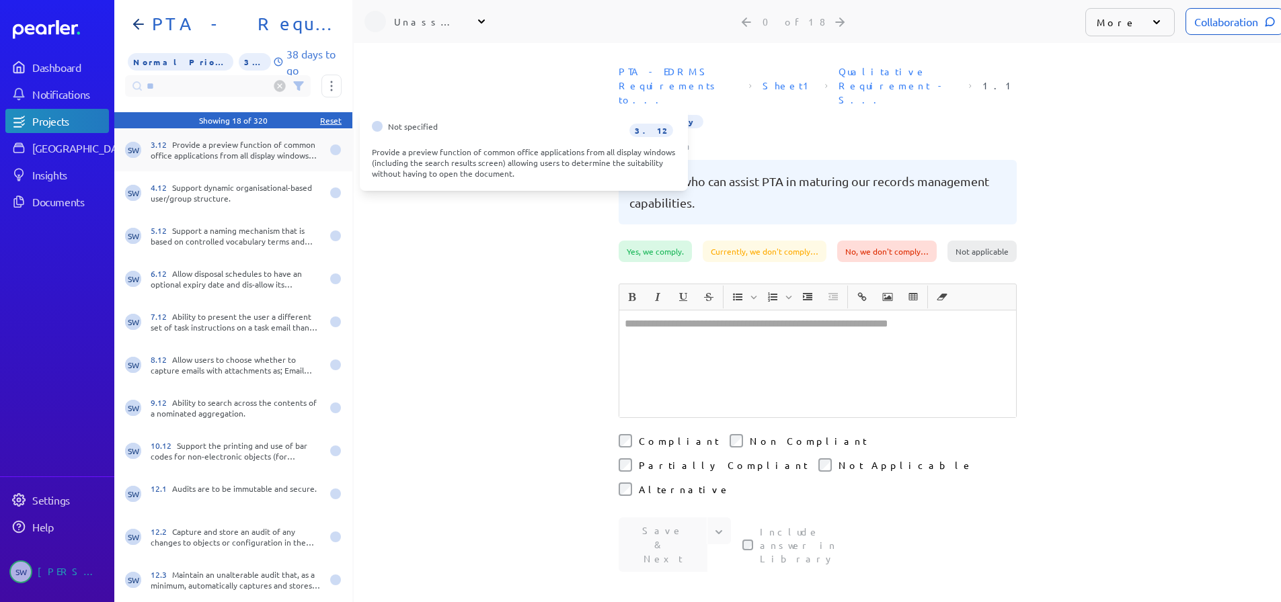
click at [212, 151] on div "3.12 Provide a preview function of common office applications from all display …" at bounding box center [236, 150] width 171 height 22
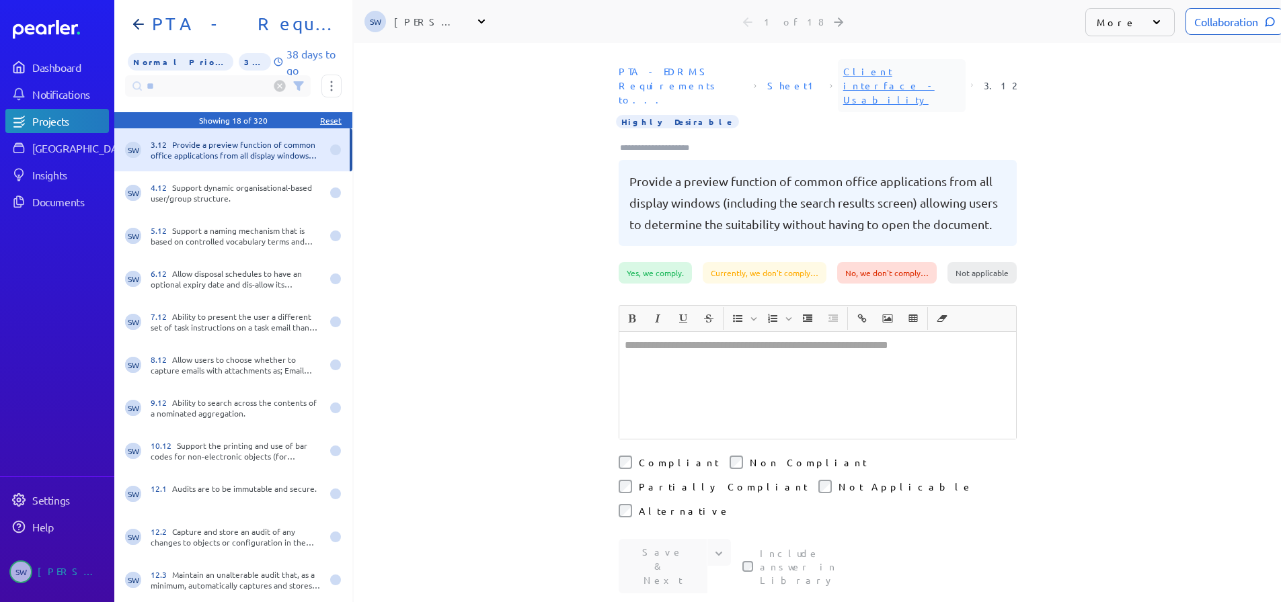
click at [892, 69] on span "Client interface - Usability" at bounding box center [902, 85] width 128 height 53
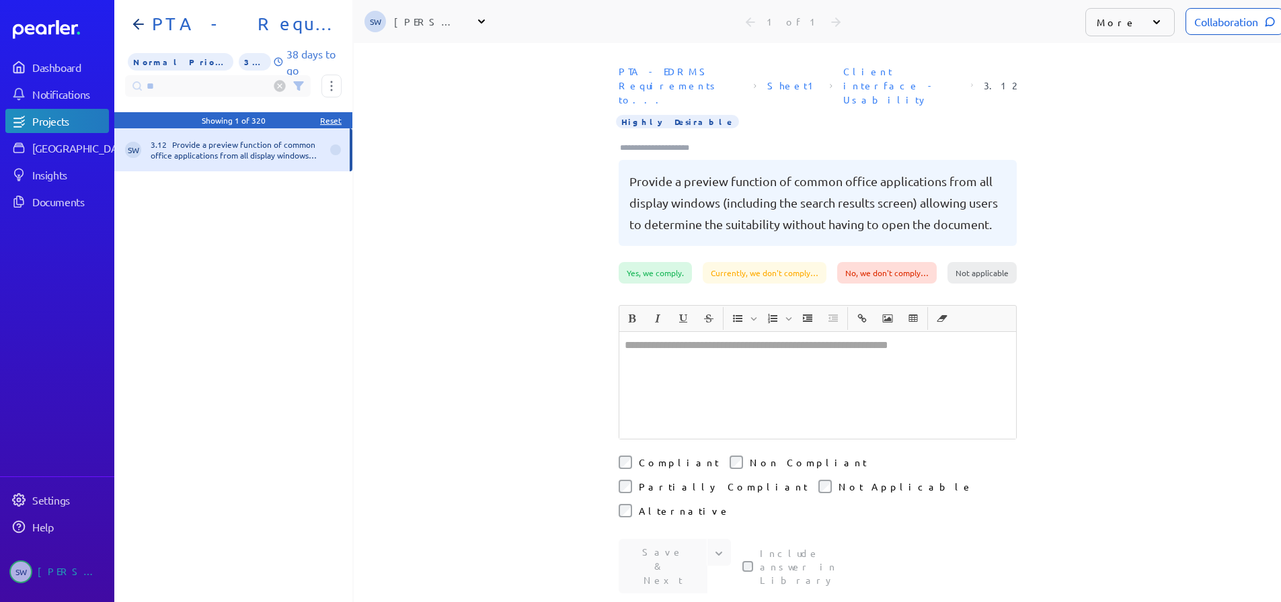
click at [276, 85] on circle at bounding box center [279, 86] width 11 height 11
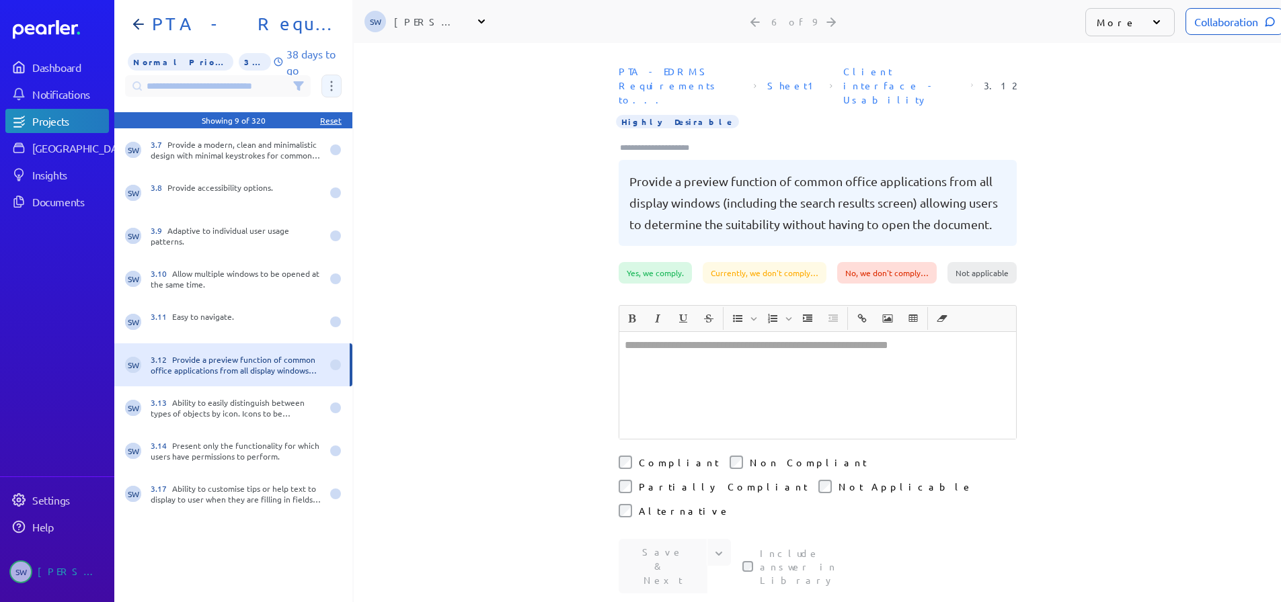
click at [331, 89] on icon at bounding box center [332, 86] width 2 height 10
click at [298, 82] on icon at bounding box center [298, 86] width 9 height 8
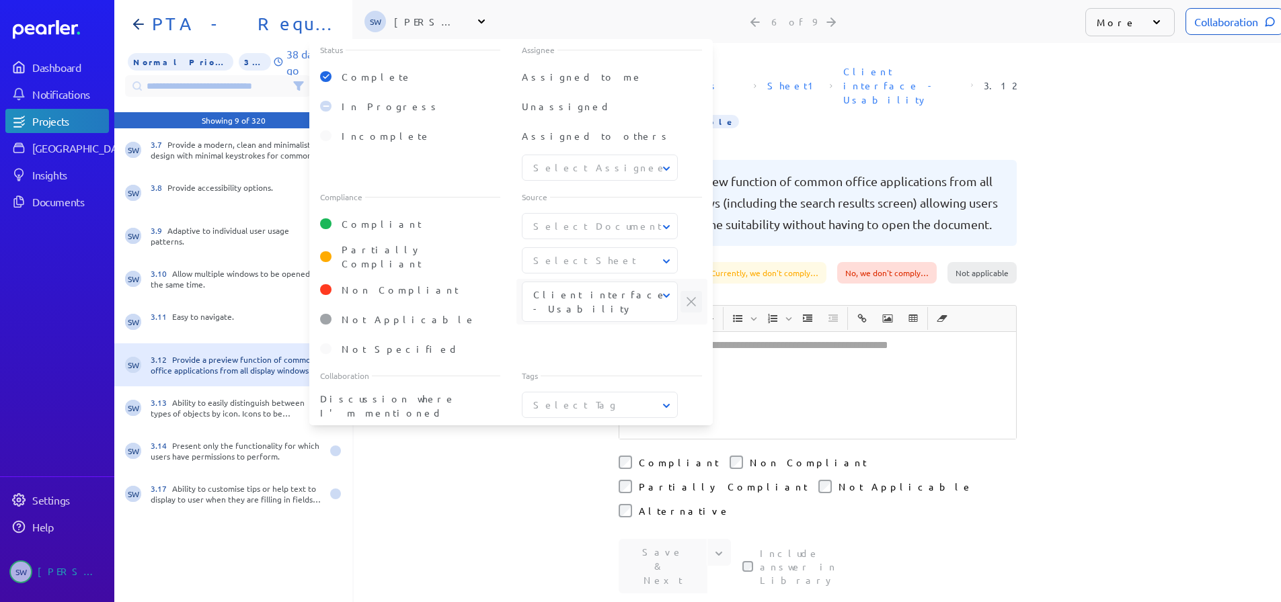
click at [692, 304] on span at bounding box center [691, 302] width 22 height 22
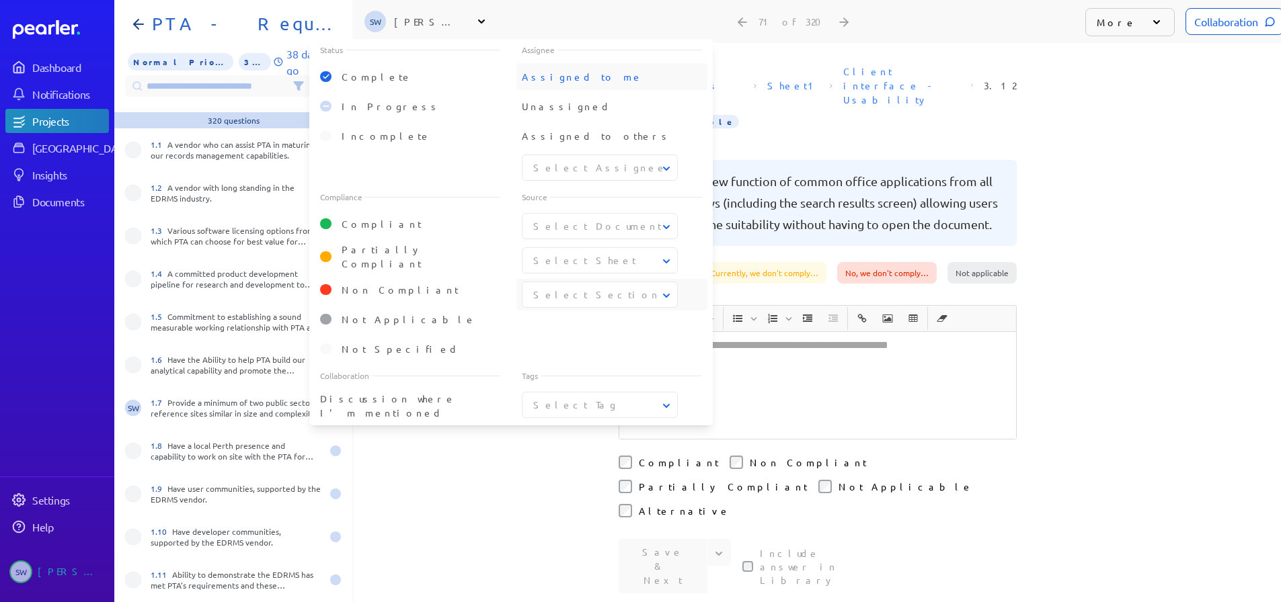
click at [556, 82] on div "Assigned to me" at bounding box center [582, 77] width 121 height 14
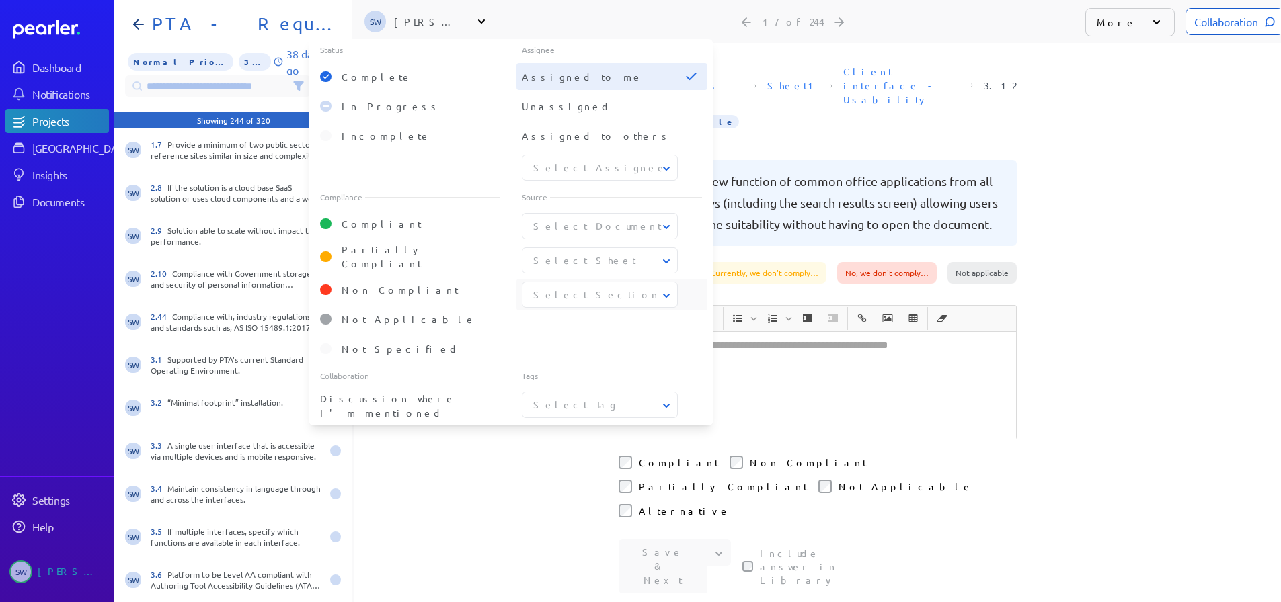
click at [450, 483] on div "**********" at bounding box center [817, 322] width 927 height 559
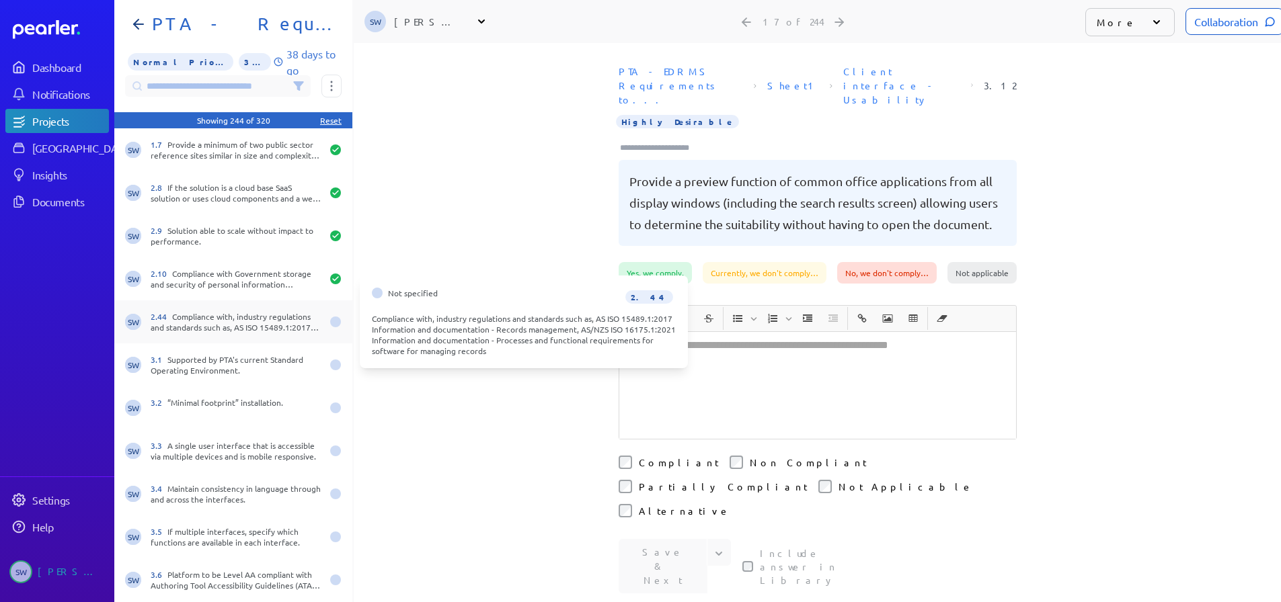
click at [229, 330] on div "2.44 Compliance with, industry regulations and standards such as, AS ISO 15489.…" at bounding box center [236, 322] width 171 height 22
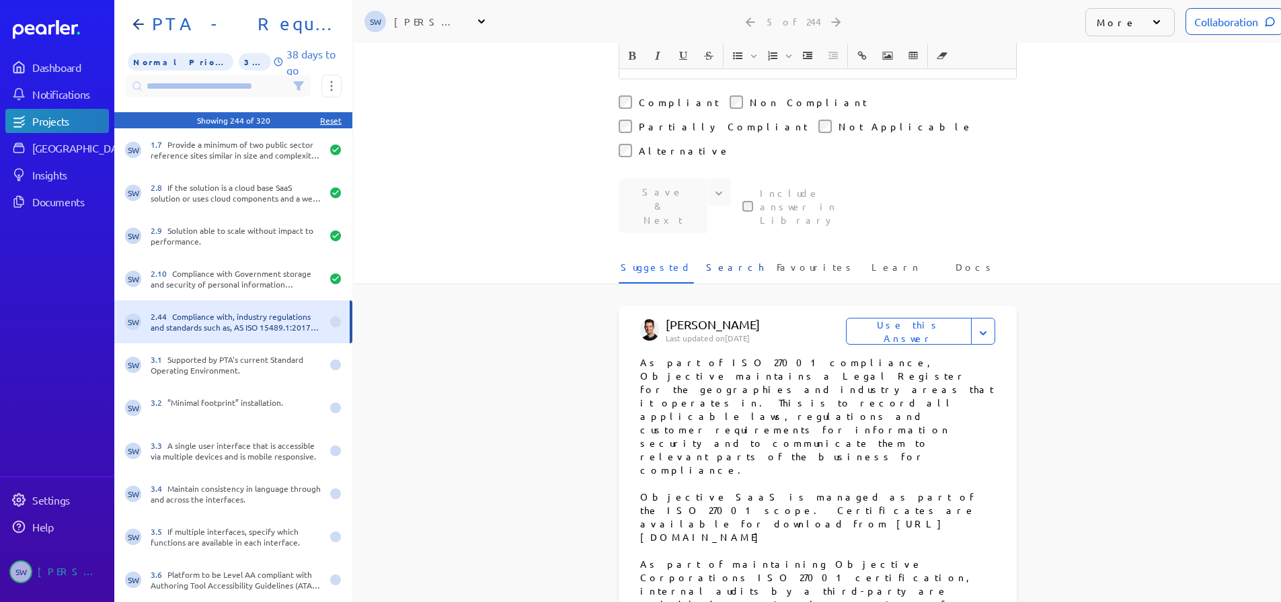
click at [730, 260] on span "Search" at bounding box center [735, 271] width 58 height 22
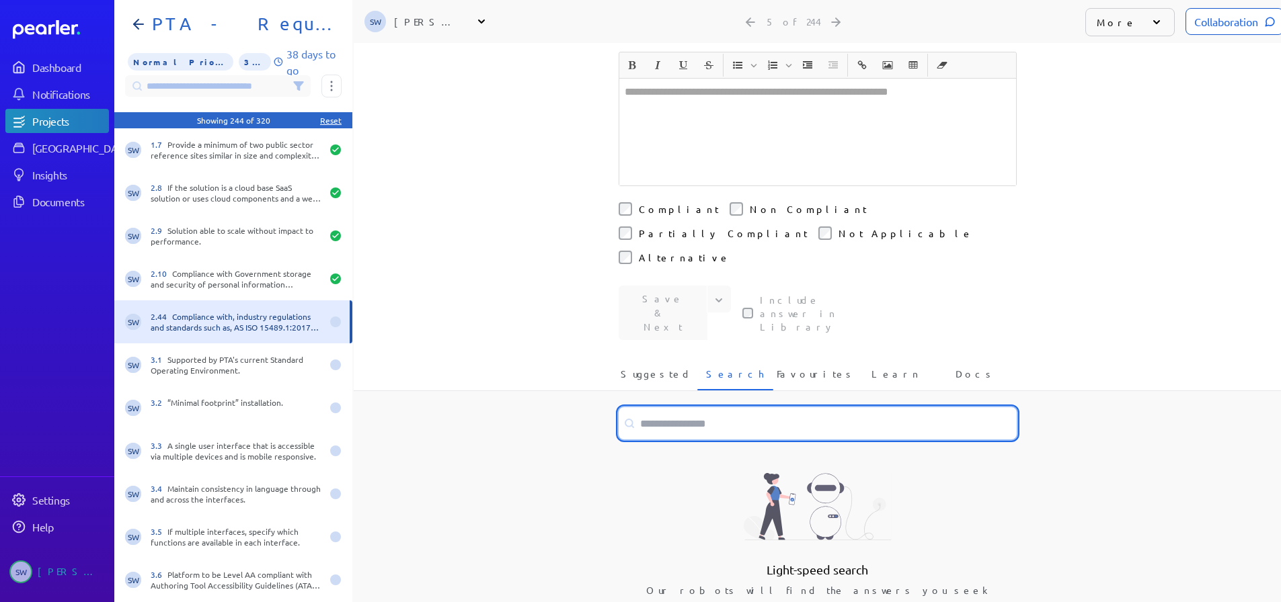
click at [654, 407] on input at bounding box center [818, 423] width 398 height 32
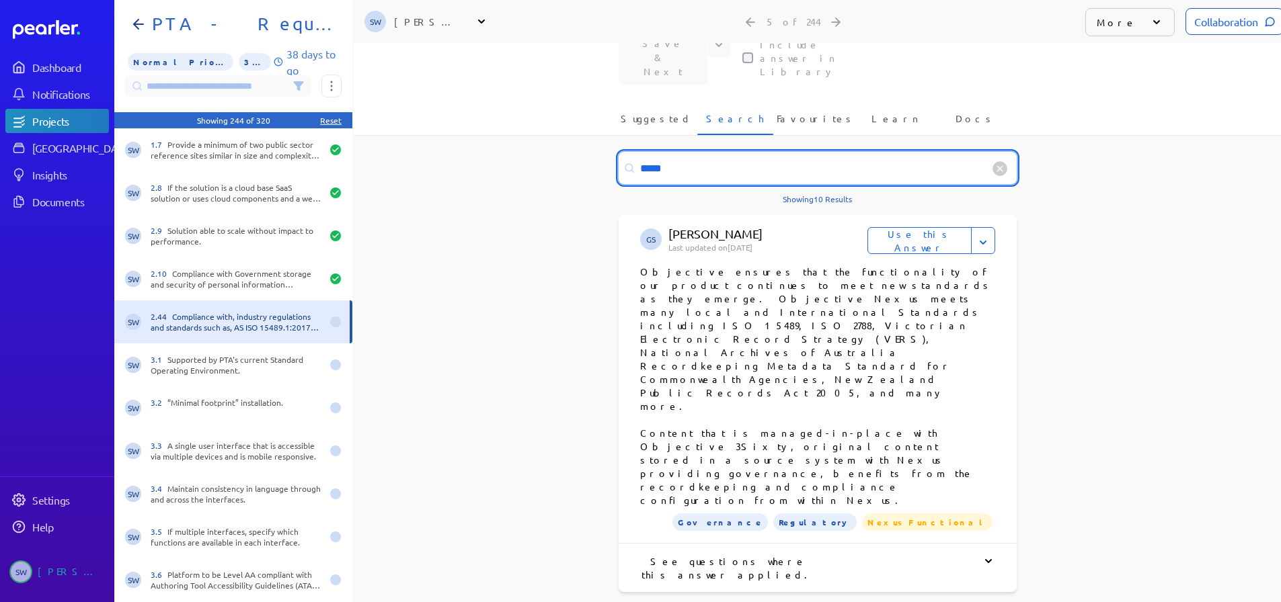
scroll to position [565, 0]
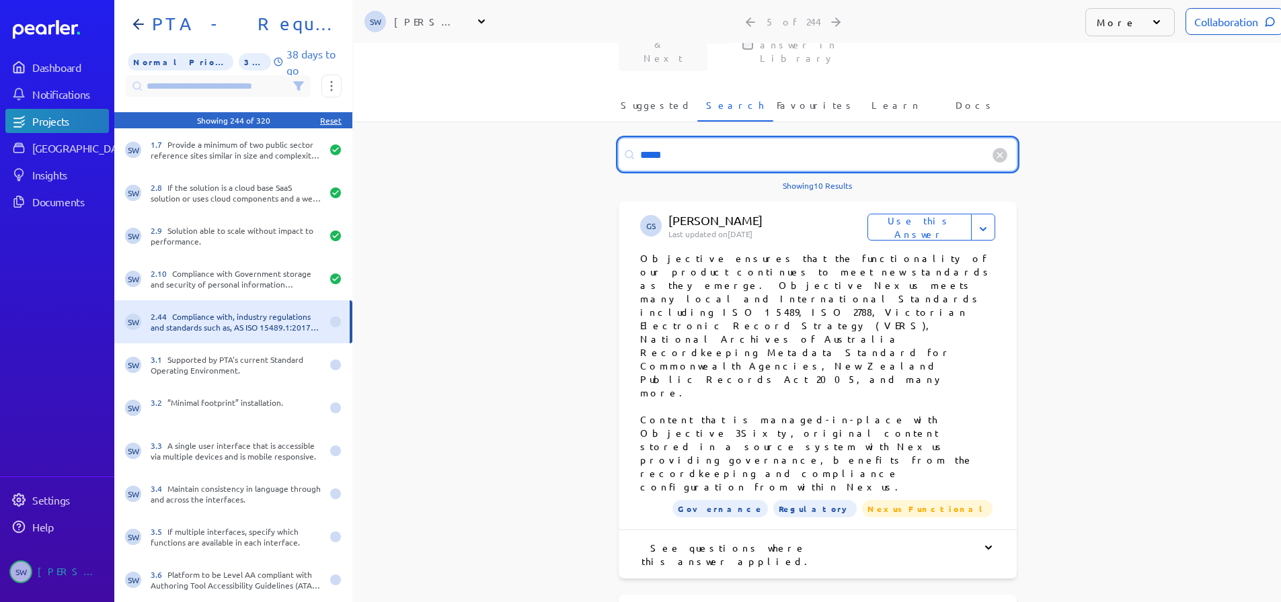
type input "*****"
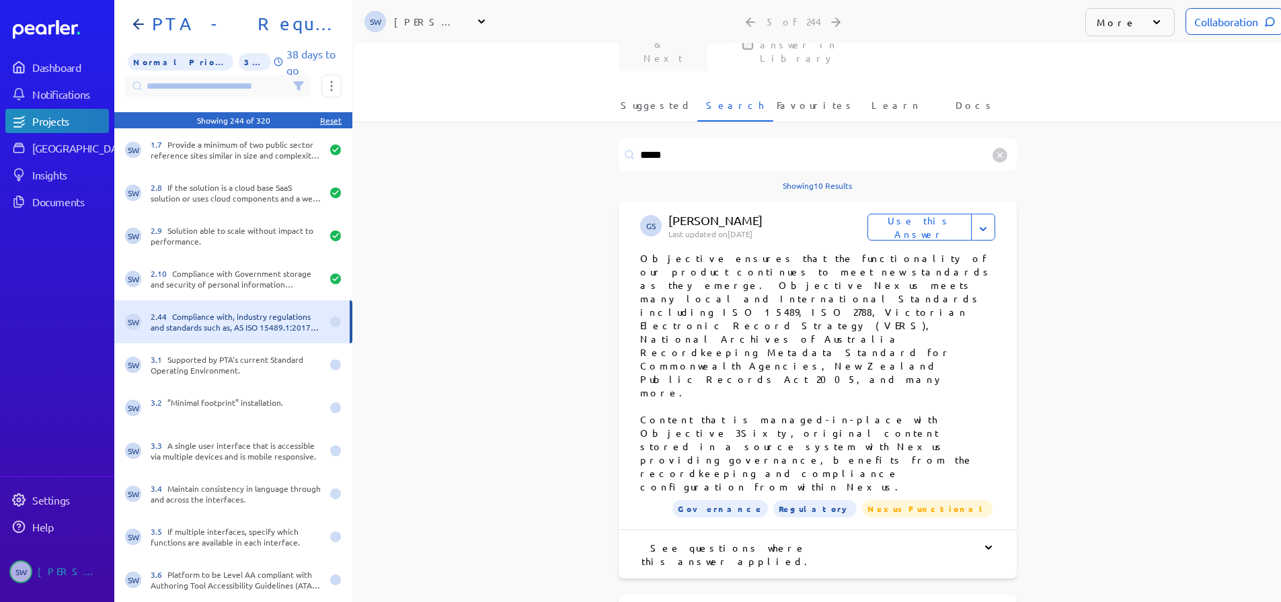
click at [898, 214] on button "Use this Answer" at bounding box center [919, 227] width 104 height 27
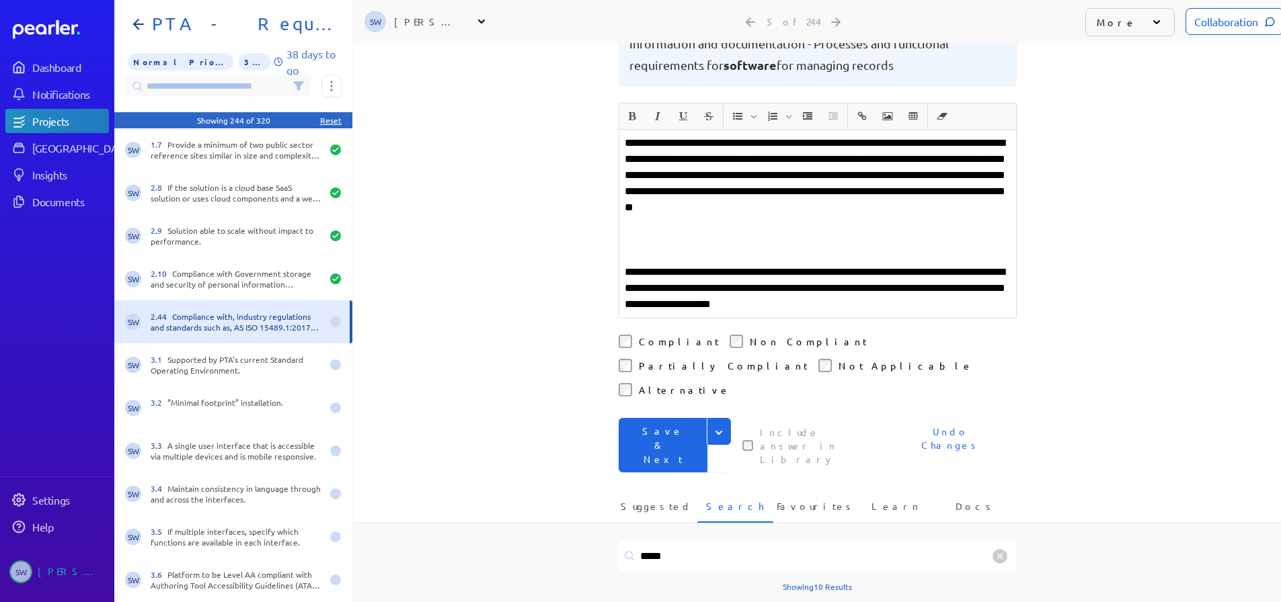
scroll to position [200, 0]
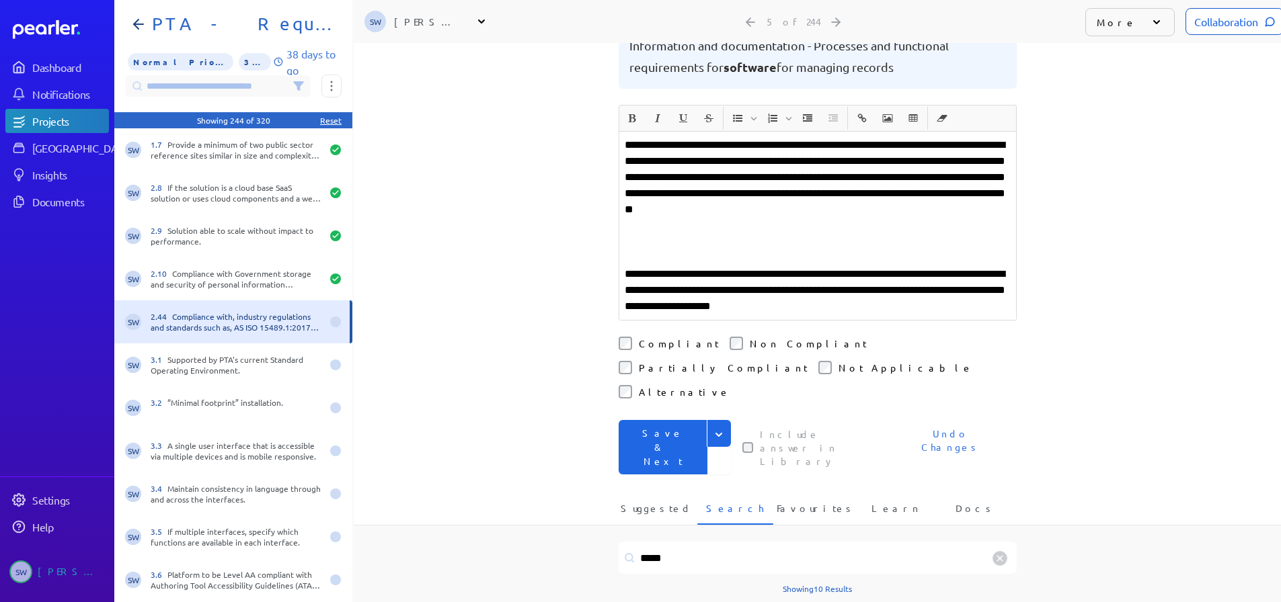
click at [712, 196] on p "**********" at bounding box center [818, 185] width 386 height 97
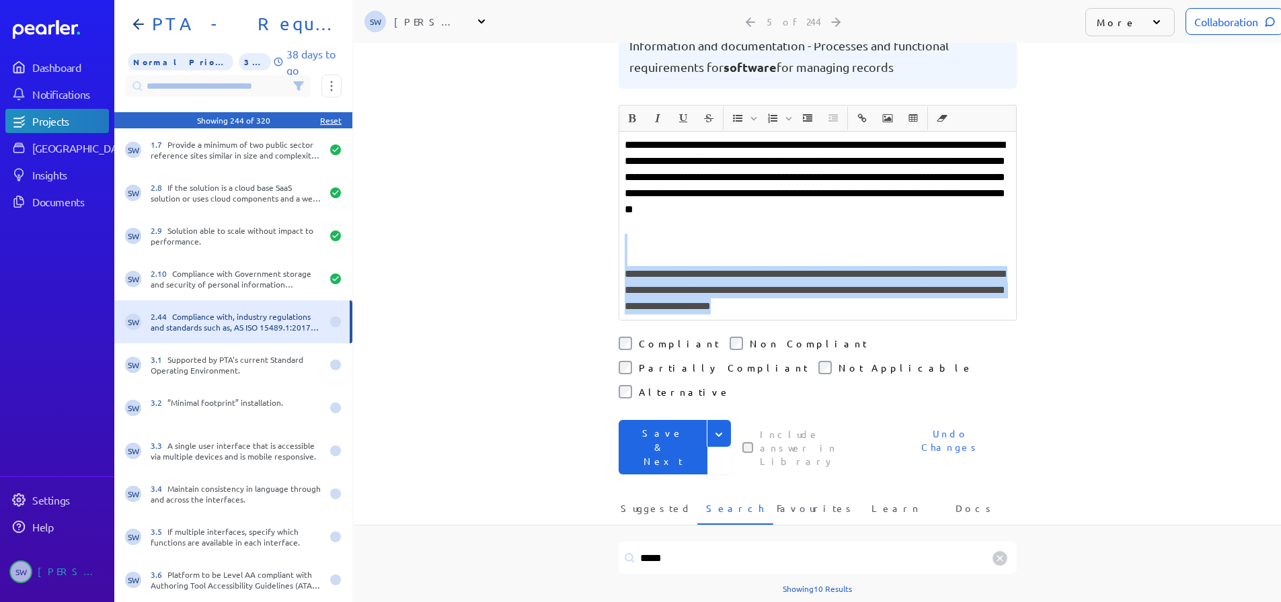
drag, startPoint x: 658, startPoint y: 196, endPoint x: 1008, endPoint y: 291, distance: 363.1
click at [1008, 291] on div "**********" at bounding box center [818, 290] width 398 height 370
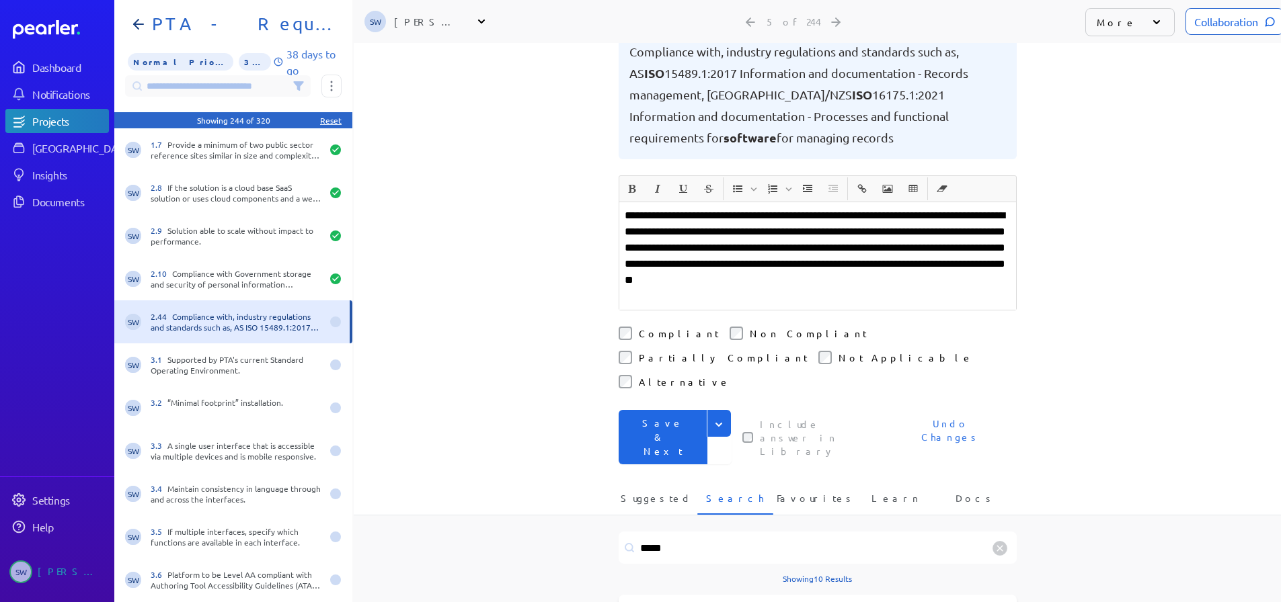
scroll to position [66, 0]
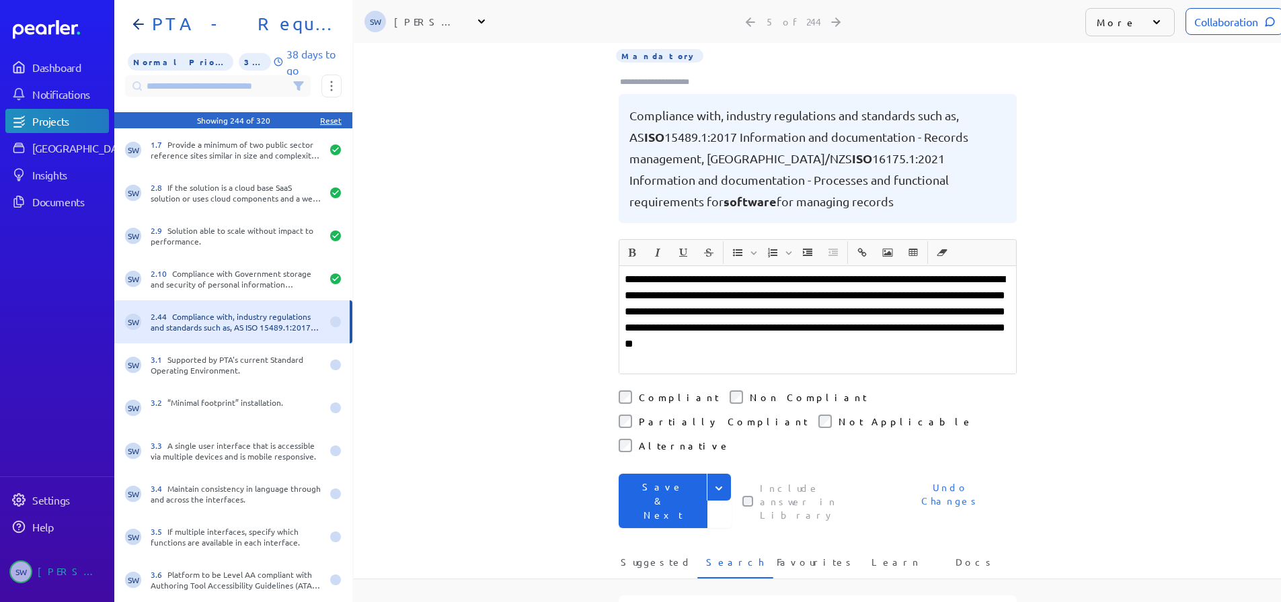
click at [773, 282] on p "**********" at bounding box center [818, 320] width 386 height 97
drag, startPoint x: 861, startPoint y: 315, endPoint x: 666, endPoint y: 340, distance: 196.6
click at [666, 340] on div "**********" at bounding box center [817, 320] width 397 height 108
click at [719, 481] on icon "Expand" at bounding box center [718, 487] width 13 height 13
click at [631, 502] on button "Save" at bounding box center [675, 515] width 113 height 27
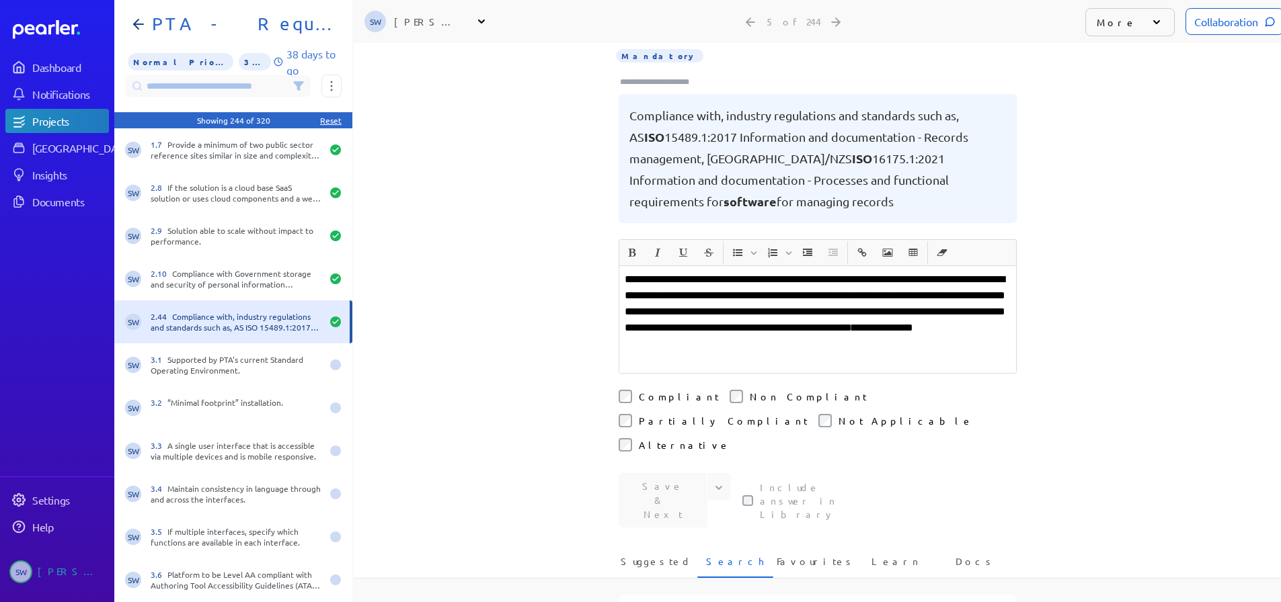
click at [297, 85] on icon at bounding box center [298, 86] width 9 height 8
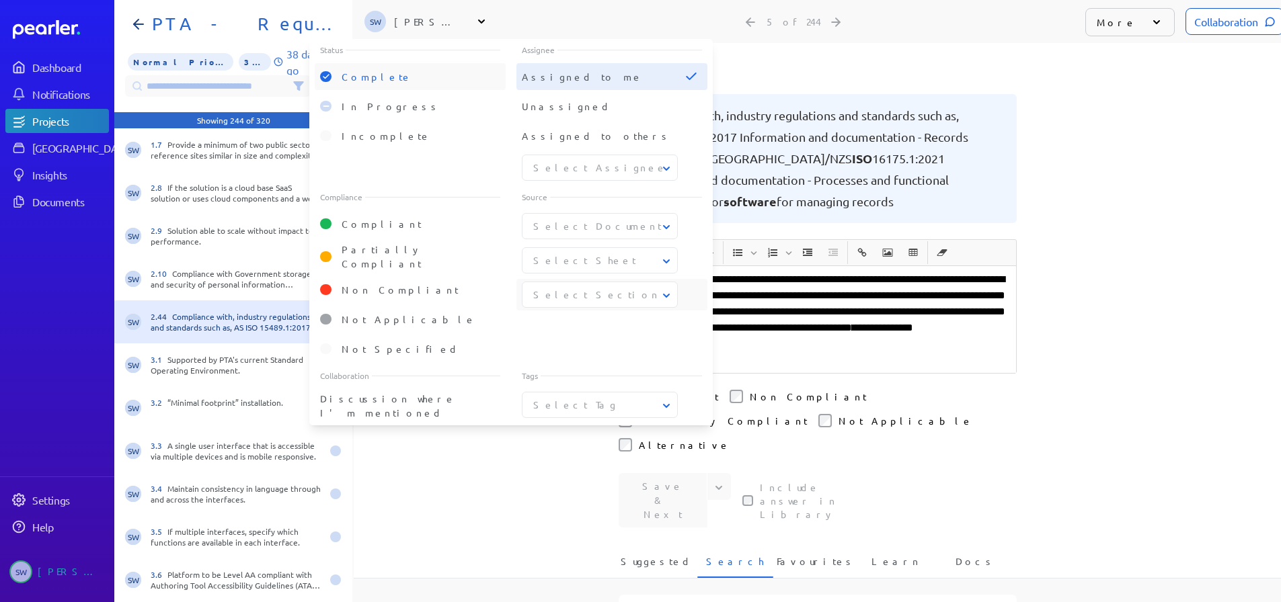
click at [323, 74] on icon at bounding box center [326, 76] width 7 height 5
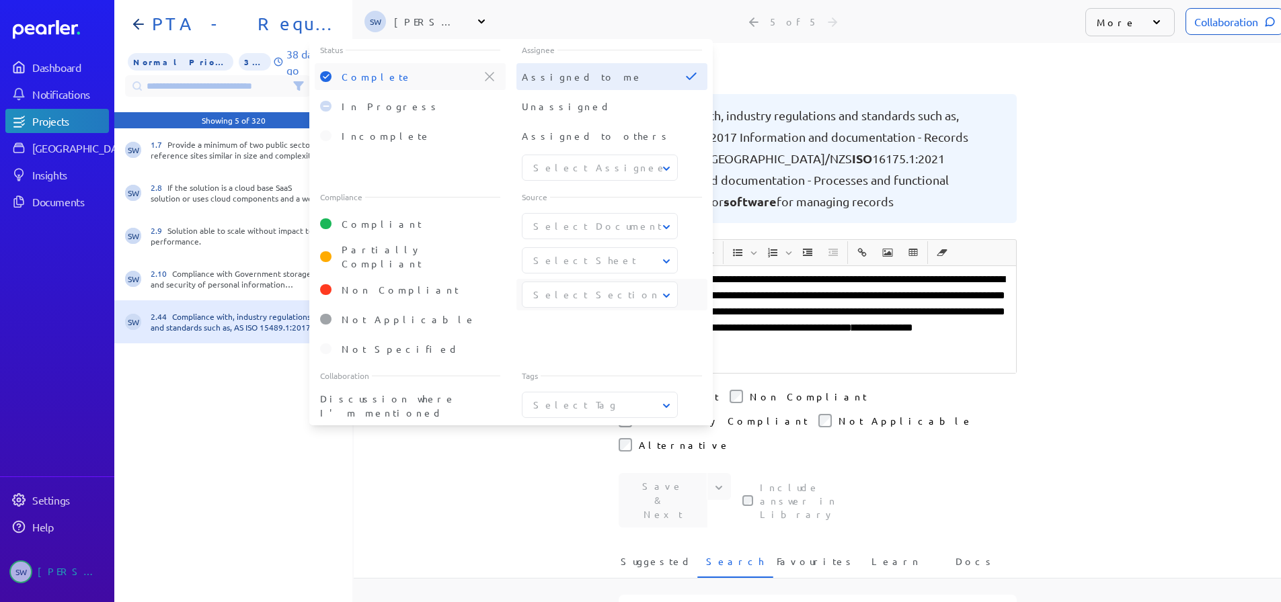
click at [325, 75] on icon at bounding box center [326, 76] width 7 height 5
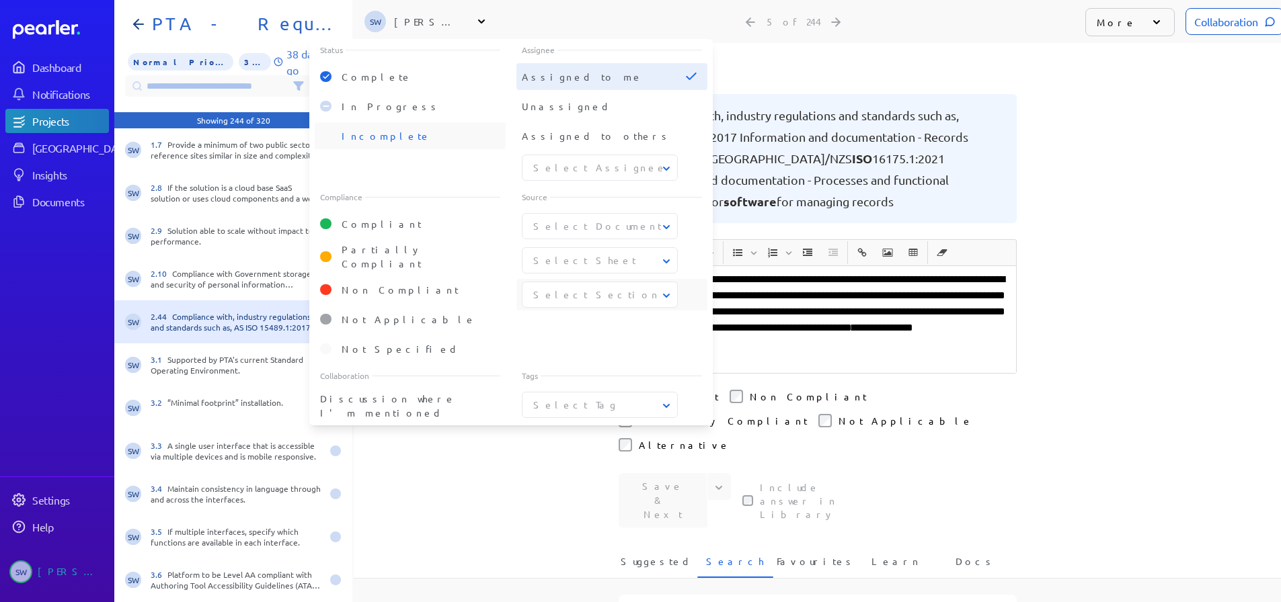
click at [365, 134] on span "Incomplete" at bounding box center [386, 136] width 89 height 12
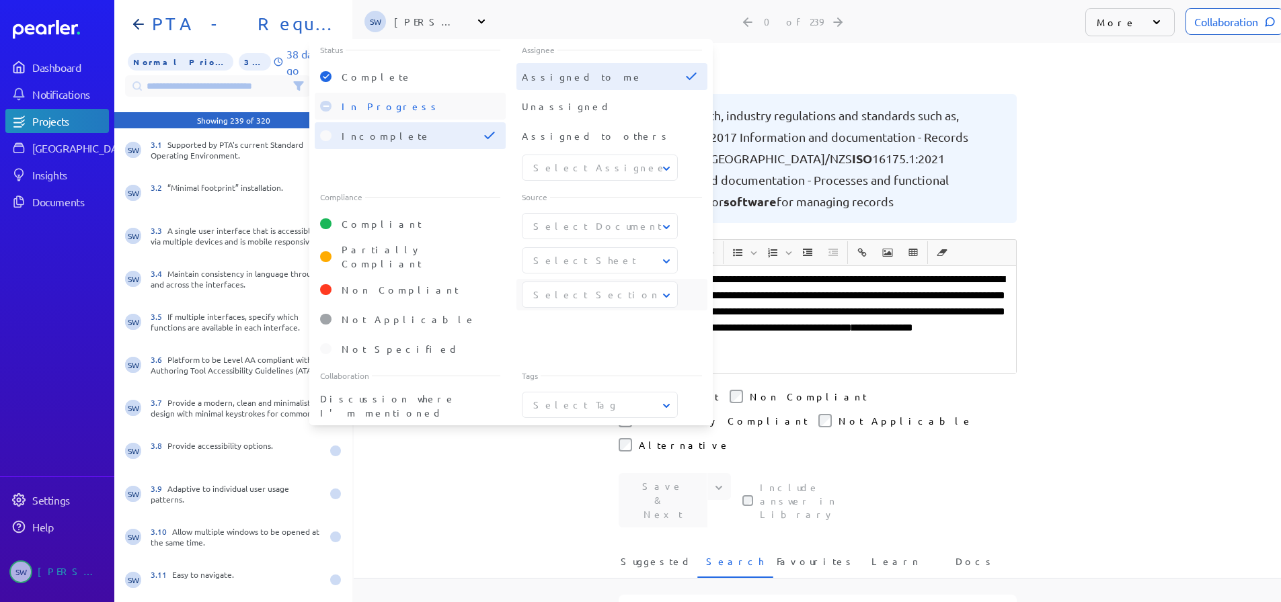
click at [385, 108] on span "In Progress" at bounding box center [391, 106] width 99 height 12
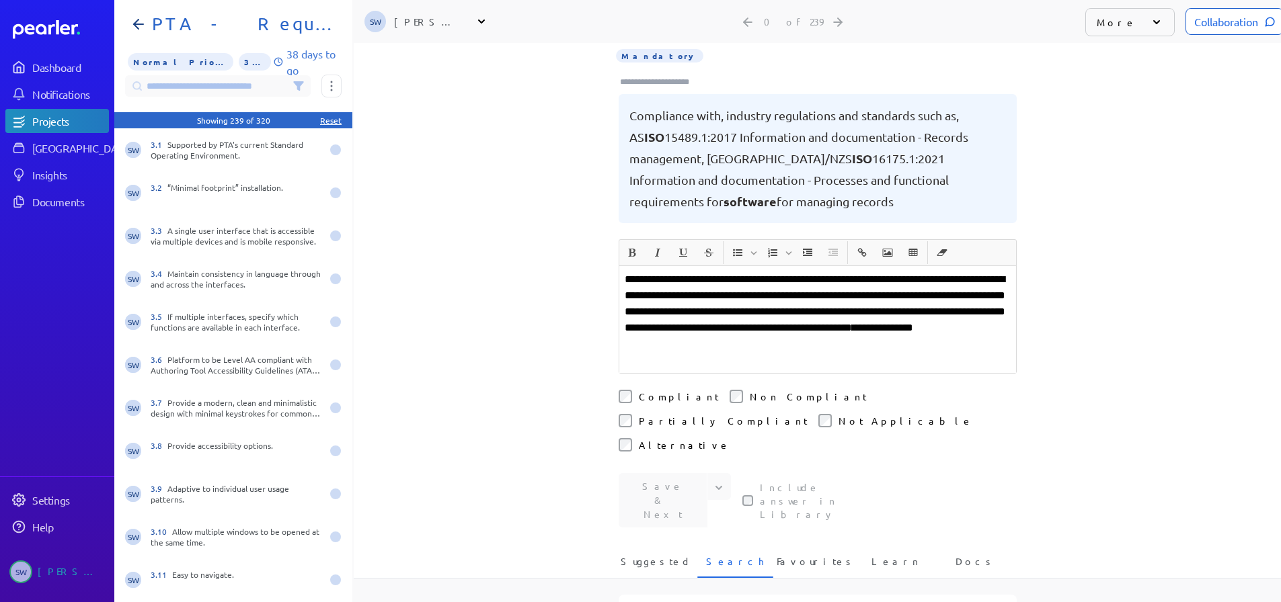
click at [452, 445] on div "**********" at bounding box center [817, 256] width 927 height 559
click at [210, 148] on div "3.1 Supported by PTA's current Standard Operating Environment." at bounding box center [236, 150] width 171 height 22
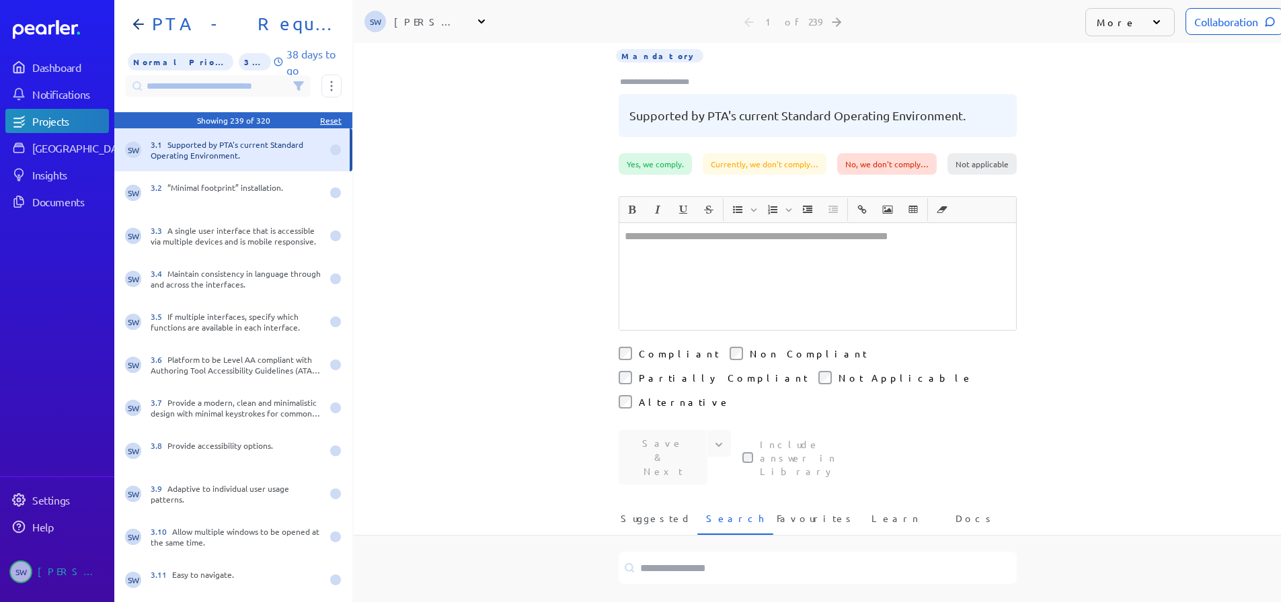
click at [459, 104] on div "PTA - EDRMS Requirements to... Sheet1 Client interface - Standard... 3.1 Mandat…" at bounding box center [817, 73] width 927 height 160
